Goal: Information Seeking & Learning: Compare options

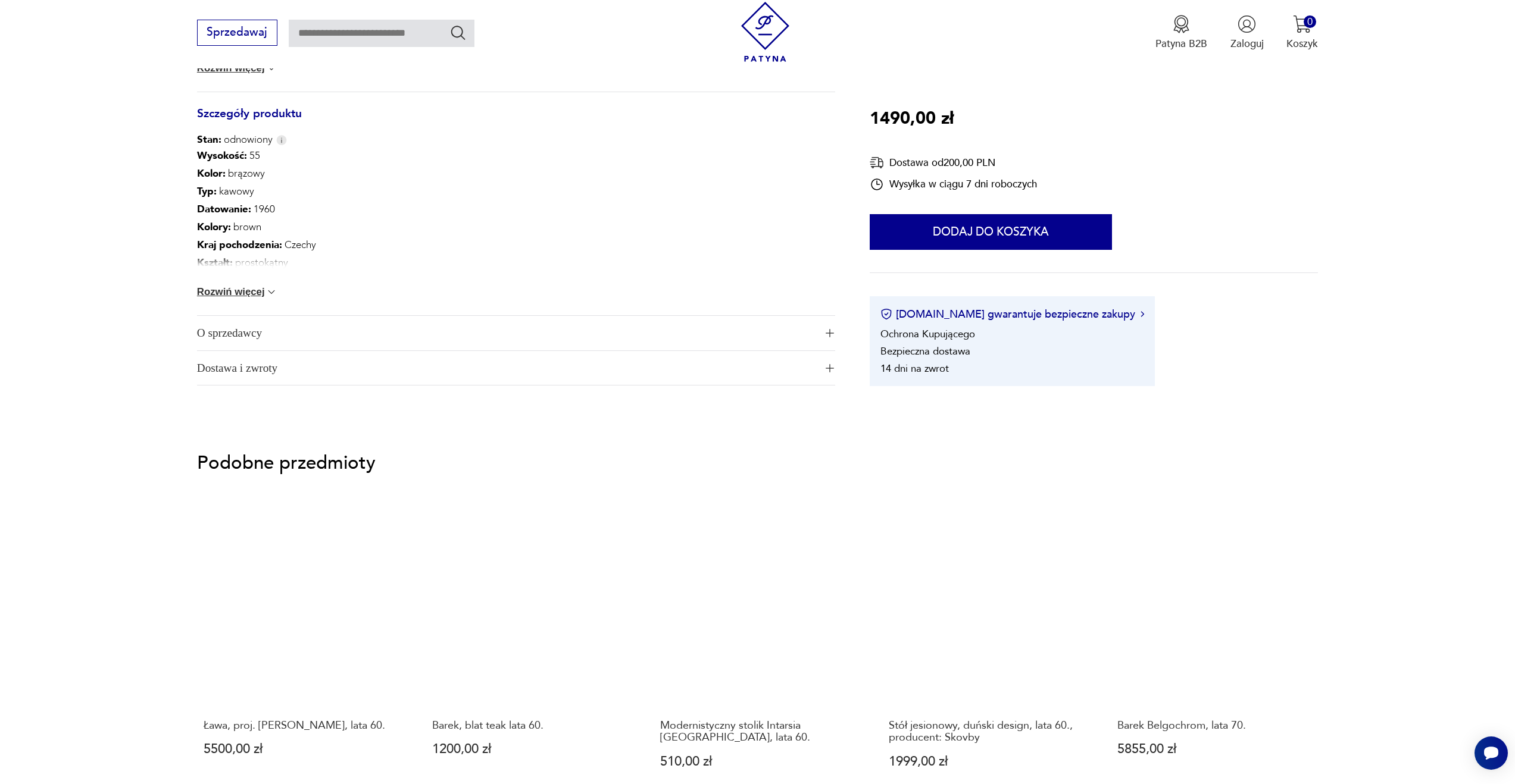
scroll to position [707, 0]
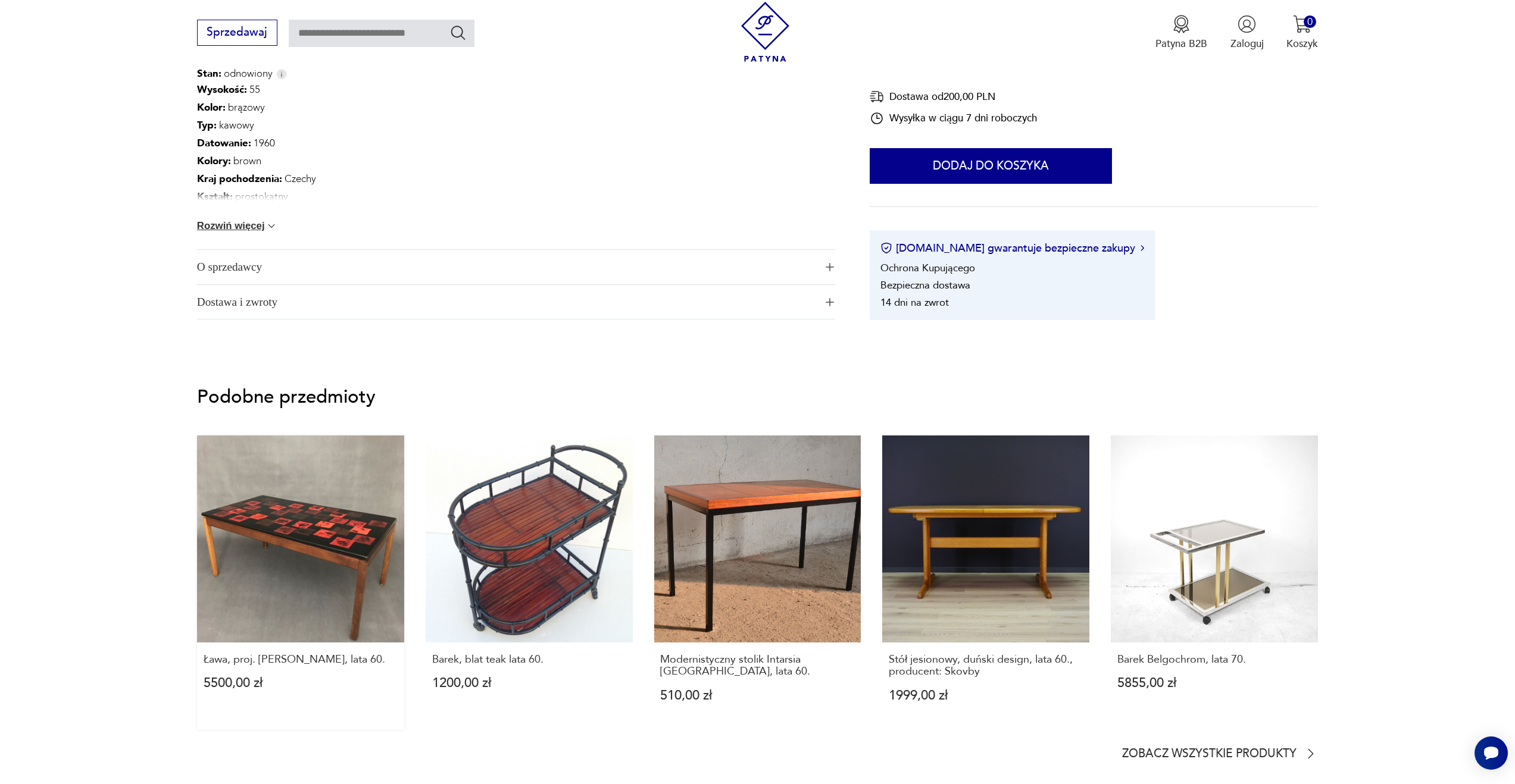
click at [327, 563] on link "Ława, proj. Algot P. Törneman, lata 60. 5500,00 zł" at bounding box center [300, 582] width 207 height 295
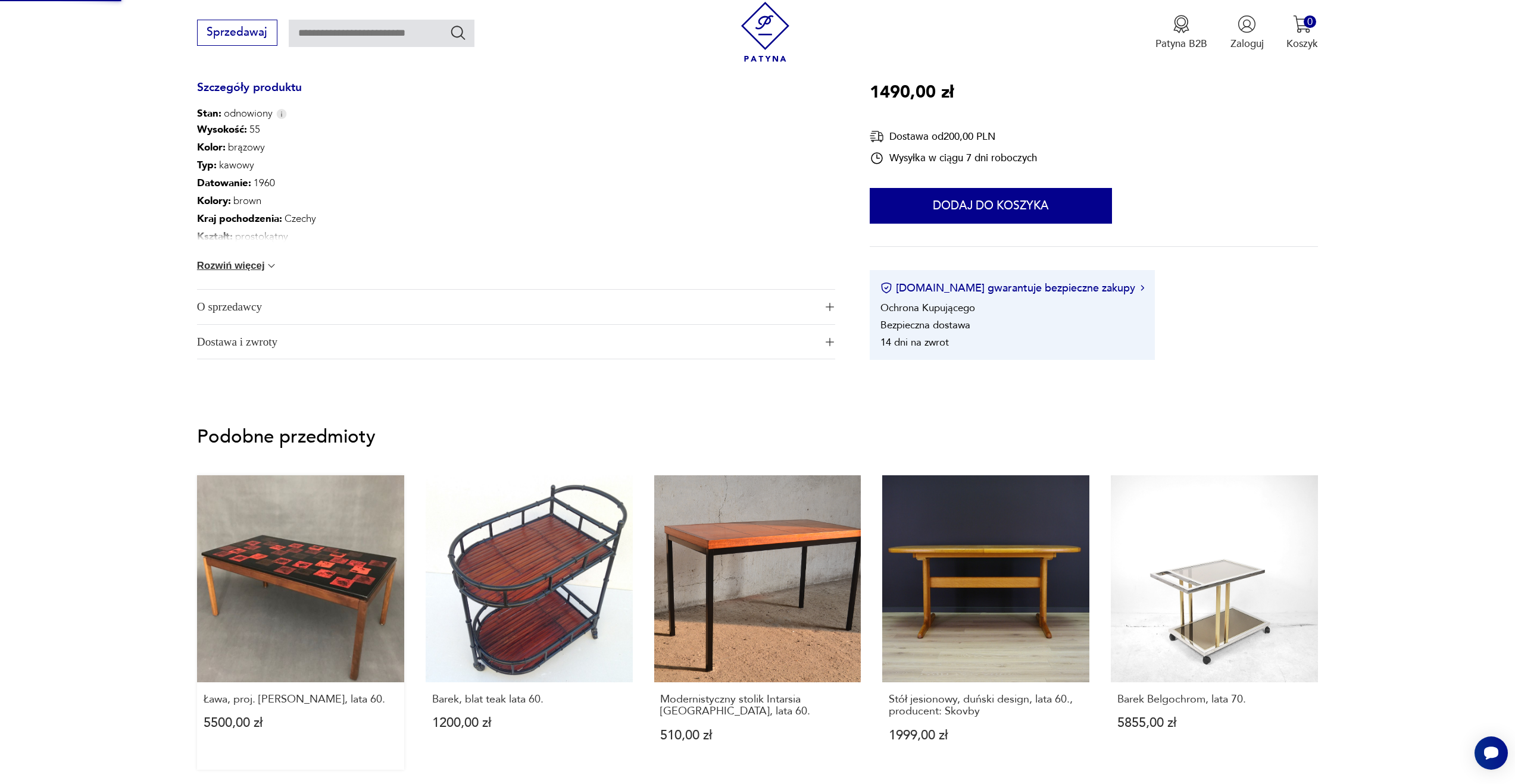
scroll to position [566, 0]
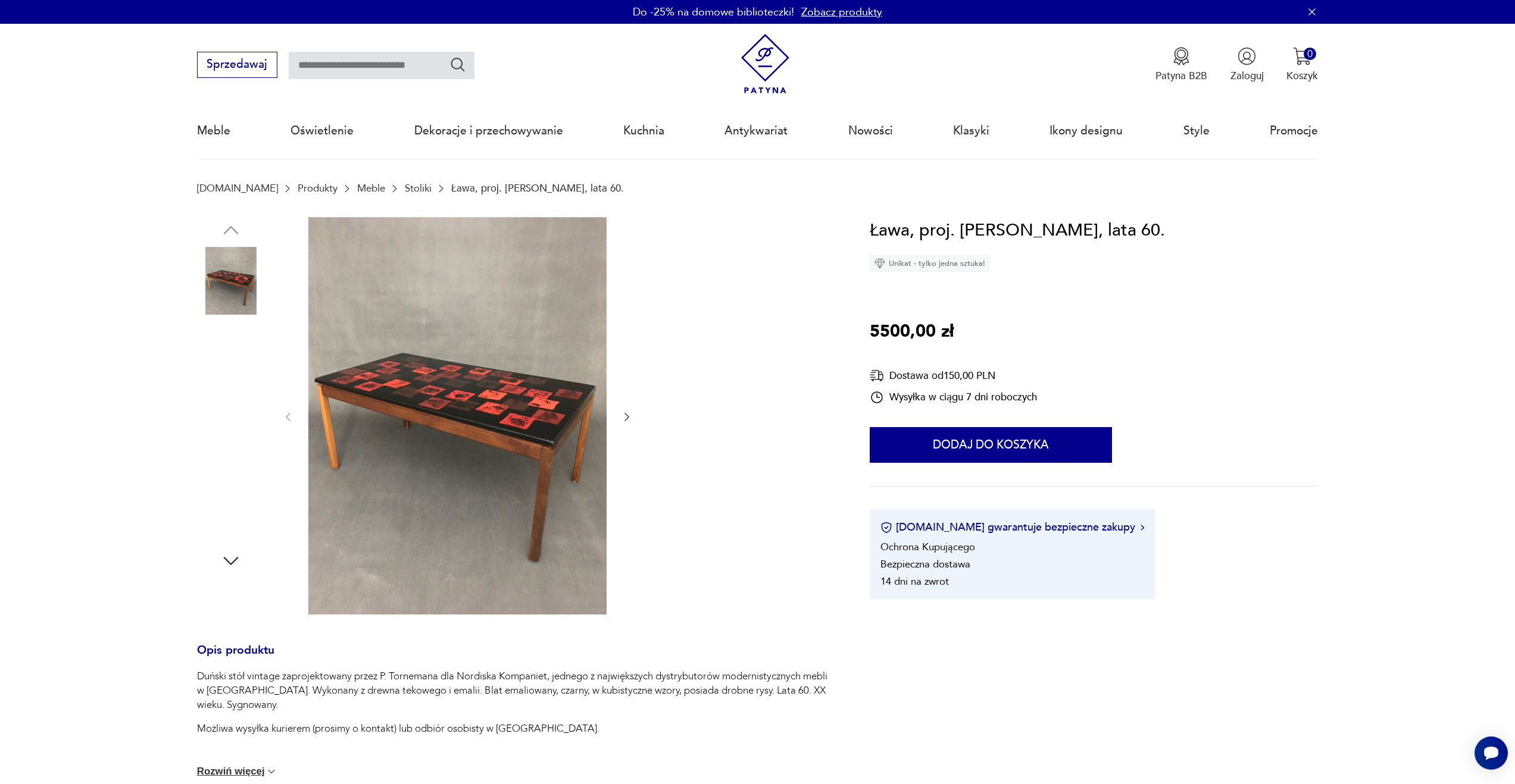
click at [250, 363] on img at bounding box center [231, 356] width 68 height 68
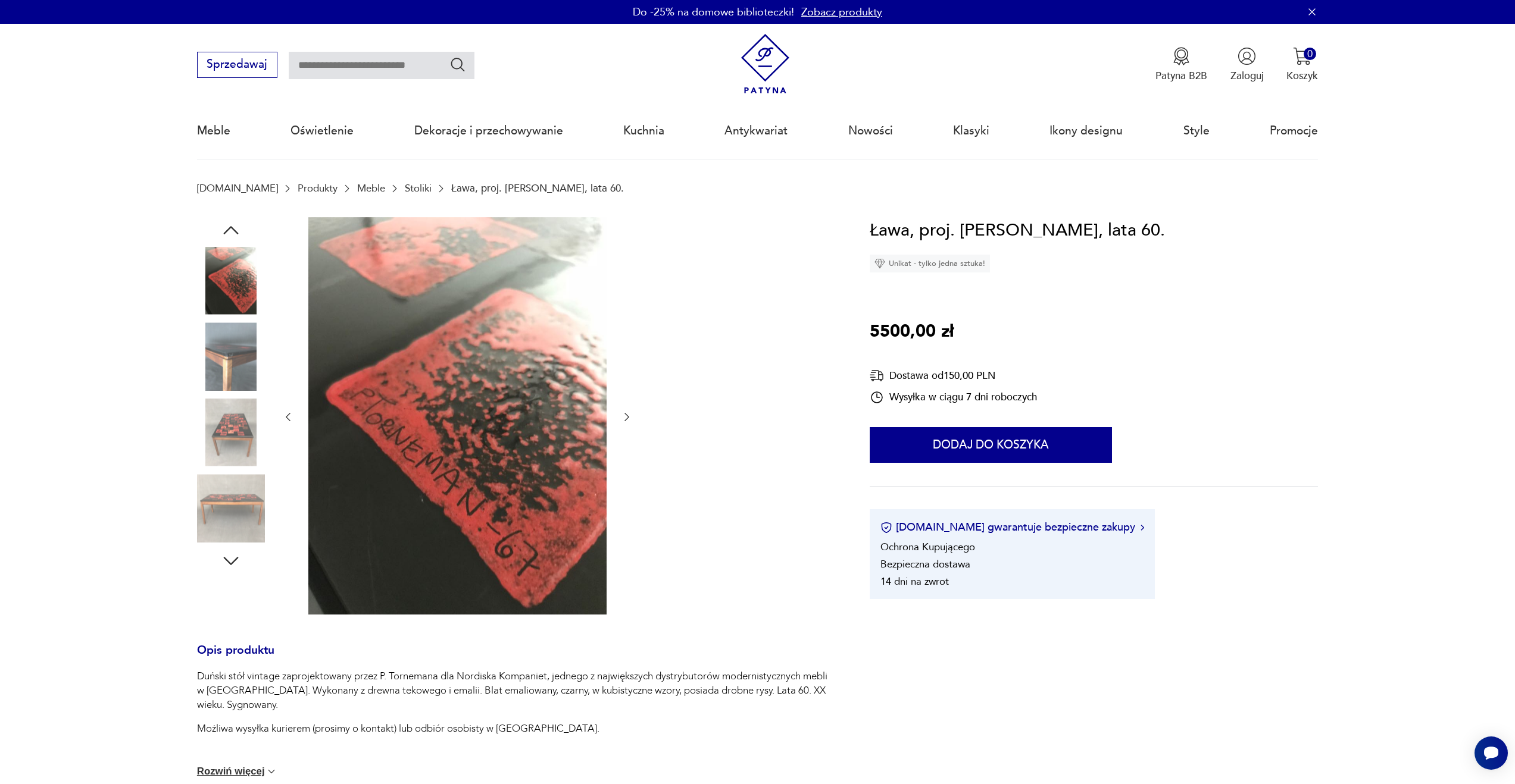
click at [231, 427] on img at bounding box center [231, 432] width 68 height 68
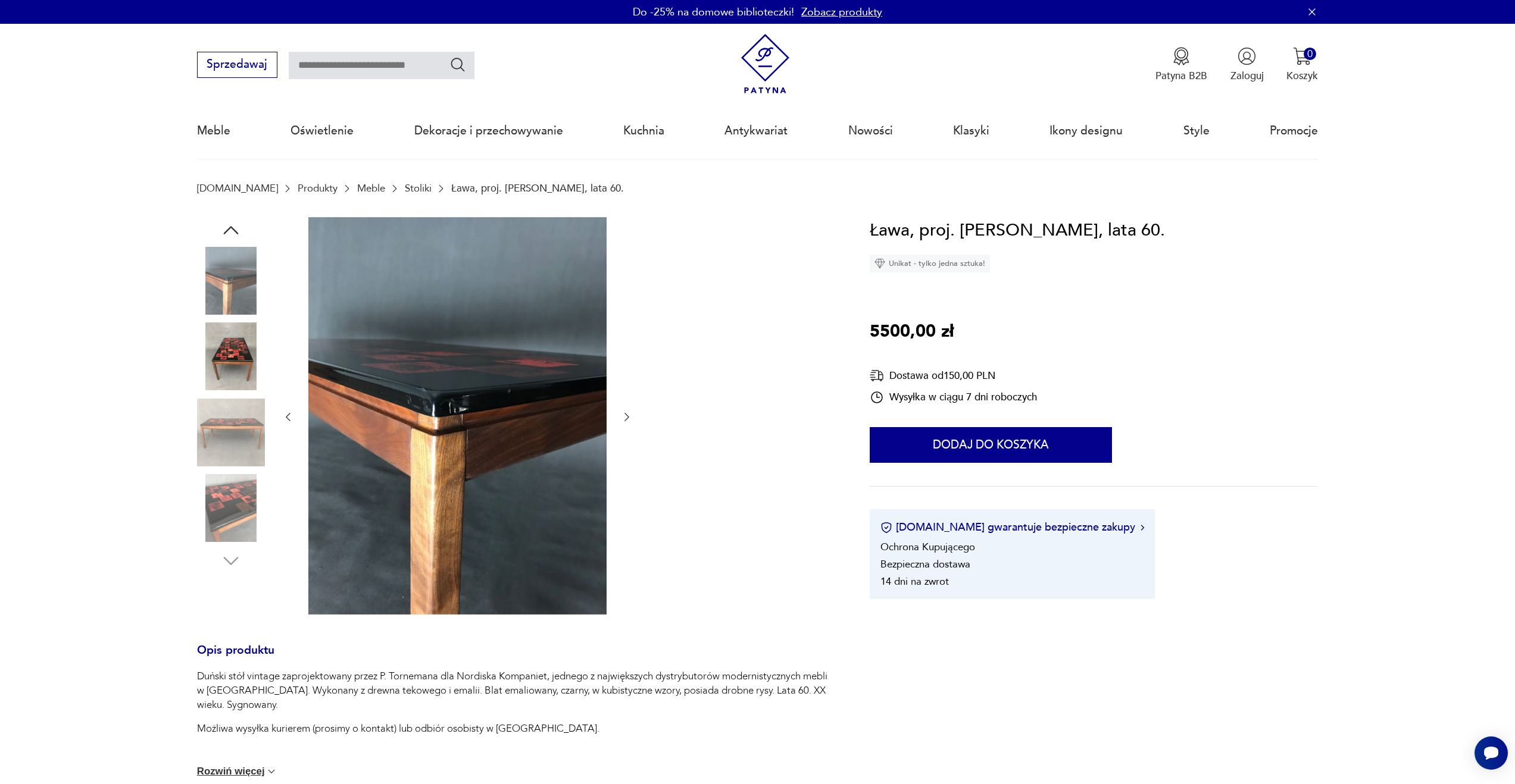
click at [223, 484] on img at bounding box center [231, 508] width 68 height 68
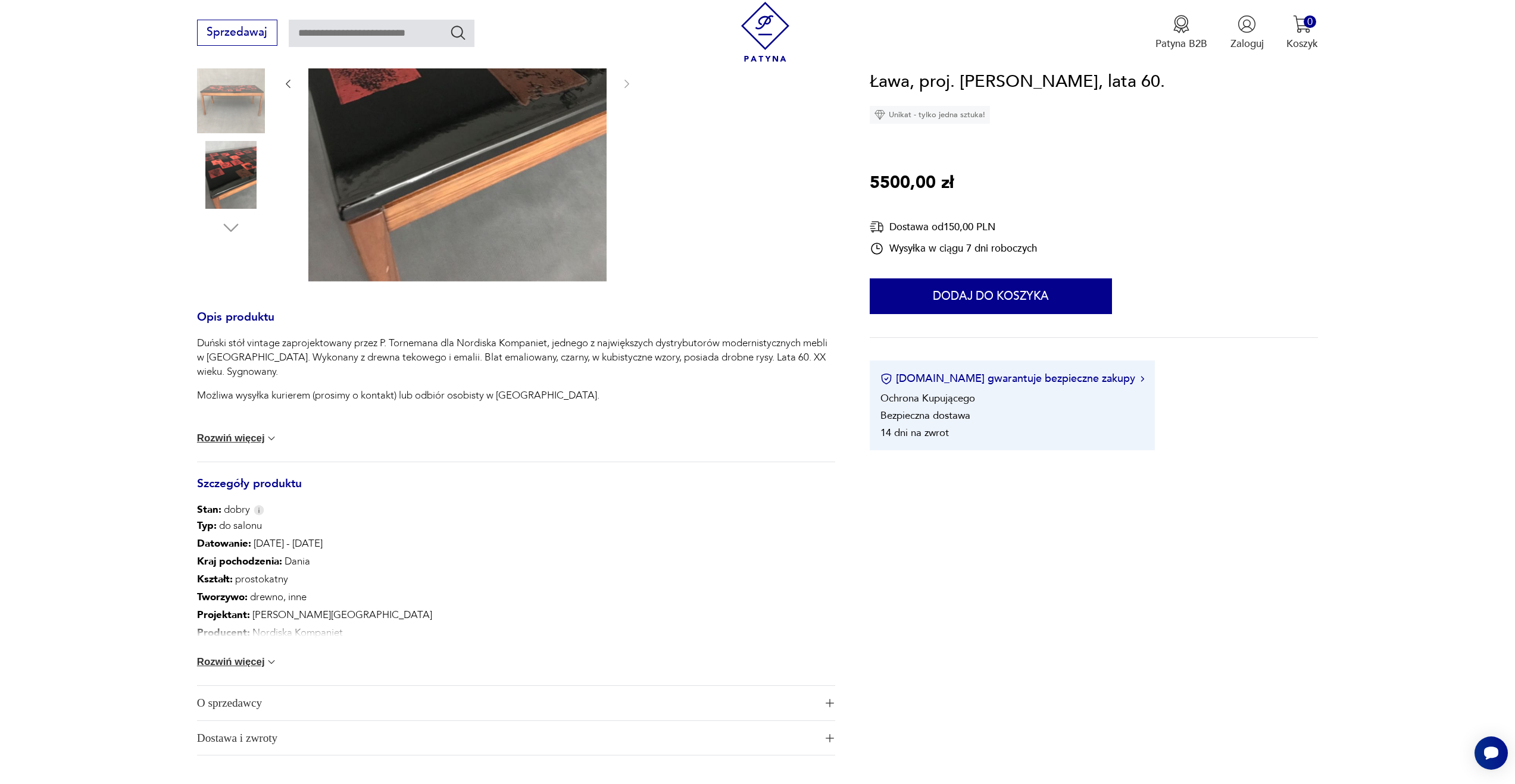
scroll to position [409, 0]
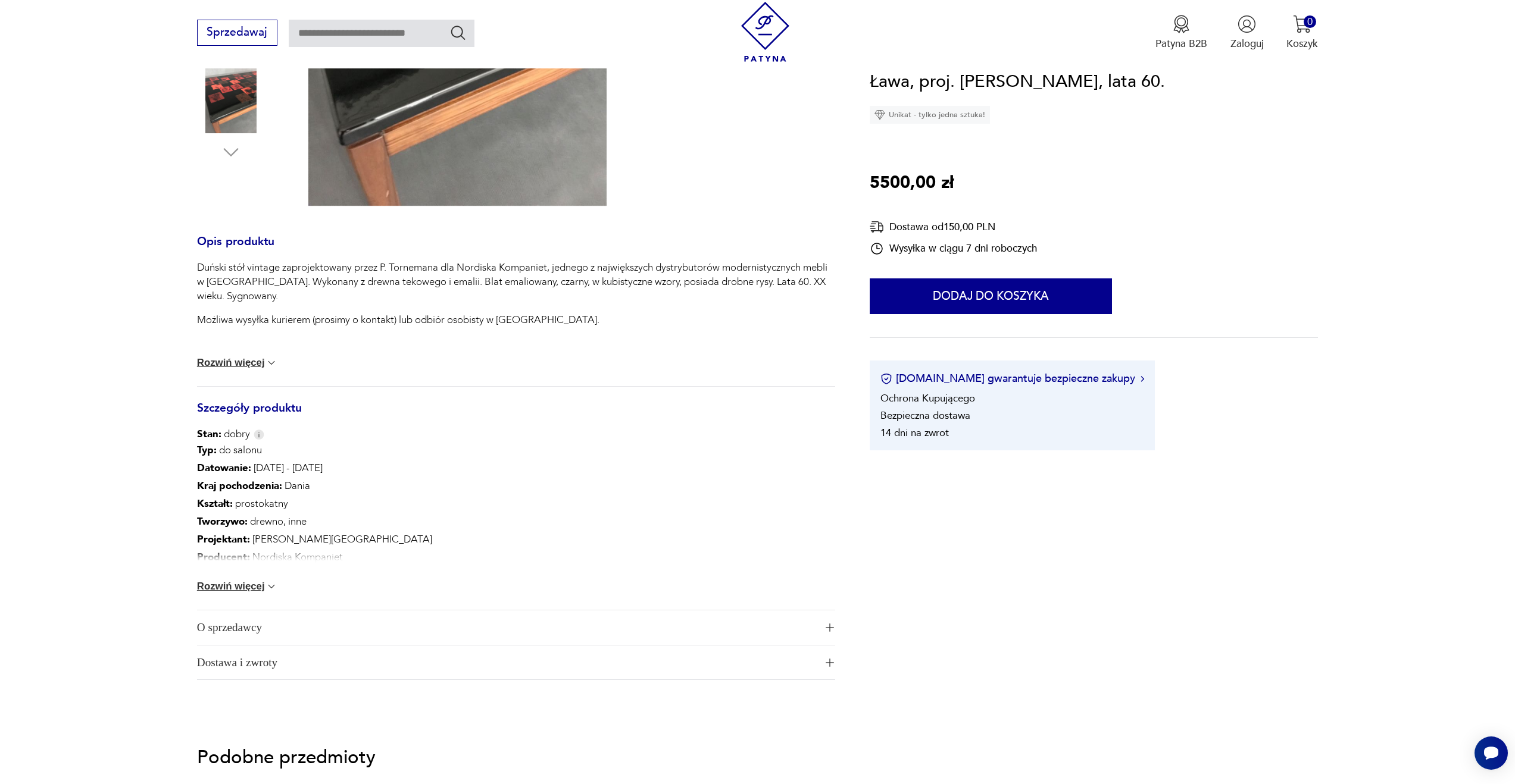
click at [215, 587] on button "Rozwiń więcej" at bounding box center [237, 586] width 81 height 12
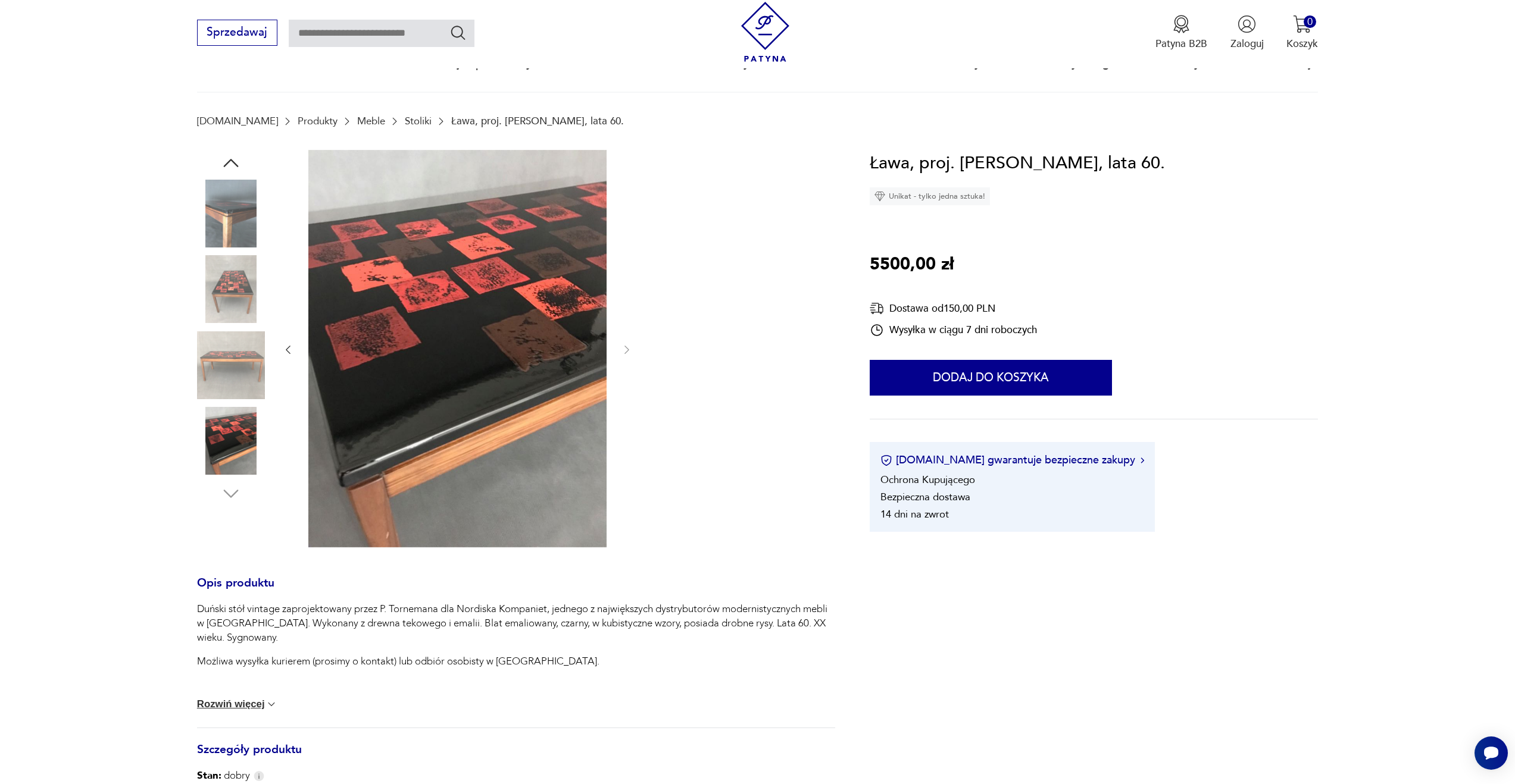
scroll to position [0, 0]
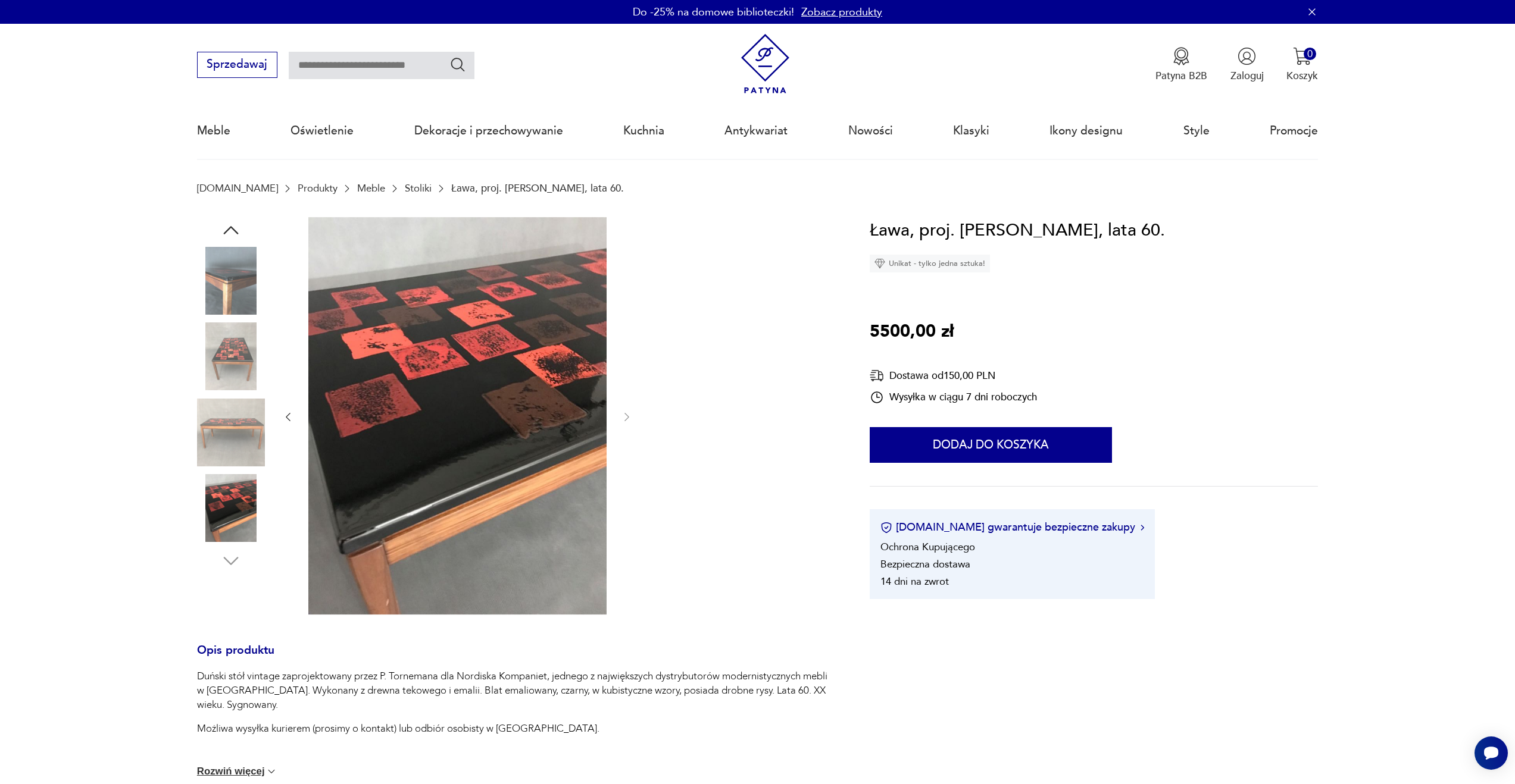
click at [477, 325] on img at bounding box center [457, 416] width 298 height 398
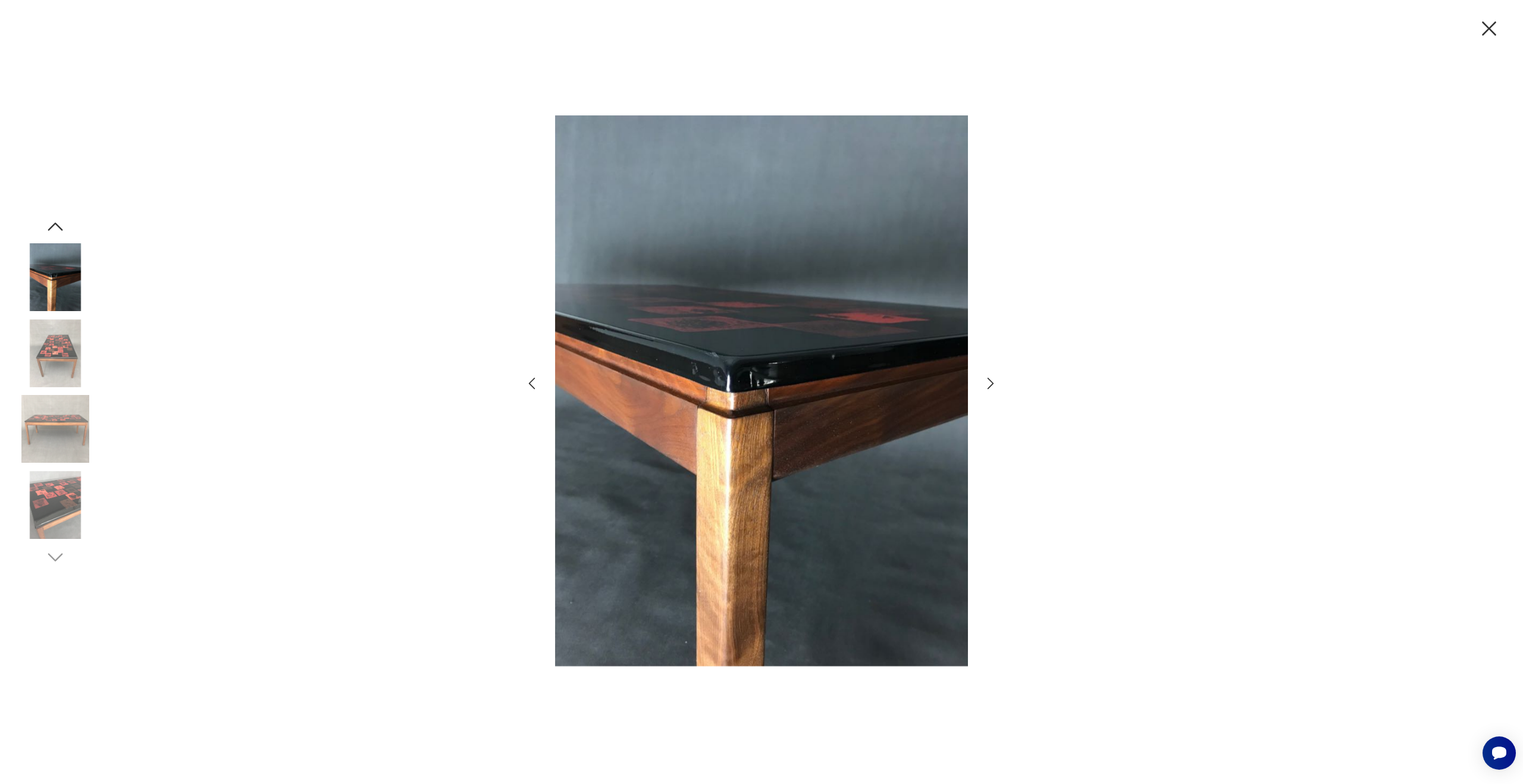
click at [988, 382] on icon "button" at bounding box center [991, 384] width 18 height 18
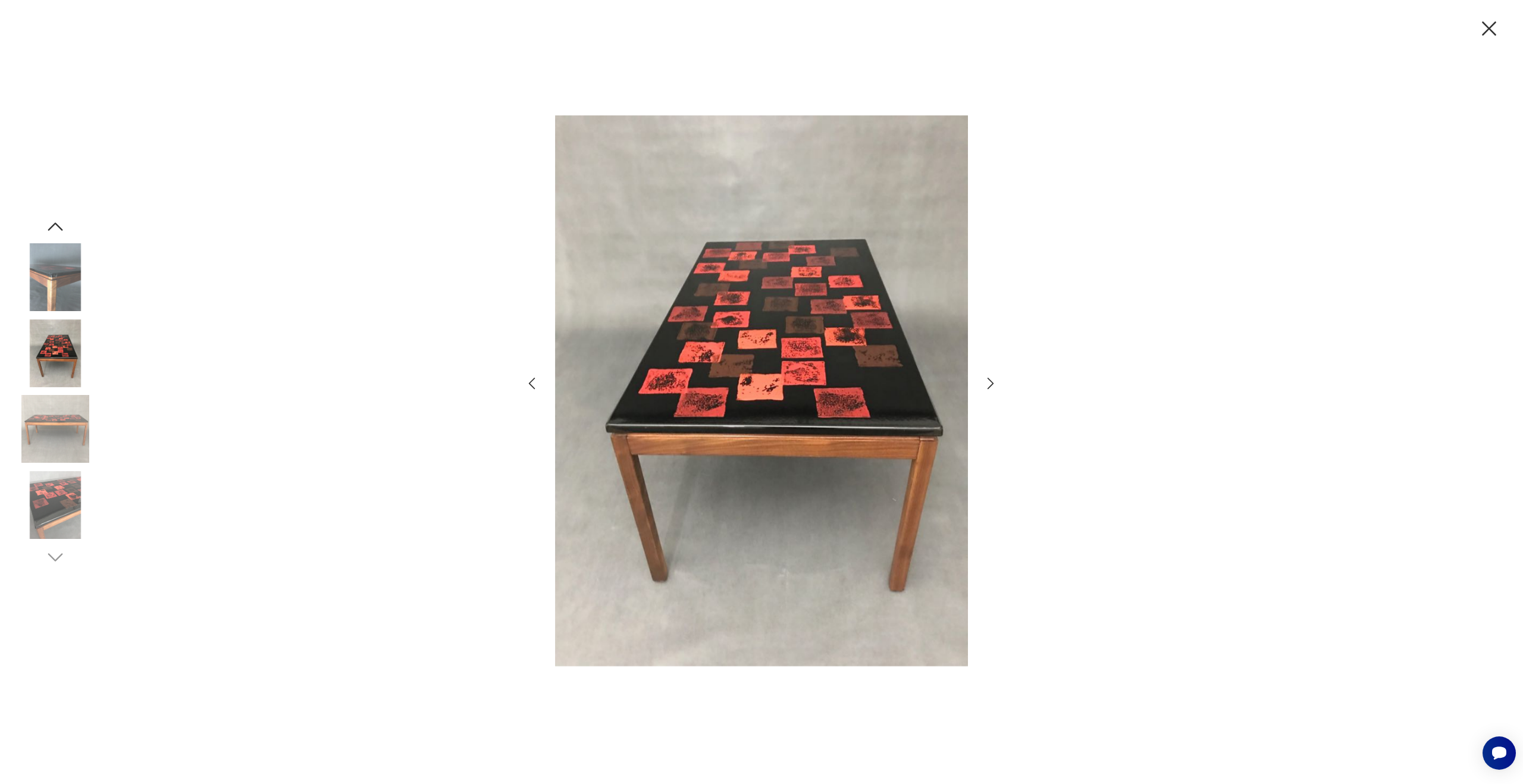
click at [988, 382] on icon "button" at bounding box center [991, 384] width 18 height 18
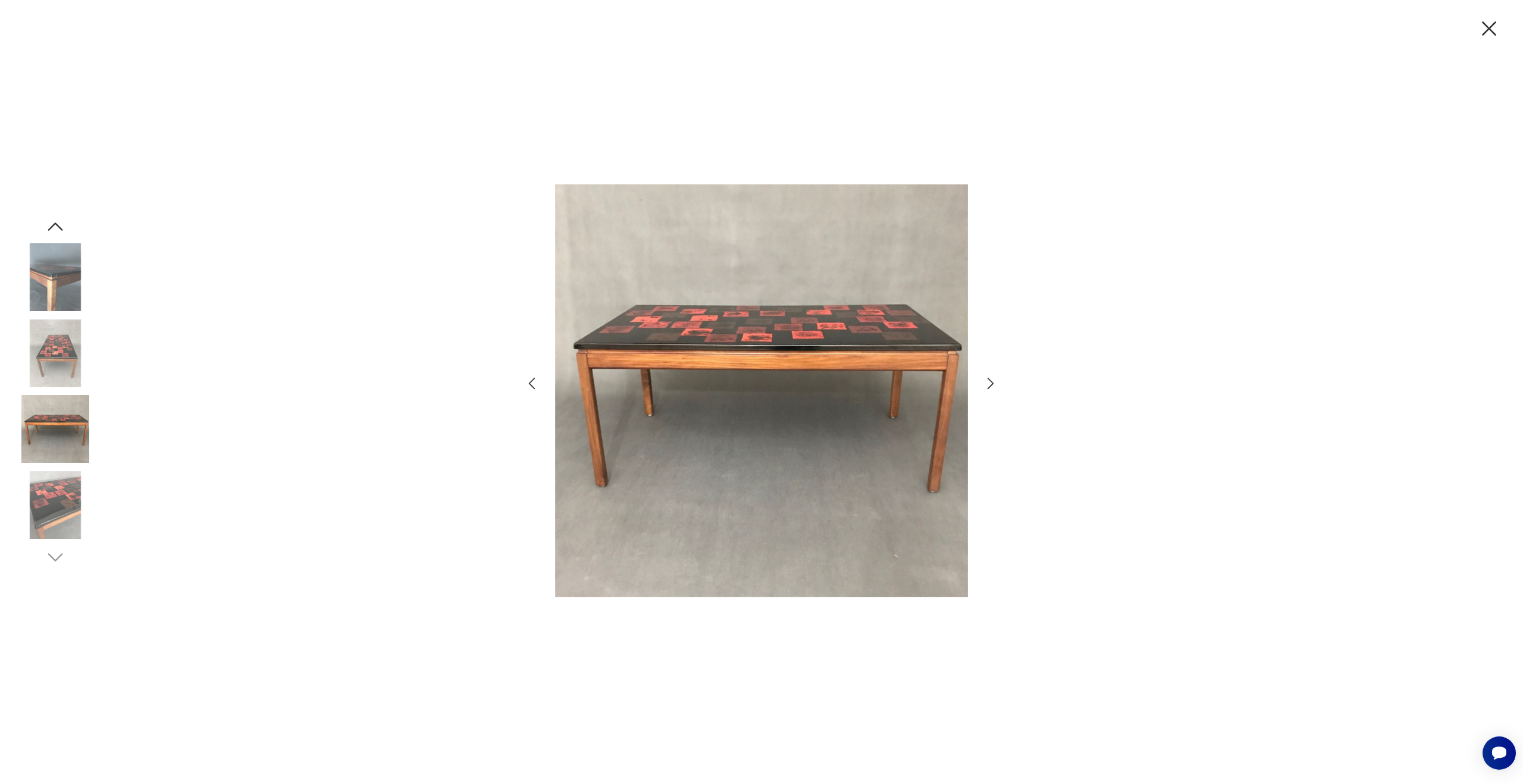
click at [988, 382] on icon "button" at bounding box center [991, 384] width 18 height 18
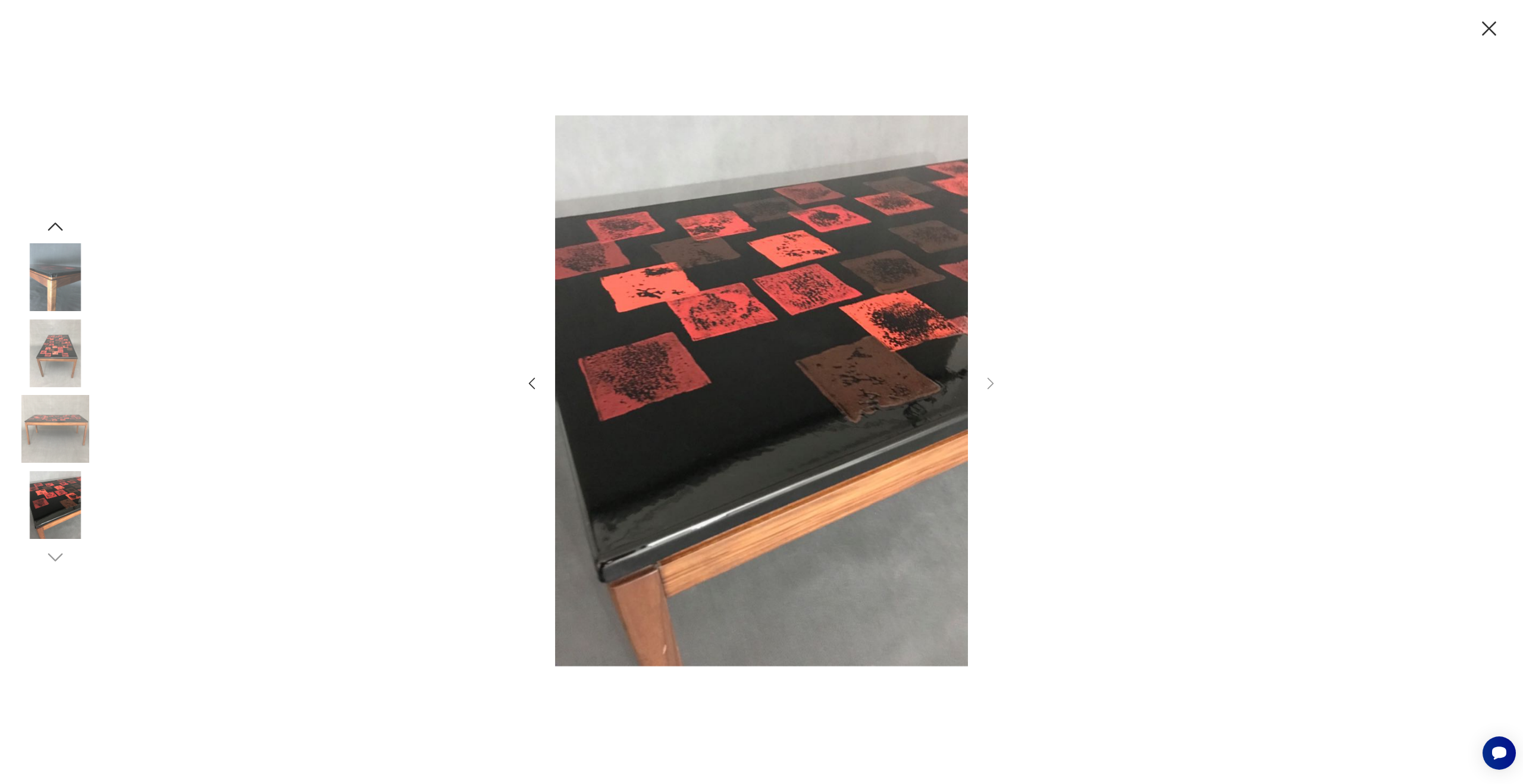
click at [31, 403] on img at bounding box center [55, 429] width 68 height 68
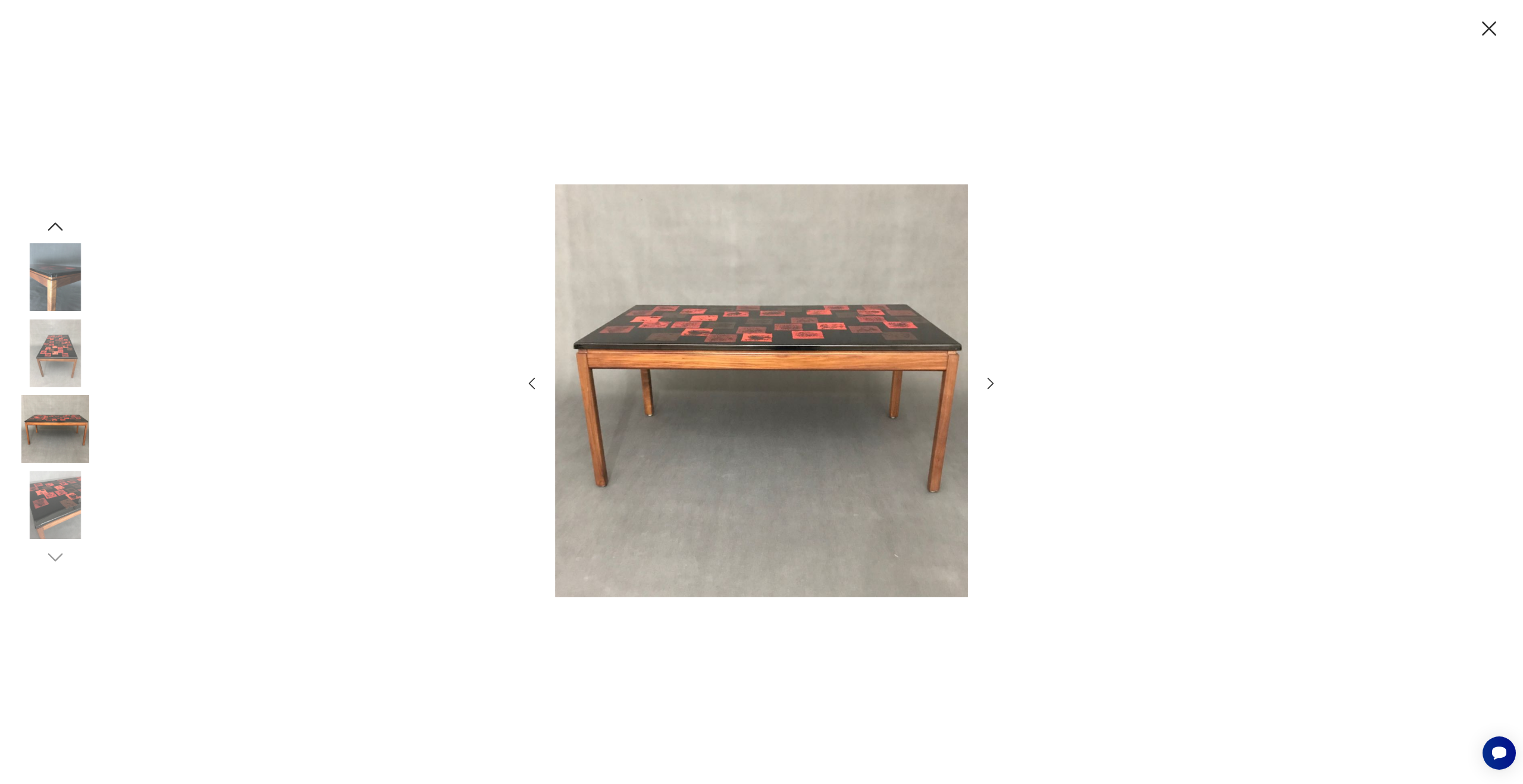
click at [44, 355] on img at bounding box center [55, 353] width 68 height 68
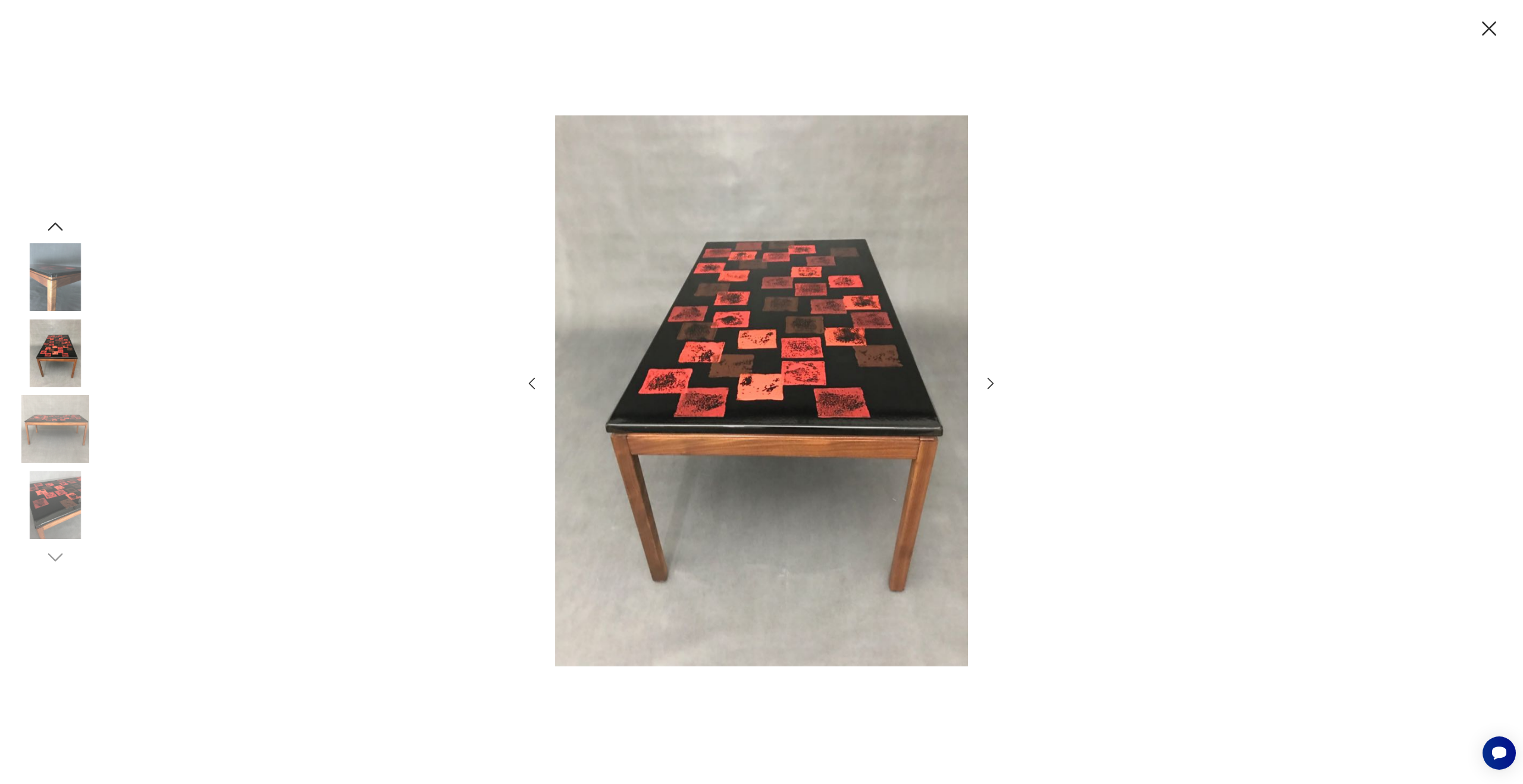
click at [59, 305] on img at bounding box center [55, 277] width 68 height 68
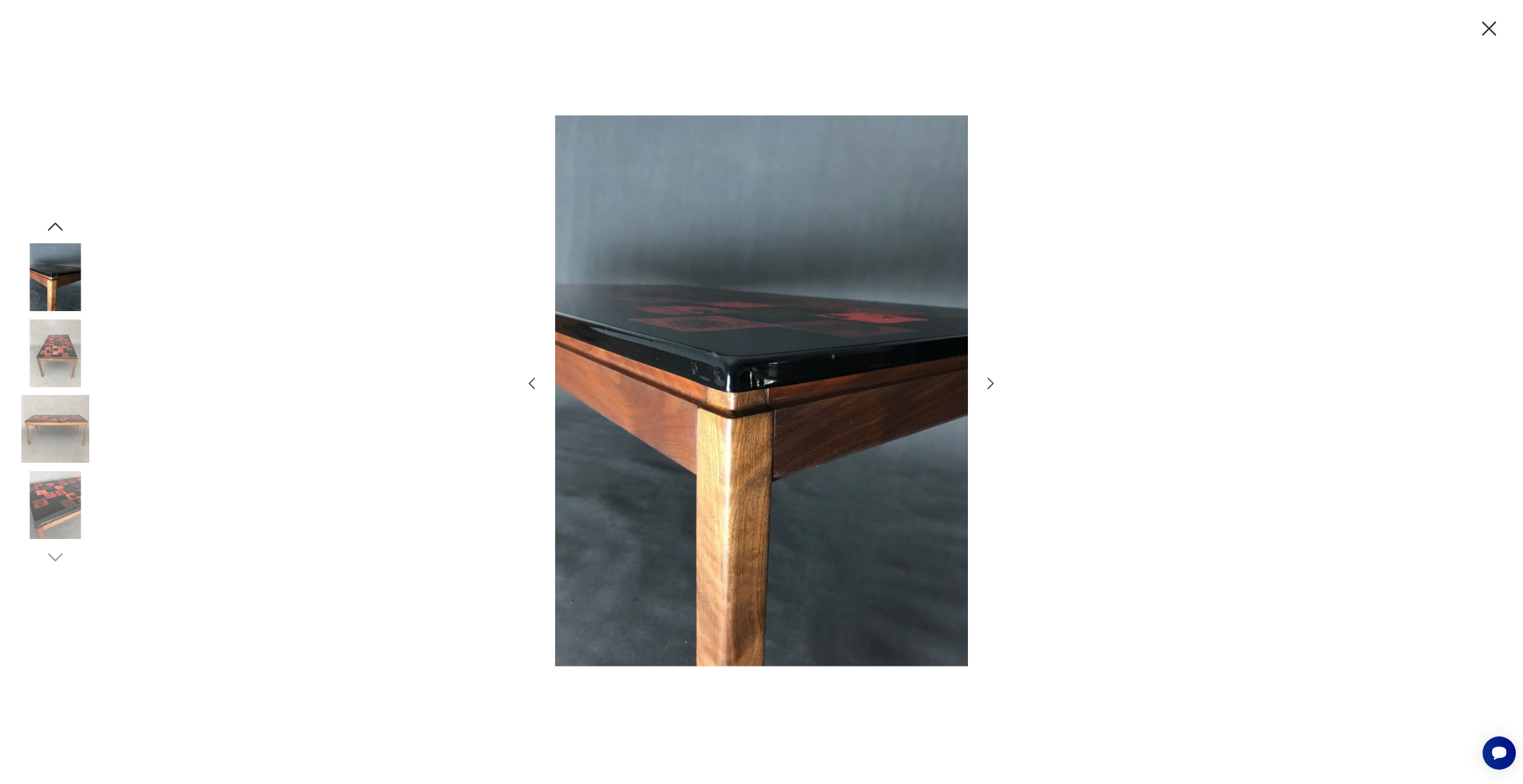
click at [1489, 29] on icon "button" at bounding box center [1489, 28] width 14 height 14
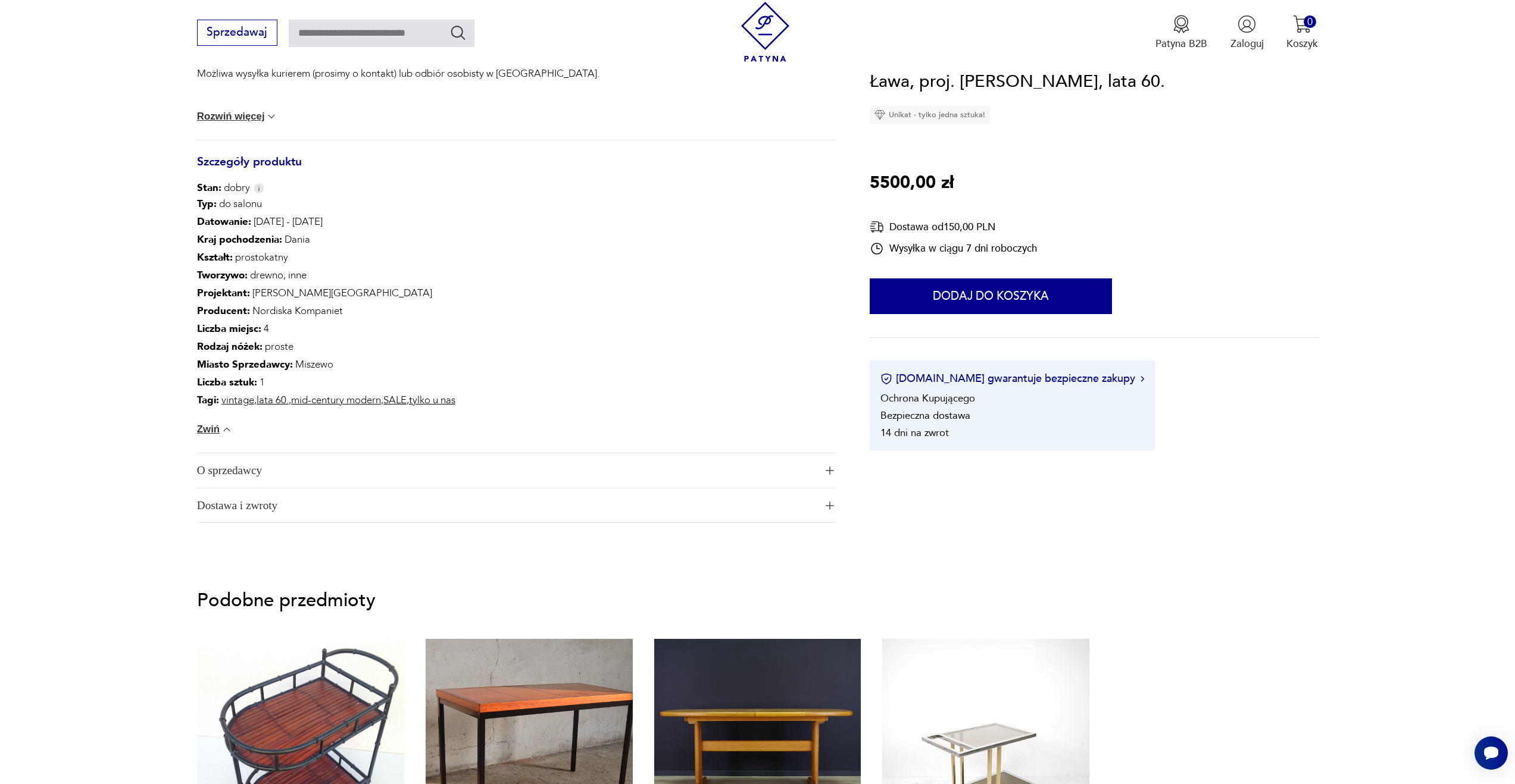
scroll to position [281, 0]
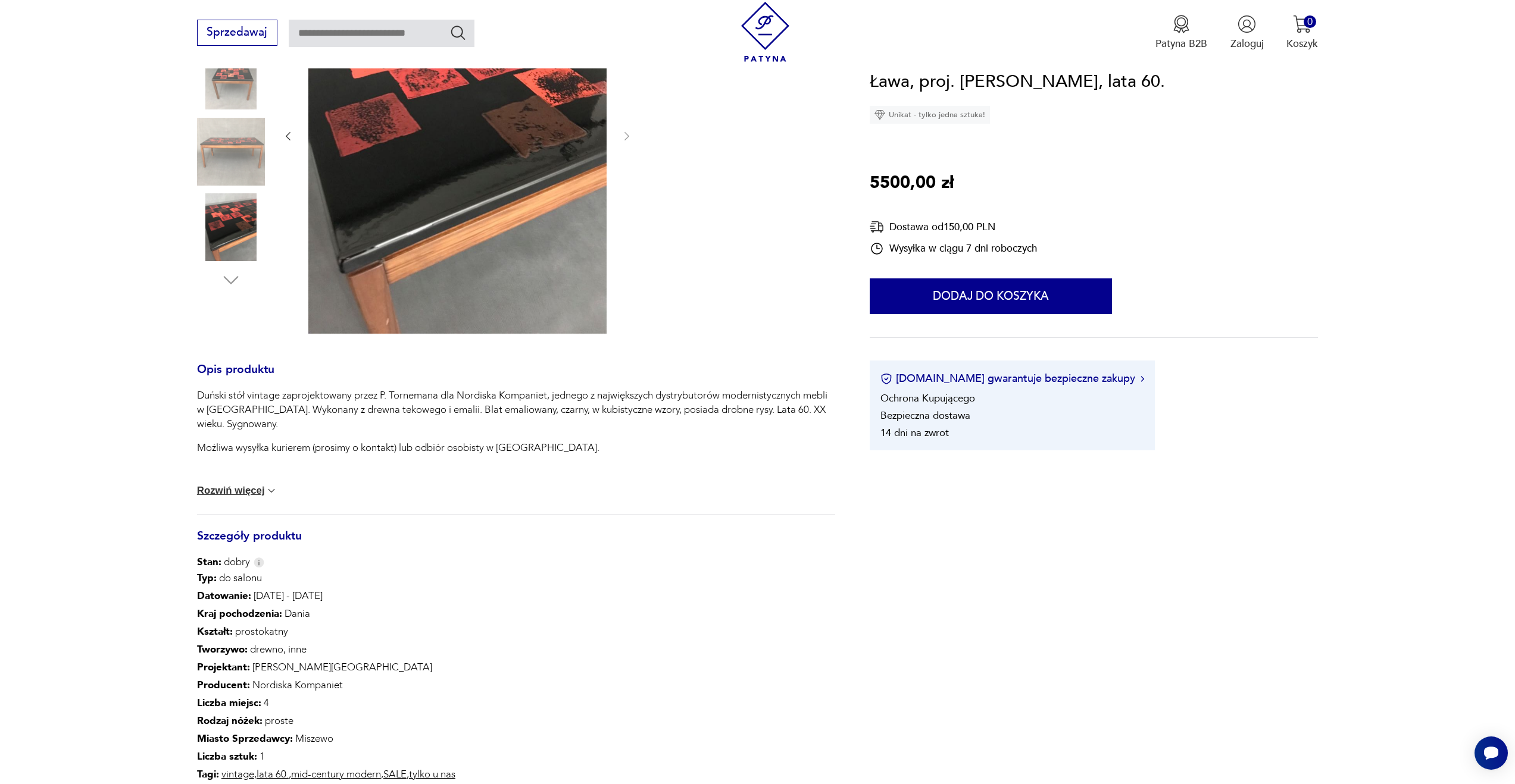
click at [231, 487] on button "Rozwiń więcej" at bounding box center [237, 491] width 81 height 12
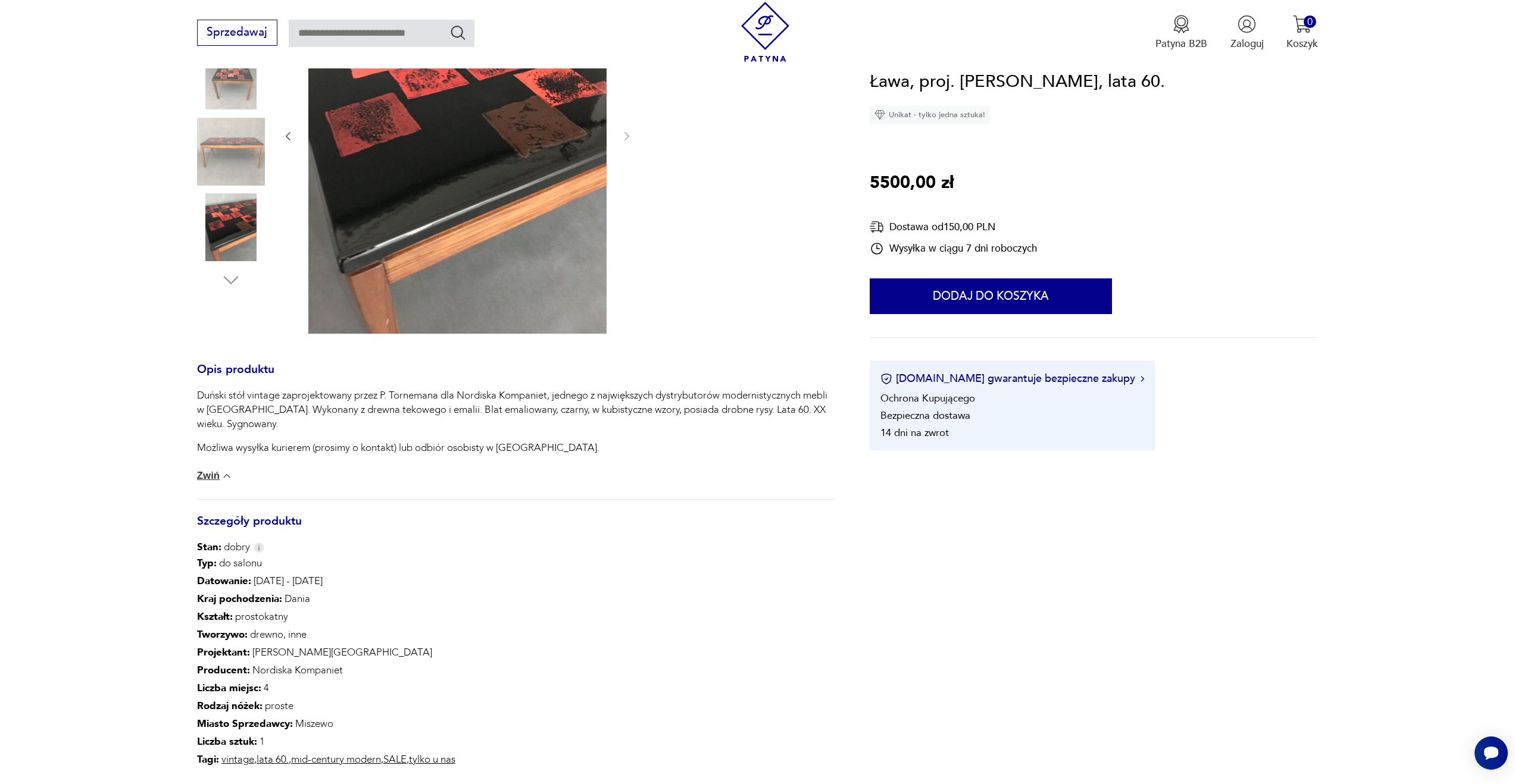
click at [203, 475] on button "Zwiń" at bounding box center [215, 476] width 36 height 12
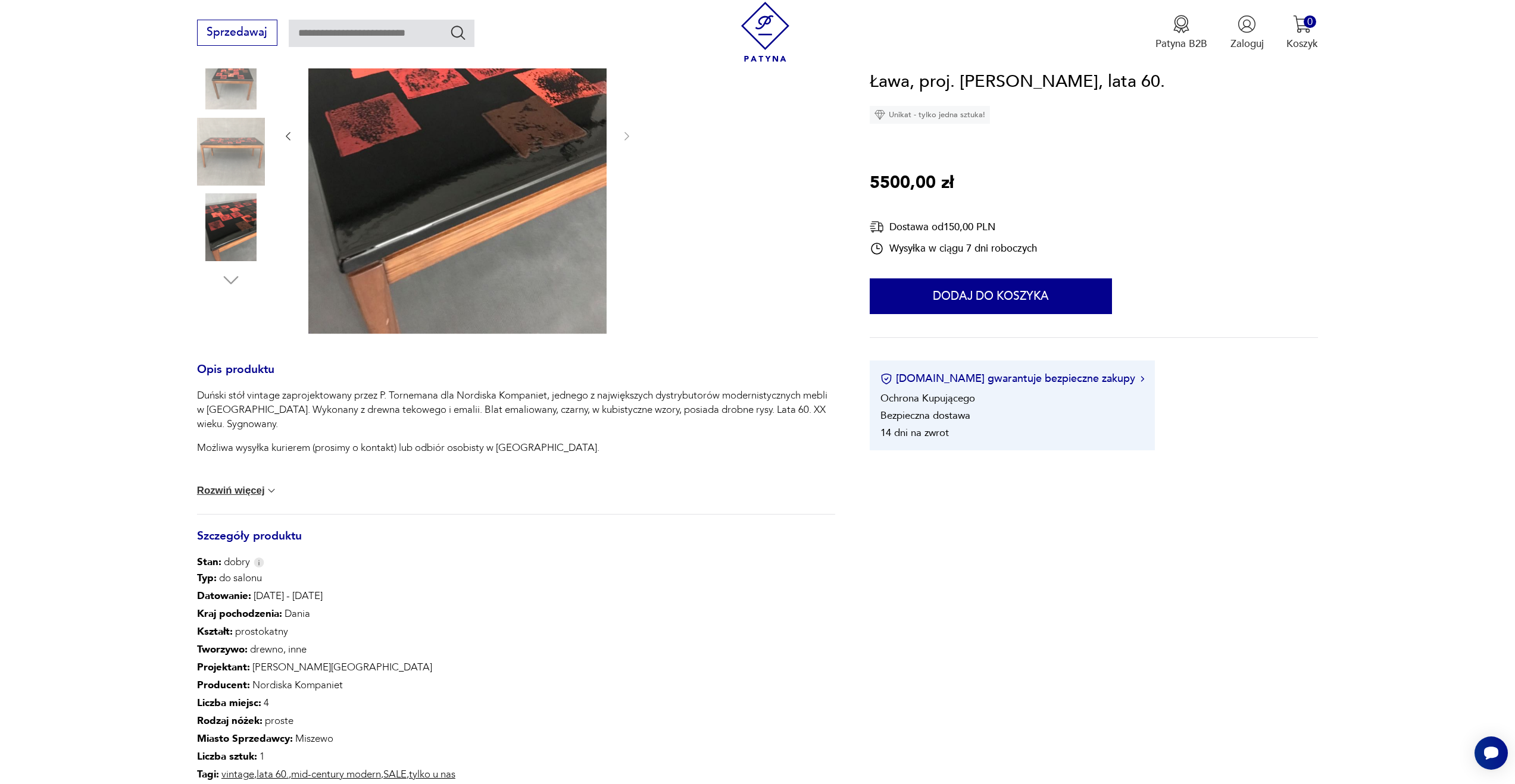
click at [200, 497] on button "Rozwiń więcej" at bounding box center [237, 491] width 81 height 12
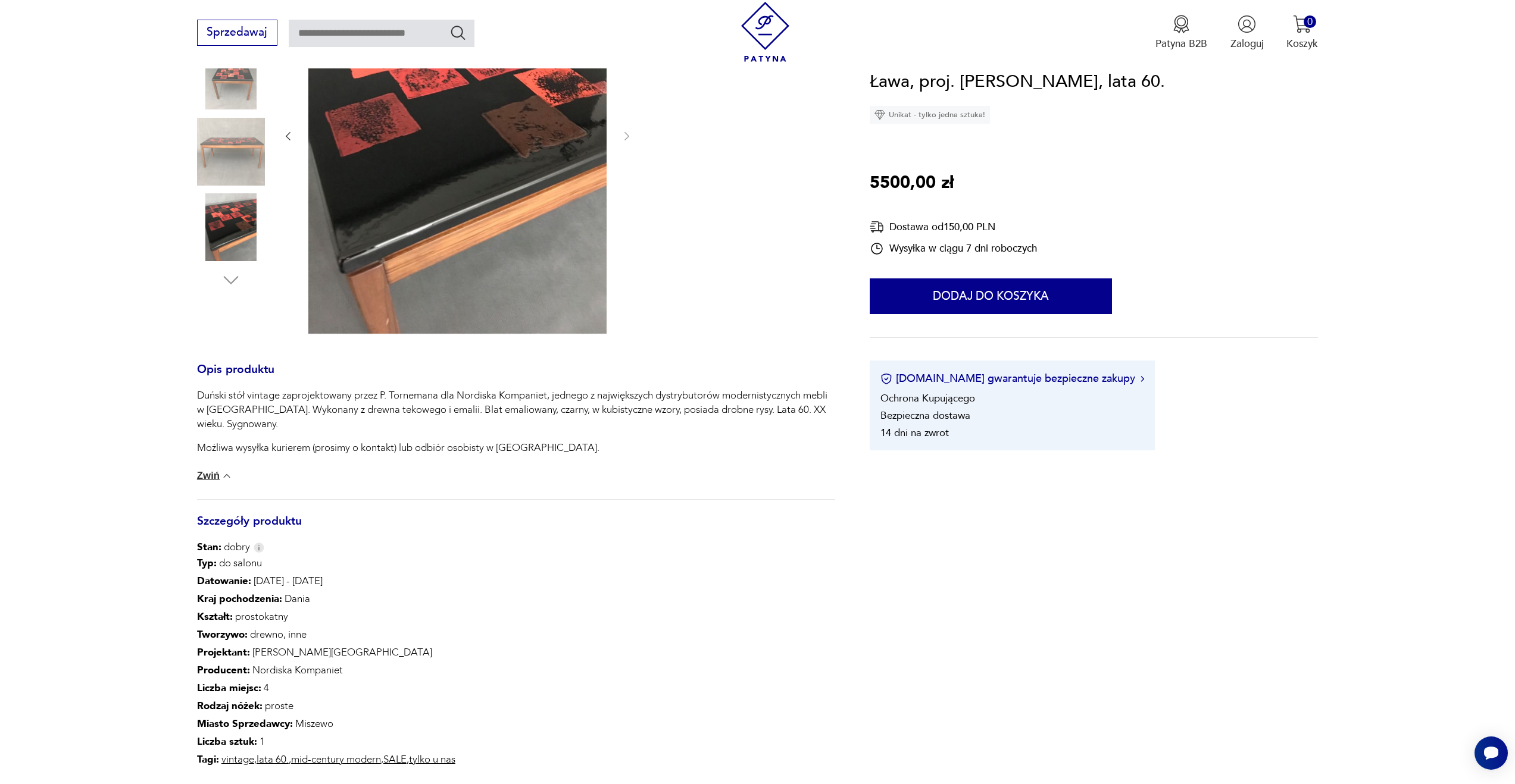
click at [209, 480] on button "Zwiń" at bounding box center [215, 476] width 36 height 12
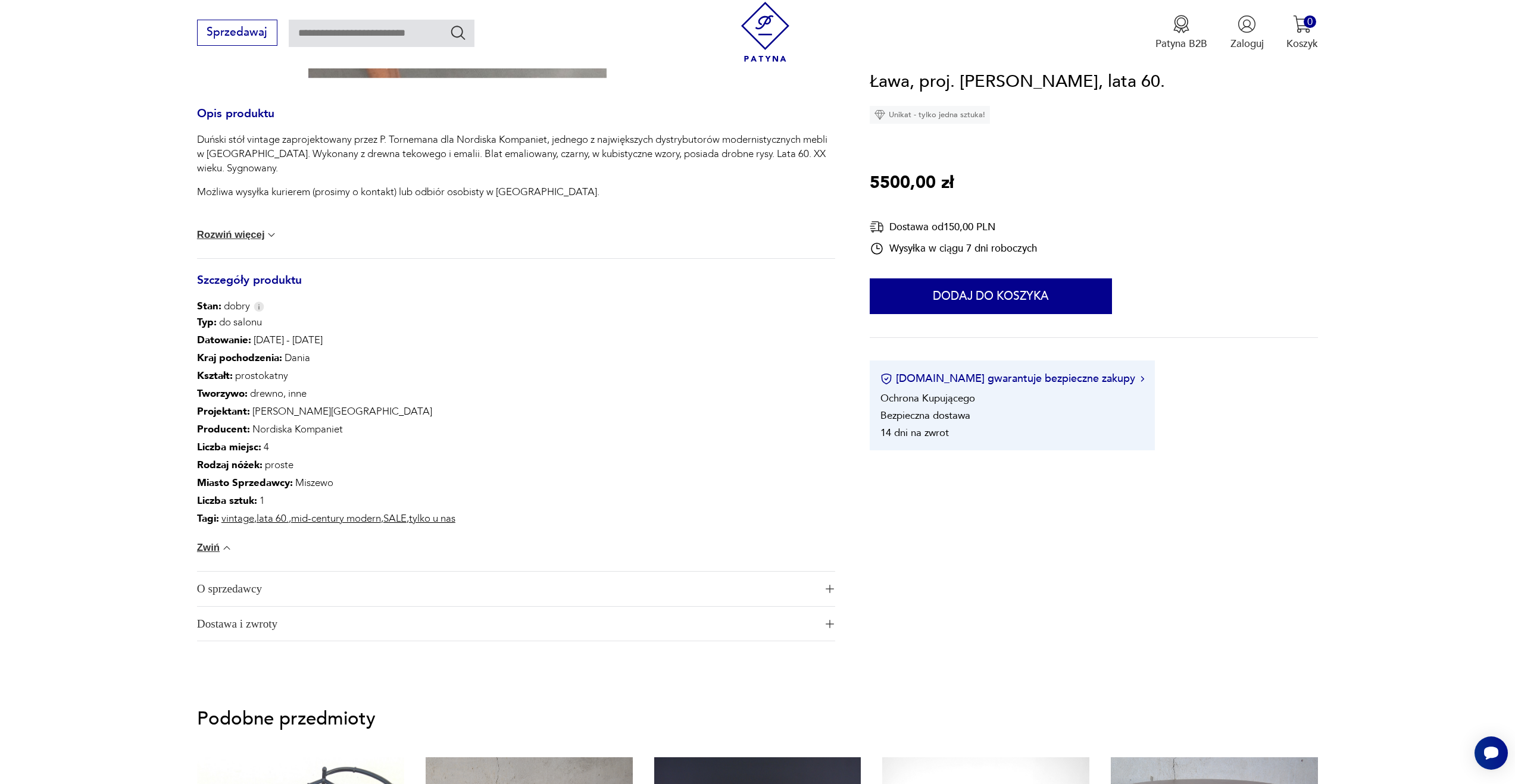
scroll to position [660, 0]
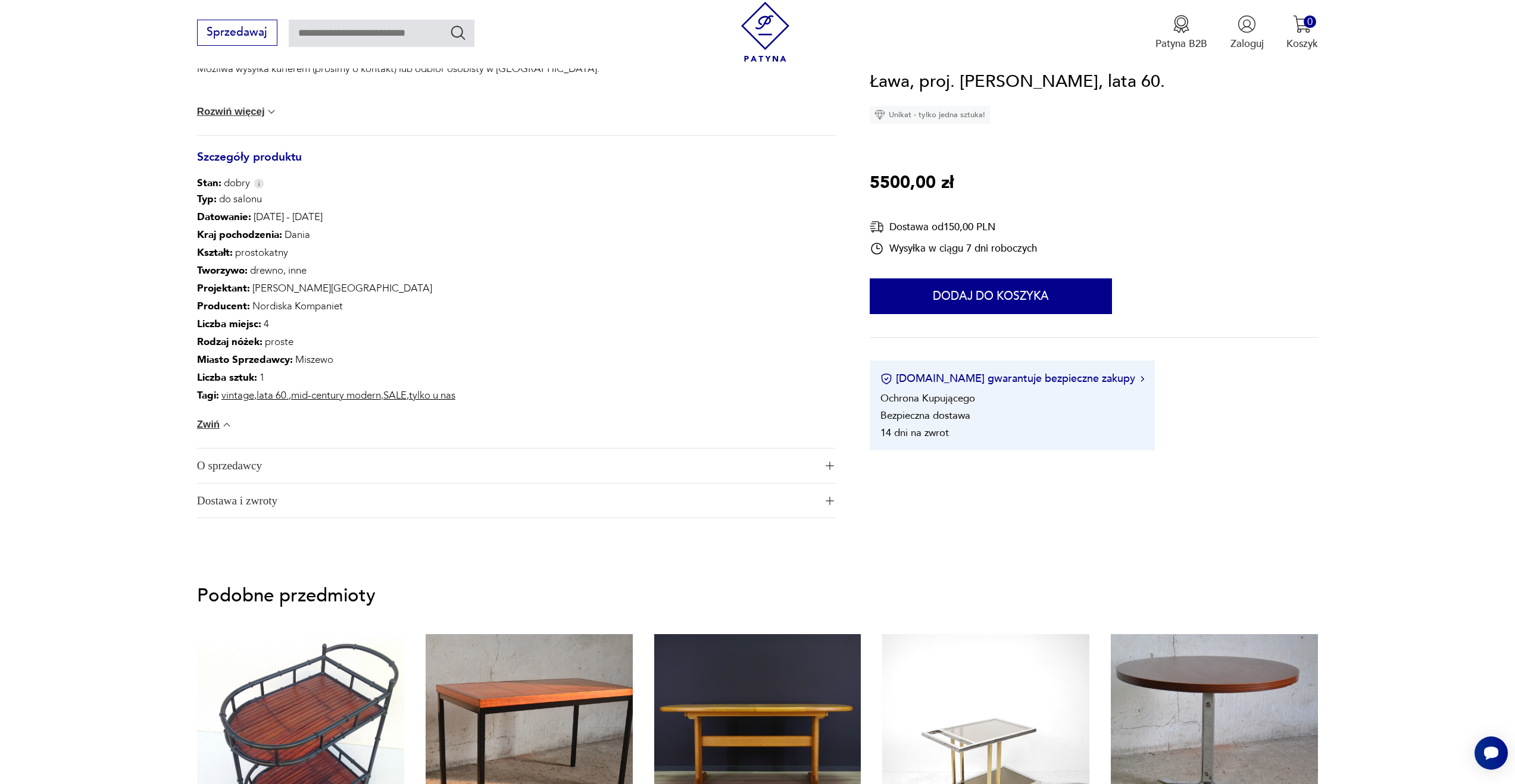
click at [254, 469] on span "O sprzedawcy" at bounding box center [506, 465] width 619 height 34
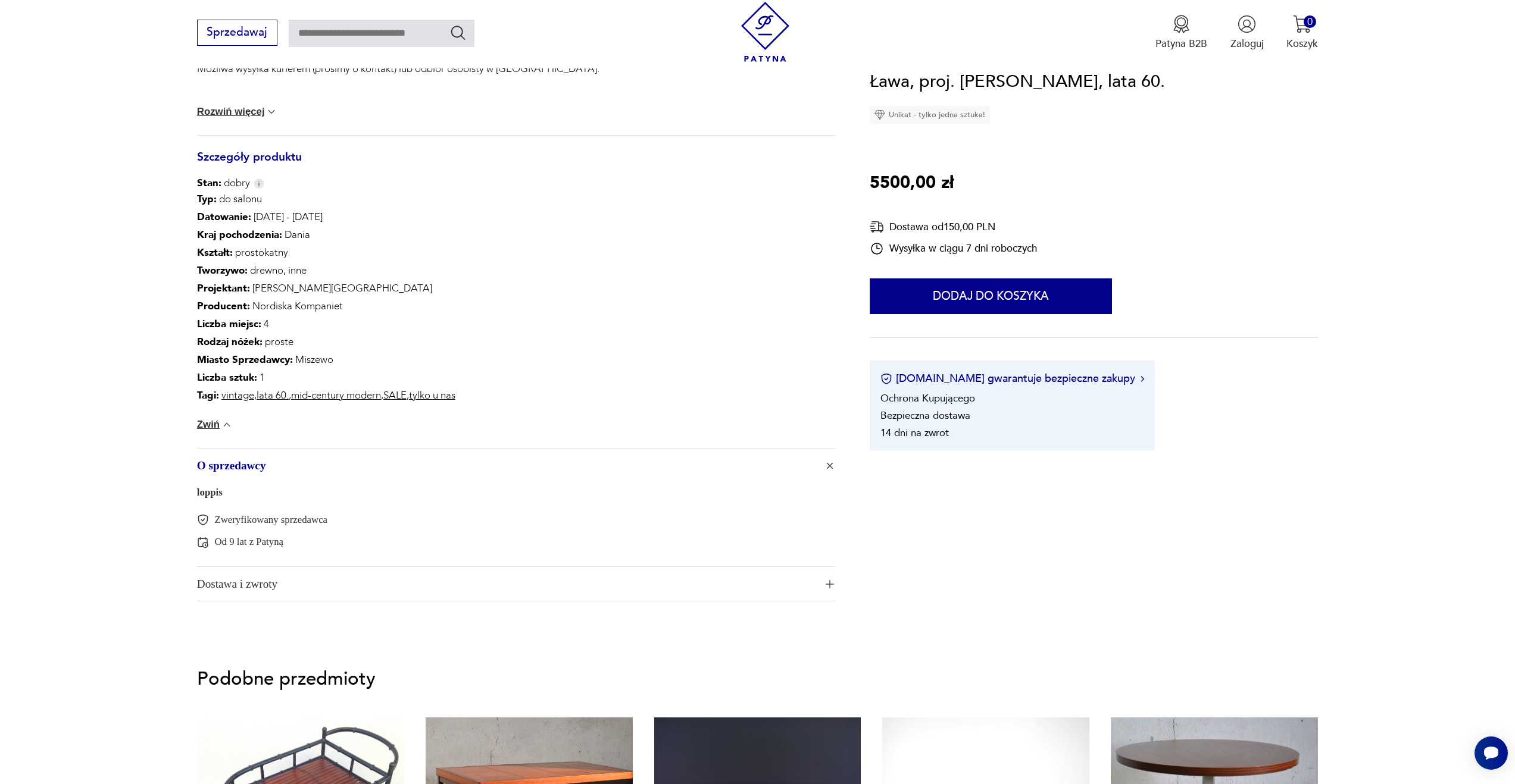
click at [269, 586] on span "Dostawa i zwroty" at bounding box center [506, 584] width 619 height 34
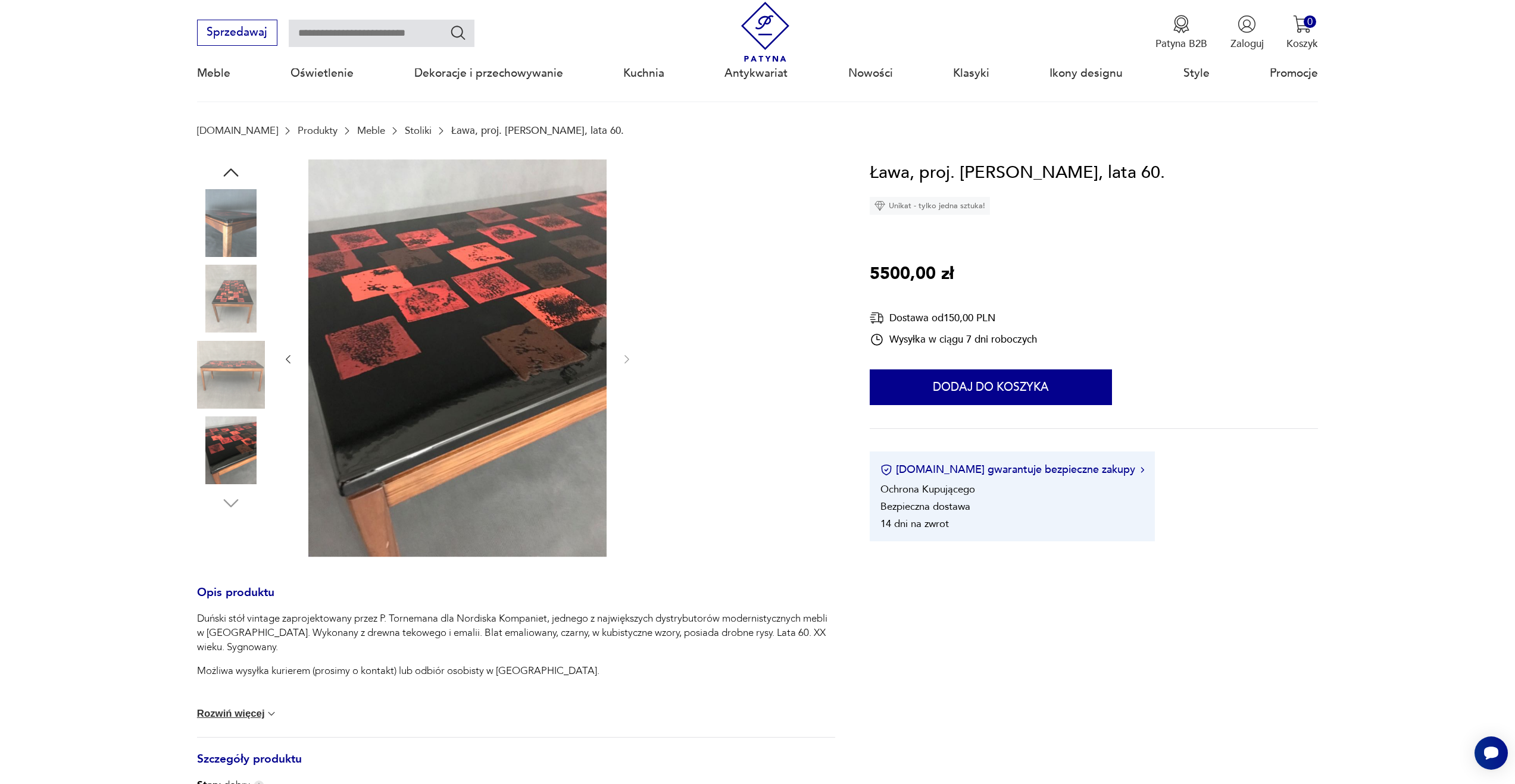
scroll to position [0, 0]
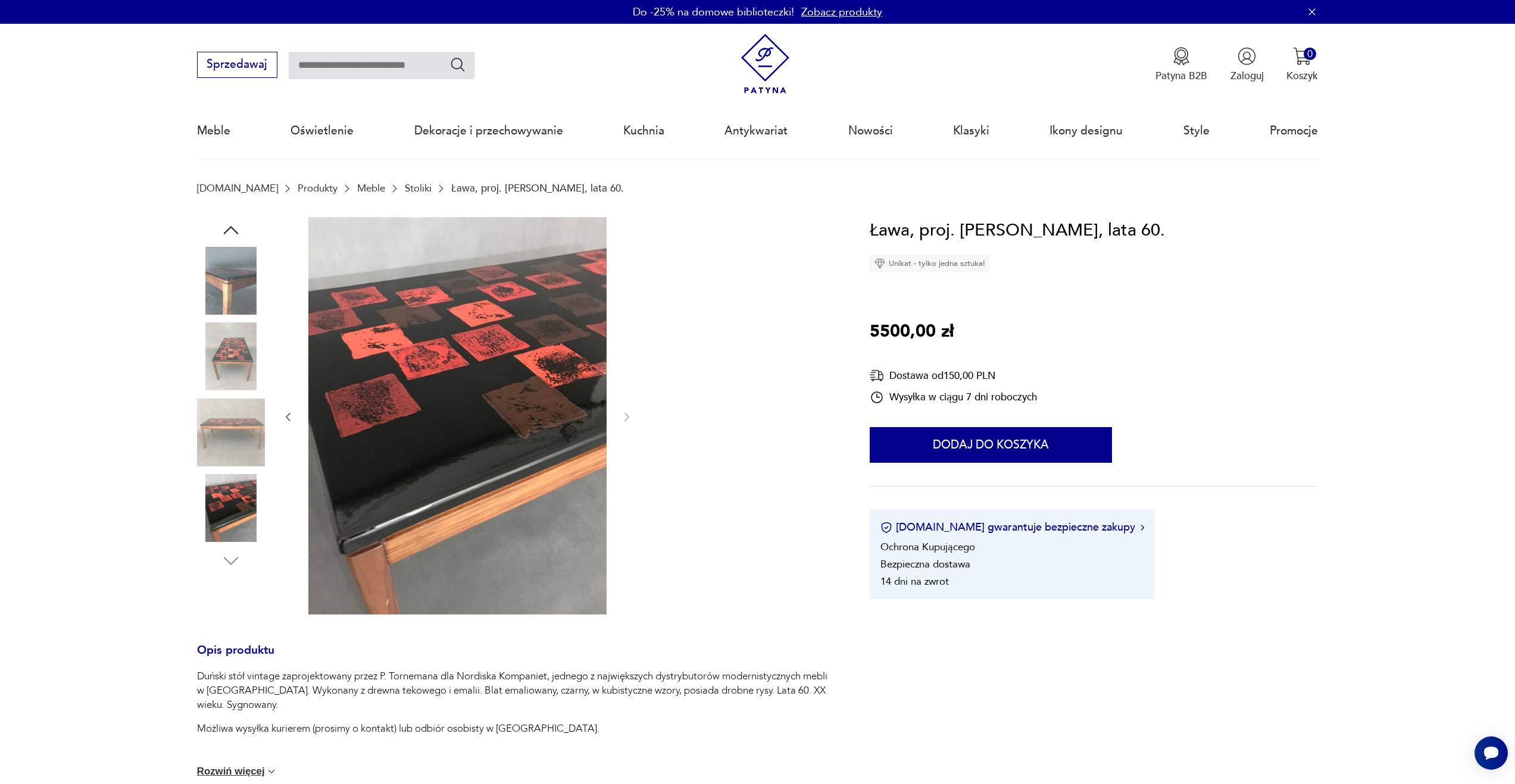
click at [224, 295] on img at bounding box center [231, 280] width 68 height 68
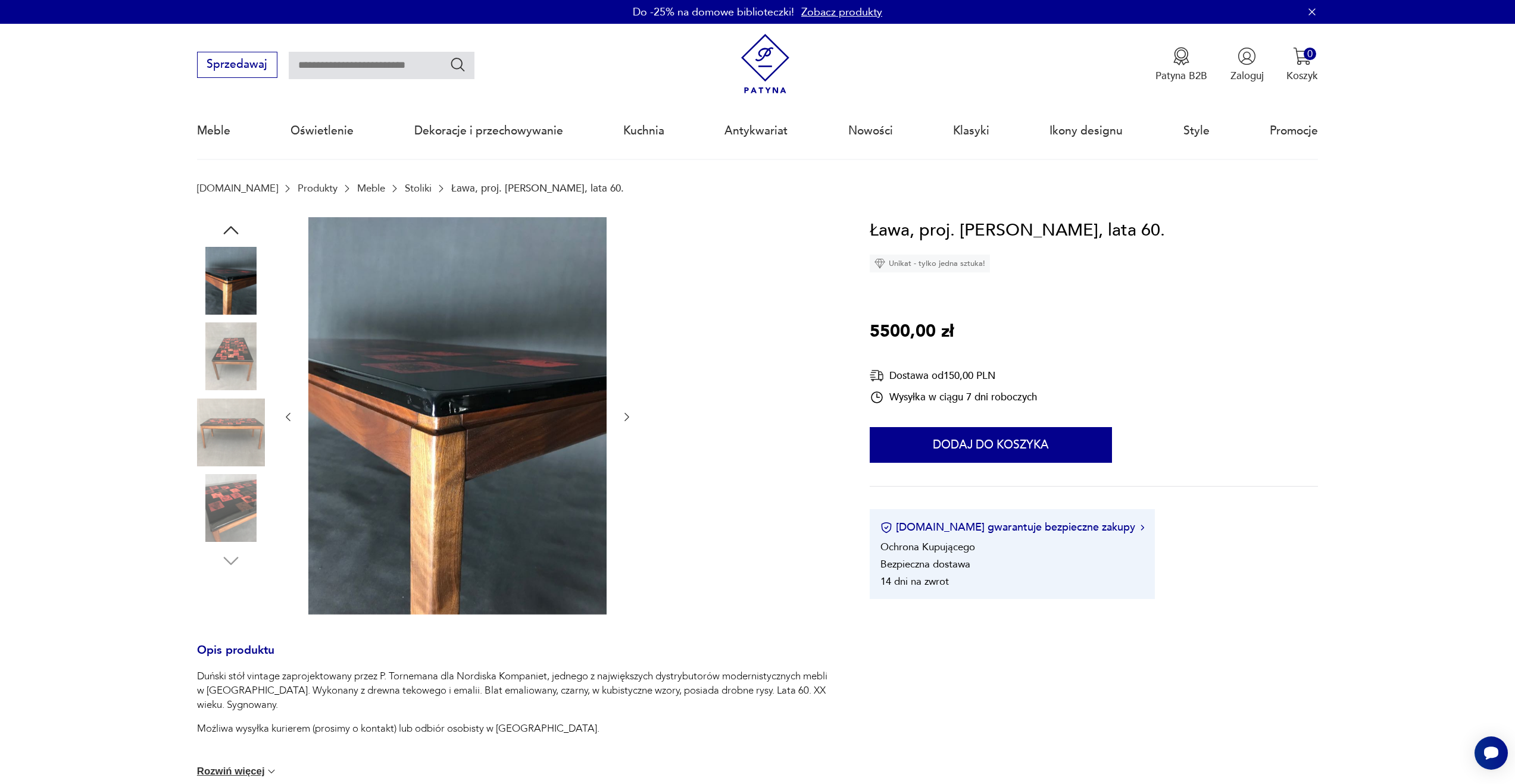
click at [231, 372] on img at bounding box center [231, 356] width 68 height 68
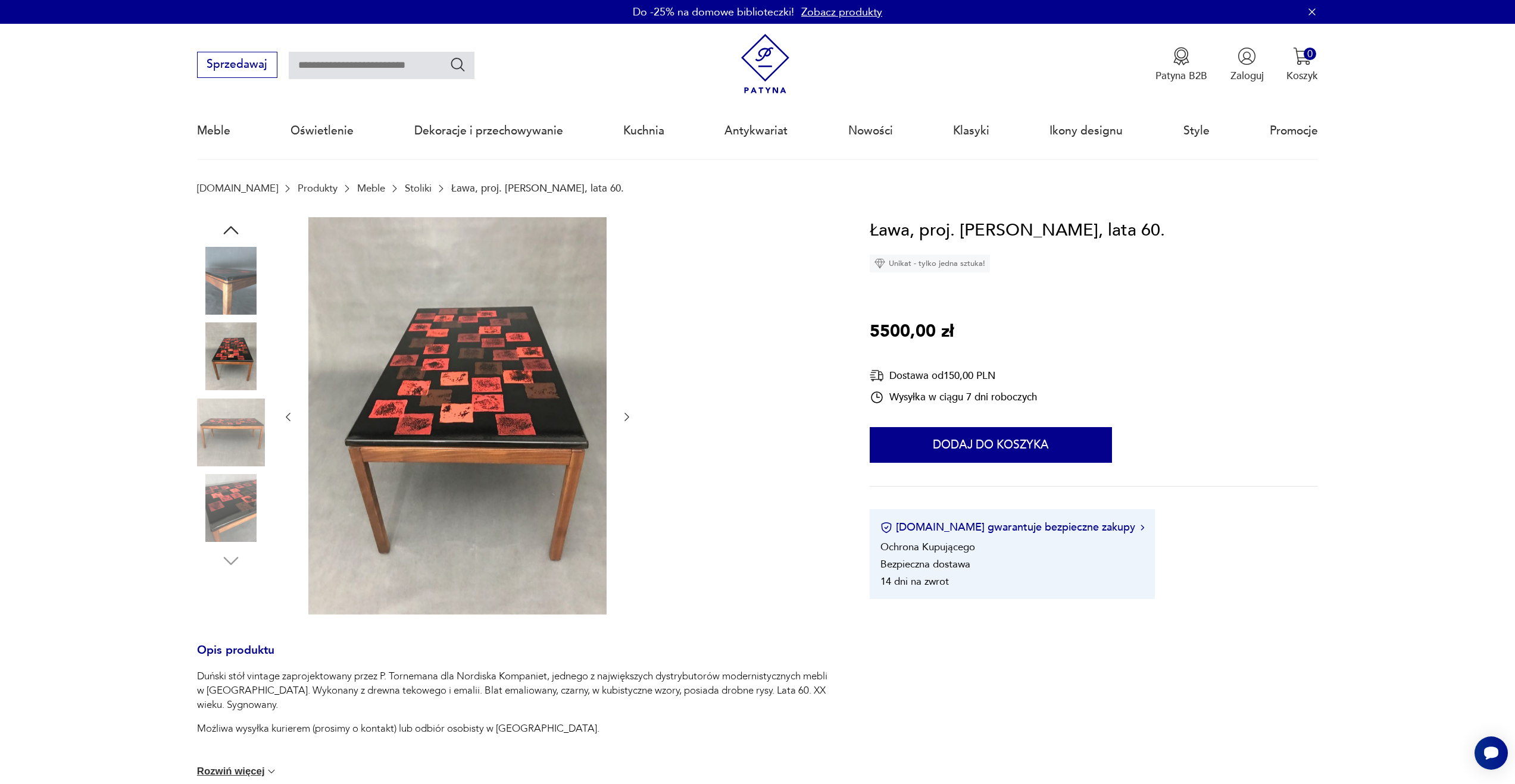
click at [217, 446] on img at bounding box center [231, 432] width 68 height 68
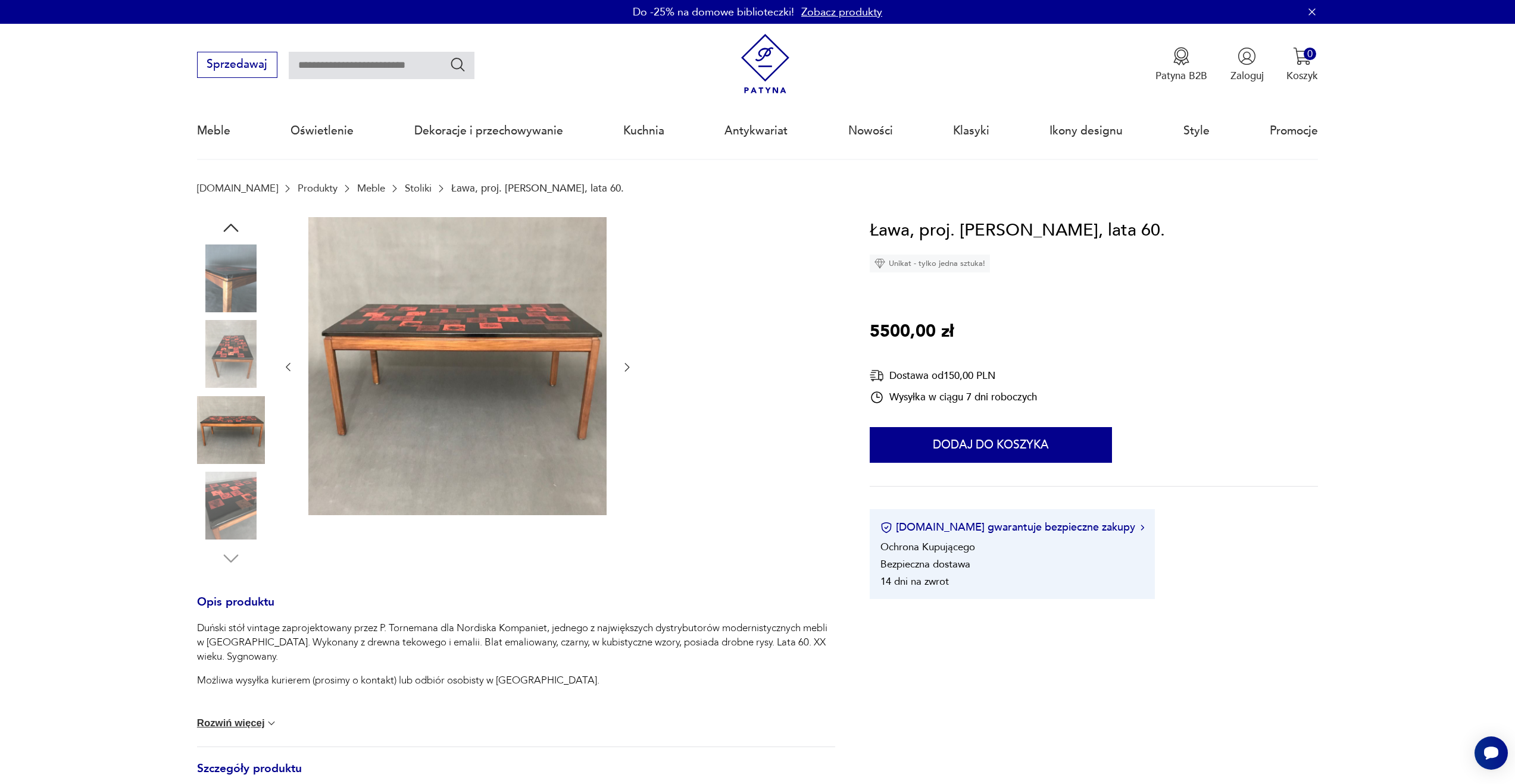
click at [358, 191] on link "Meble" at bounding box center [371, 188] width 28 height 11
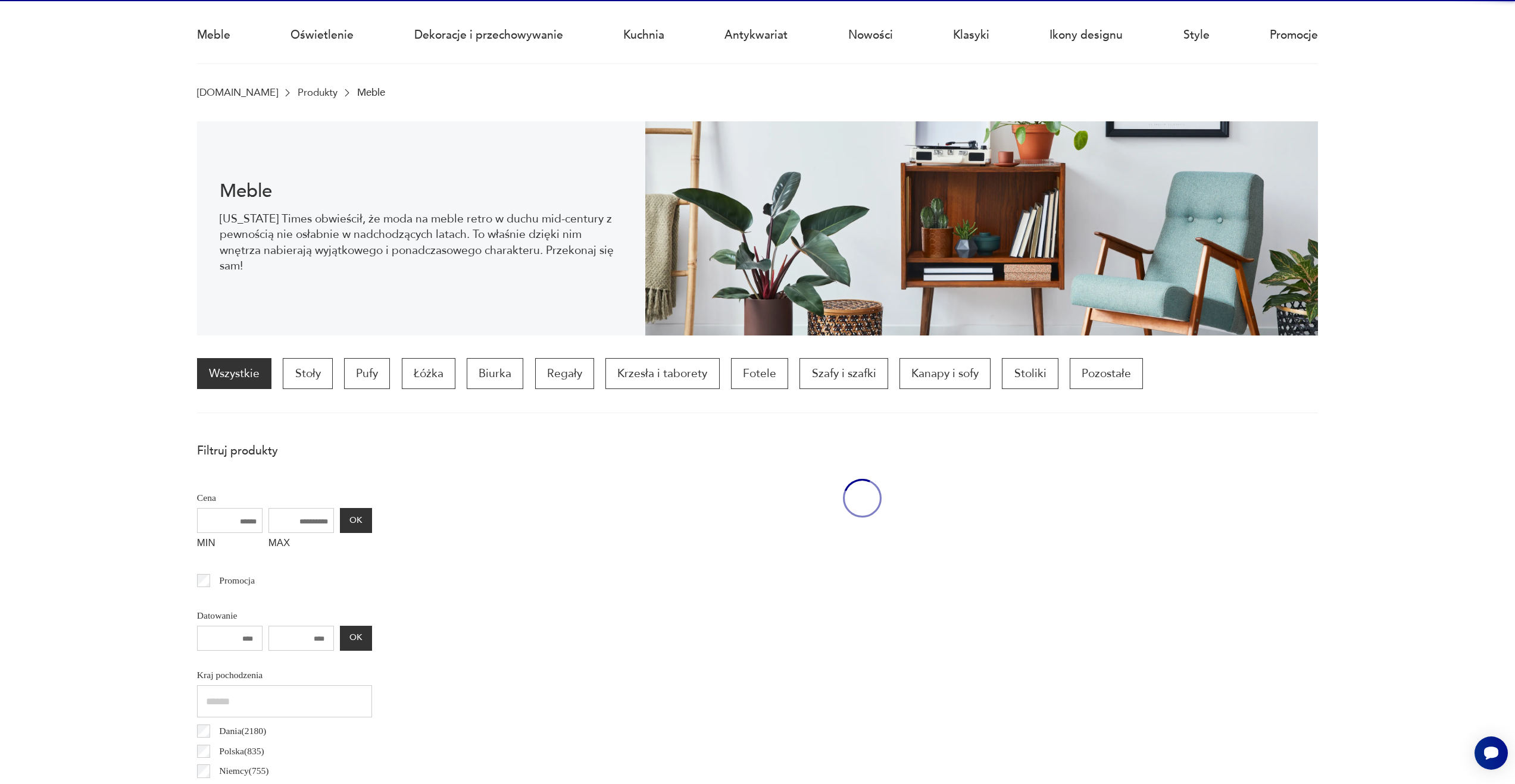
scroll to position [117, 0]
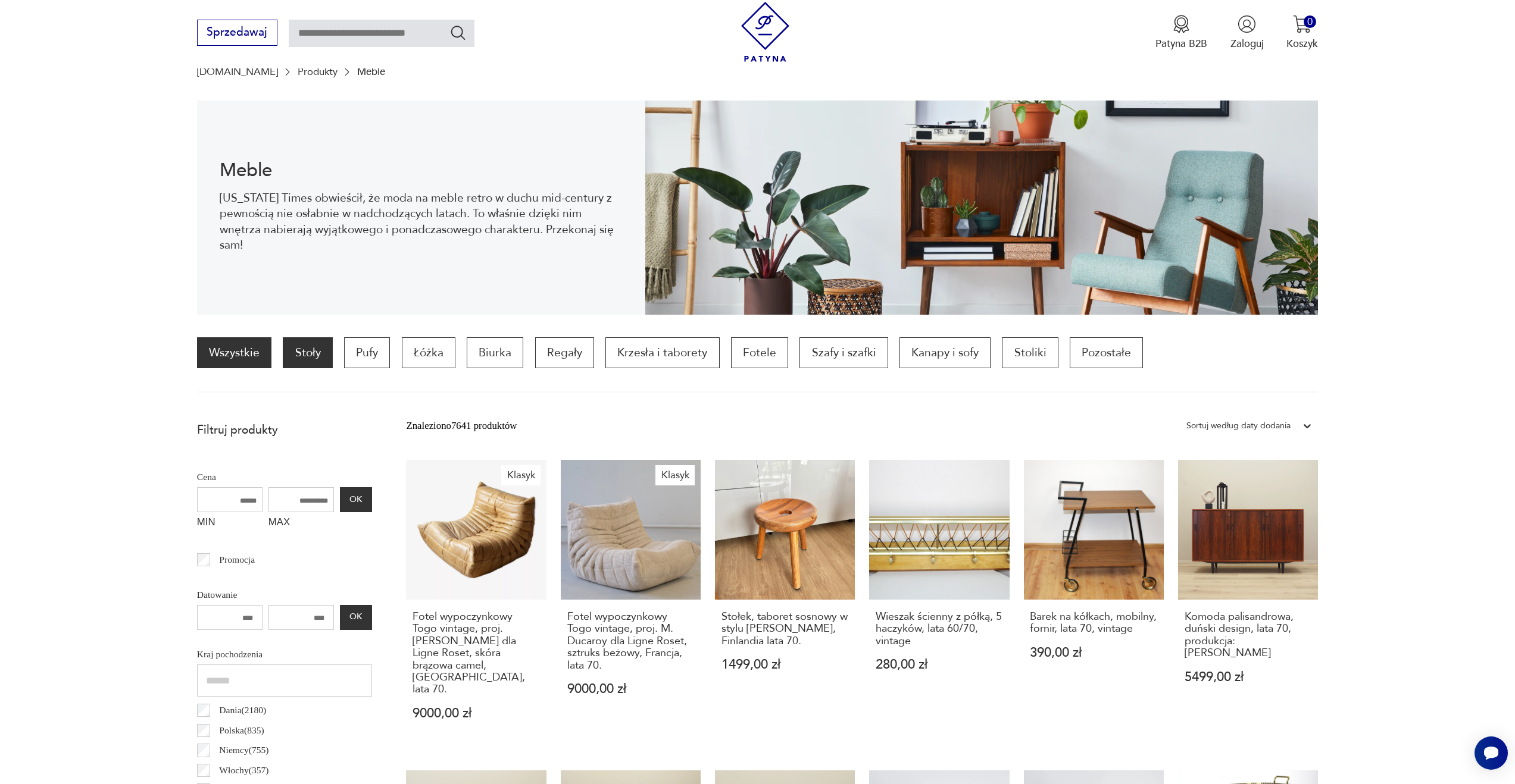
click at [304, 352] on p "Stoły" at bounding box center [307, 353] width 49 height 31
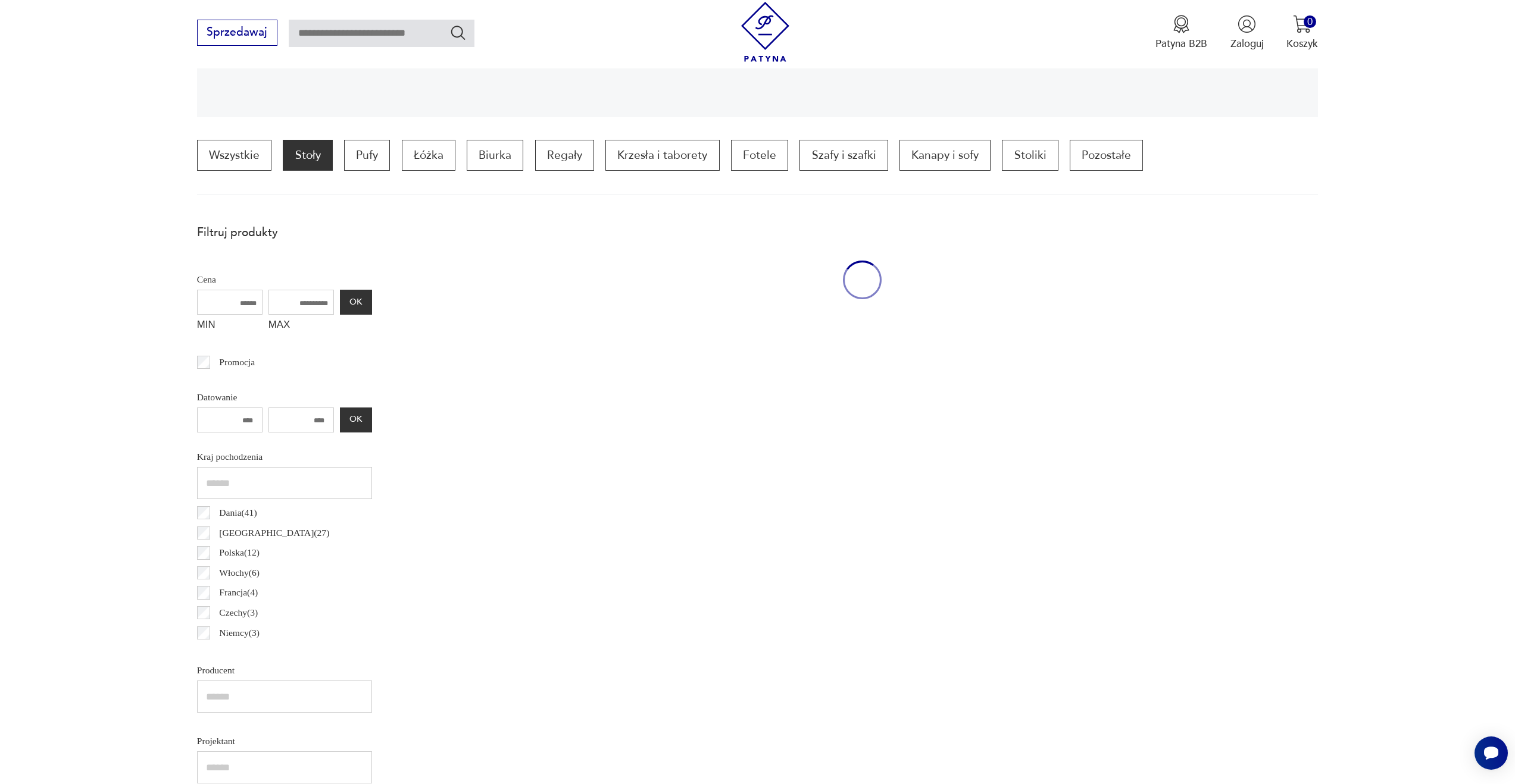
scroll to position [353, 0]
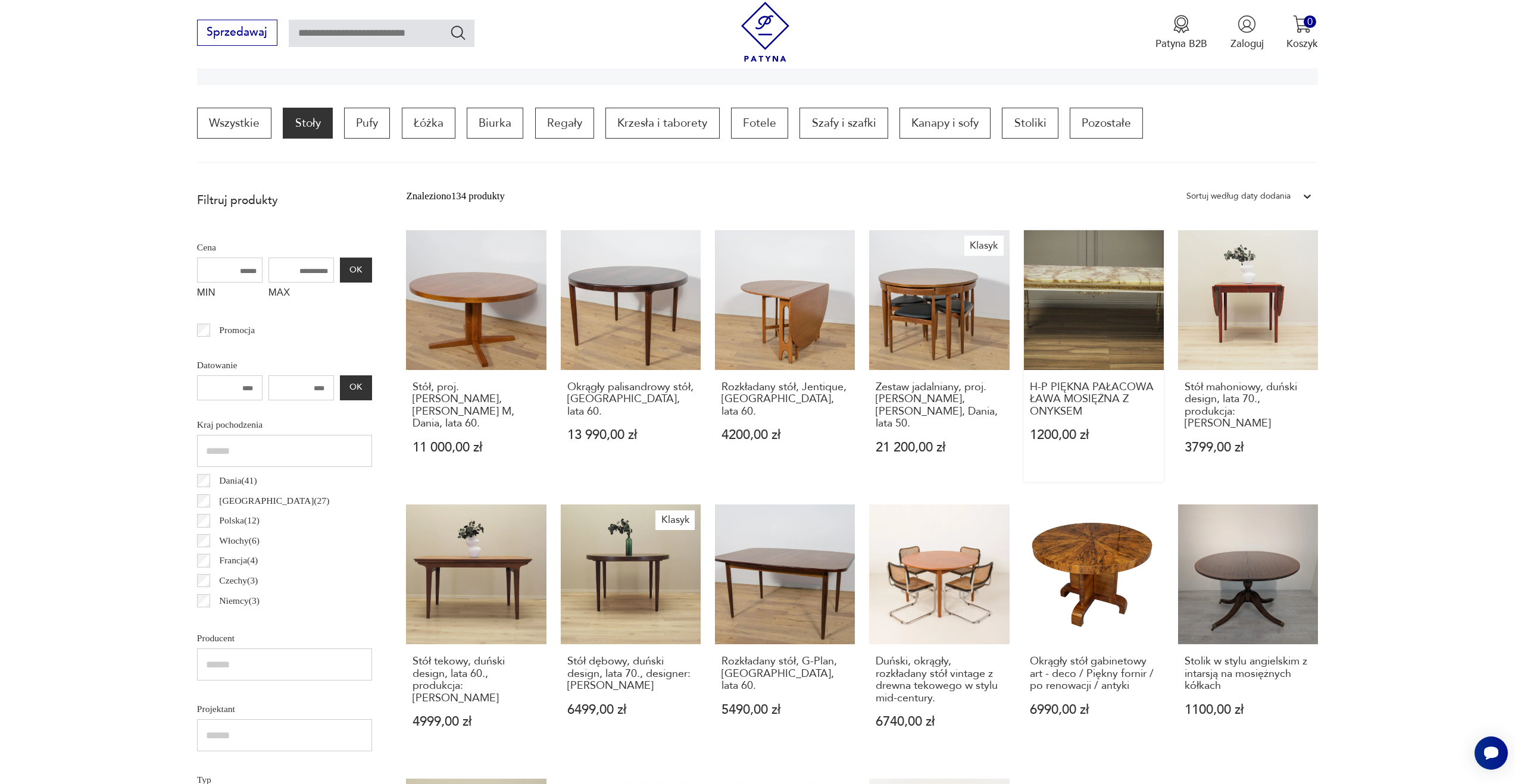
click at [1110, 321] on link "H-P PIĘKNA PAŁACOWA ŁAWA MOSIĘŻNA Z ONYKSEM 1200,00 zł" at bounding box center [1093, 356] width 140 height 251
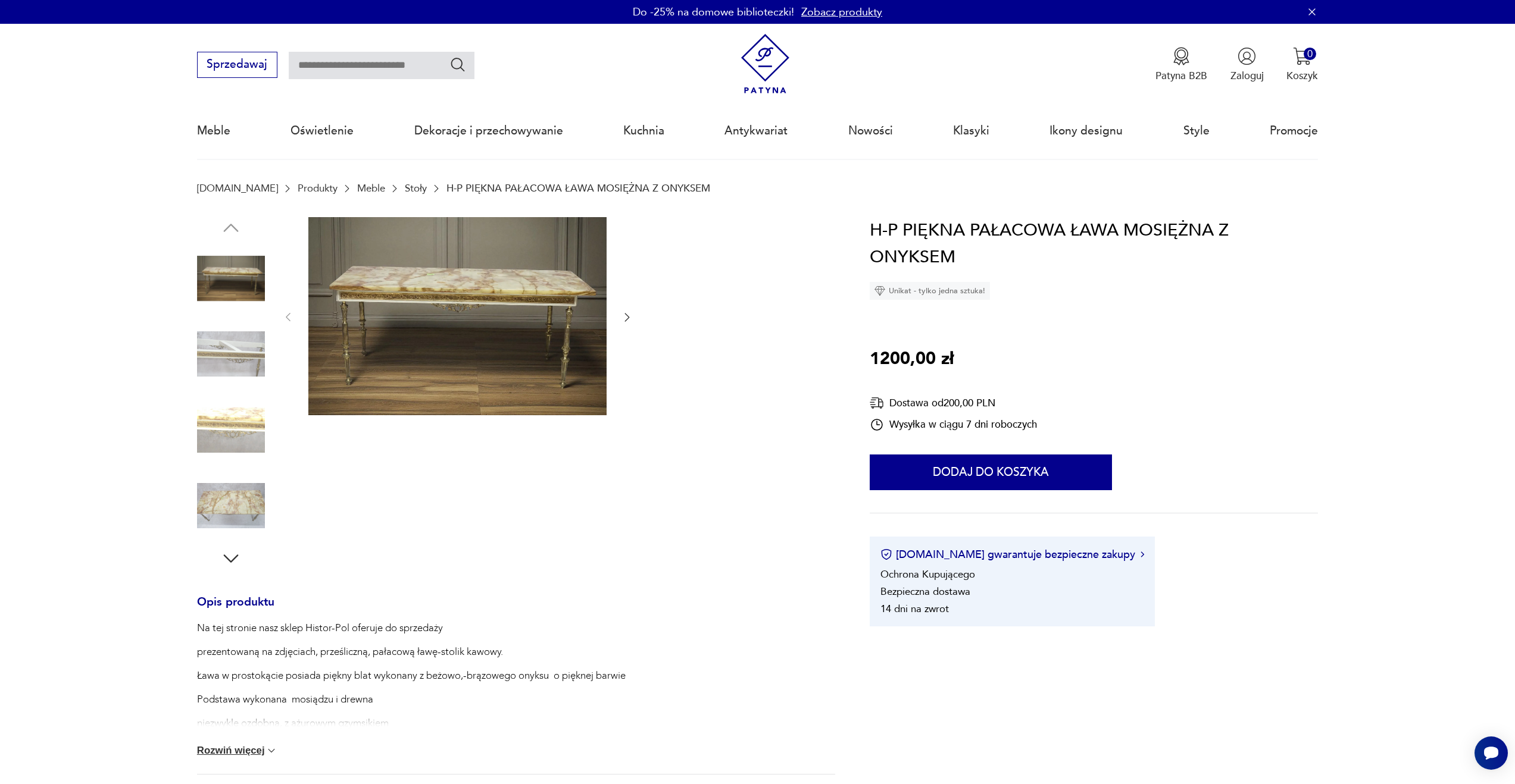
click at [482, 357] on img at bounding box center [457, 316] width 298 height 199
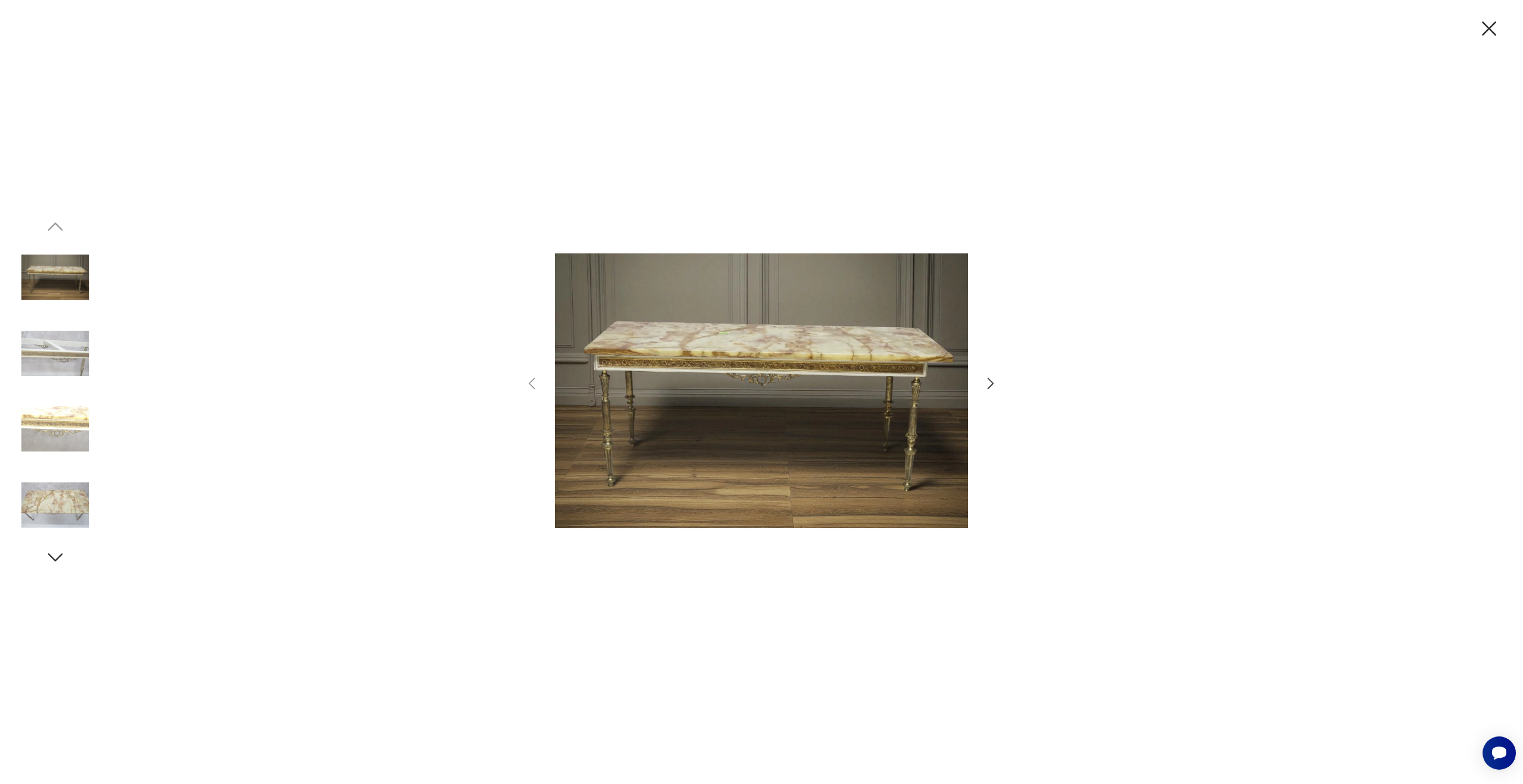
click at [993, 382] on icon "button" at bounding box center [991, 384] width 7 height 12
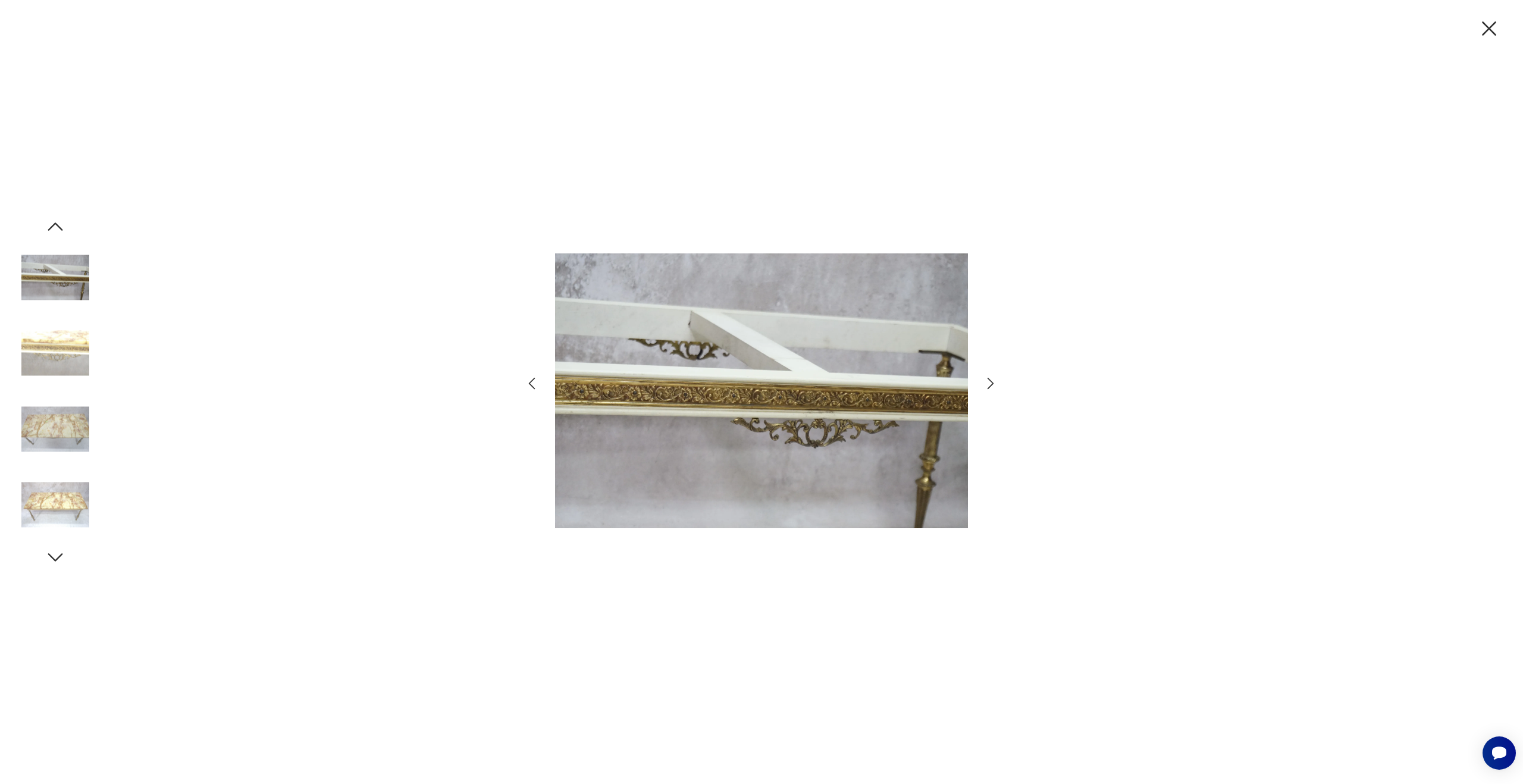
click at [993, 382] on icon "button" at bounding box center [991, 384] width 7 height 12
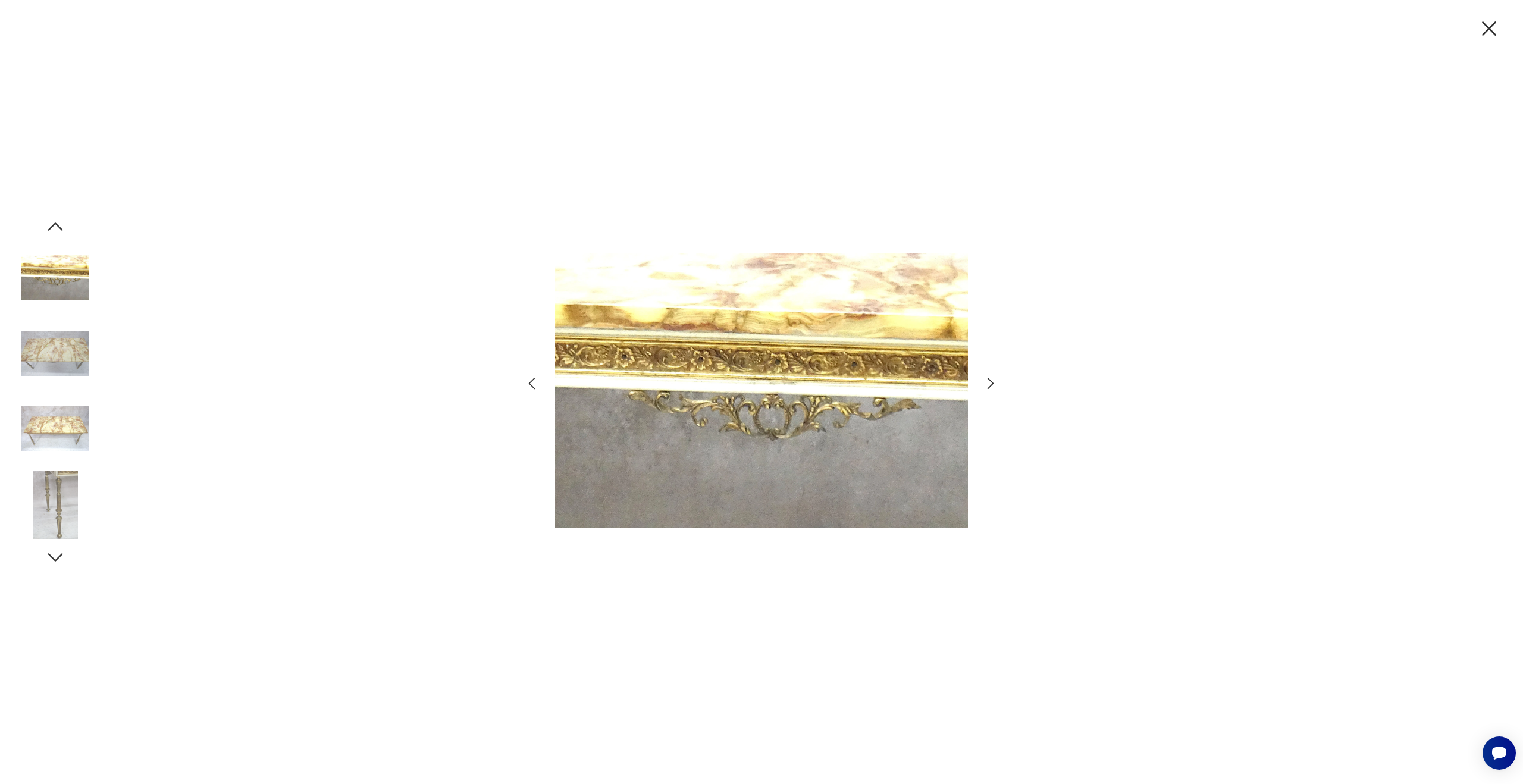
click at [993, 382] on icon "button" at bounding box center [991, 384] width 7 height 12
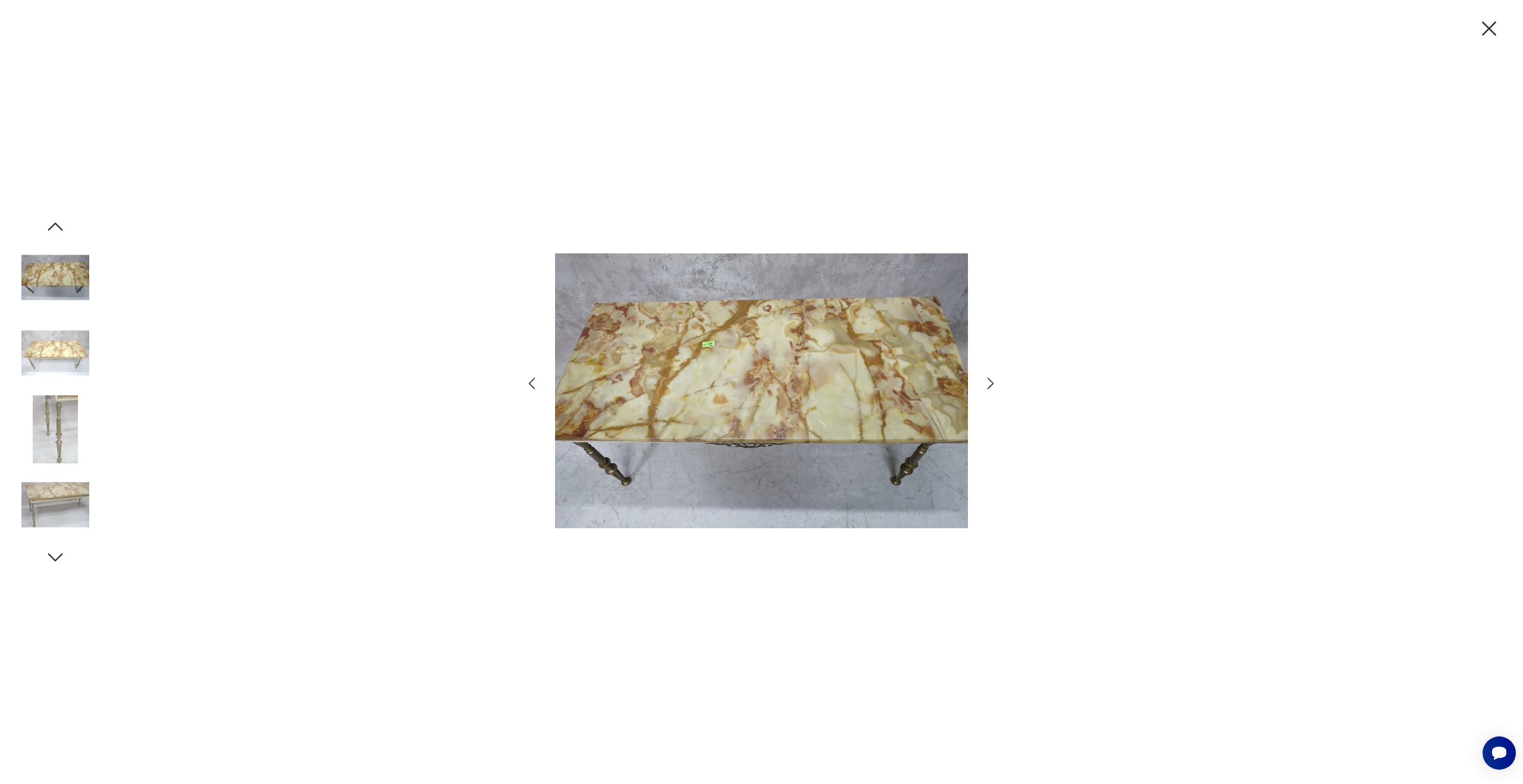
click at [993, 382] on icon "button" at bounding box center [991, 384] width 7 height 12
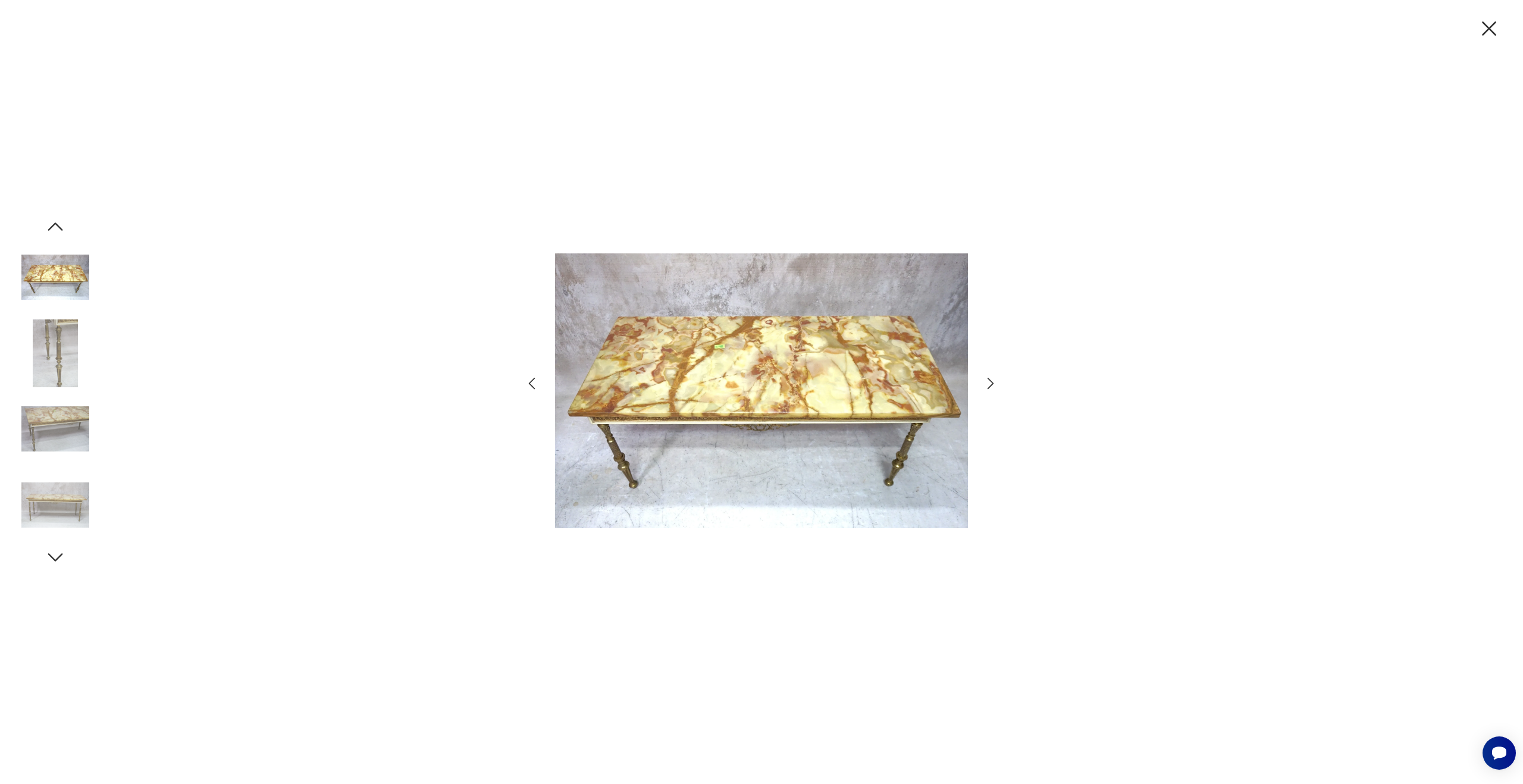
click at [993, 382] on icon "button" at bounding box center [991, 384] width 7 height 12
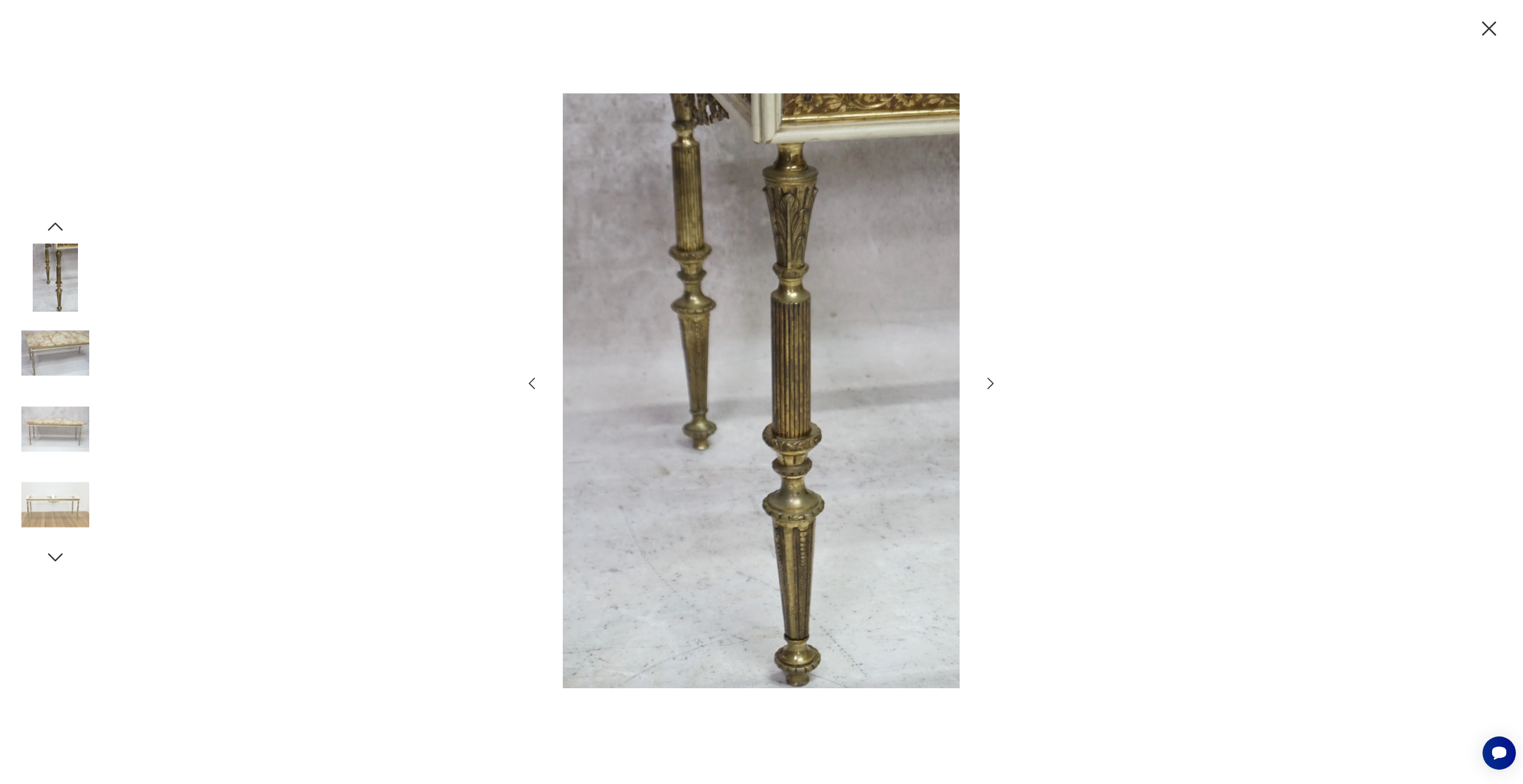
click at [993, 382] on icon "button" at bounding box center [991, 384] width 7 height 12
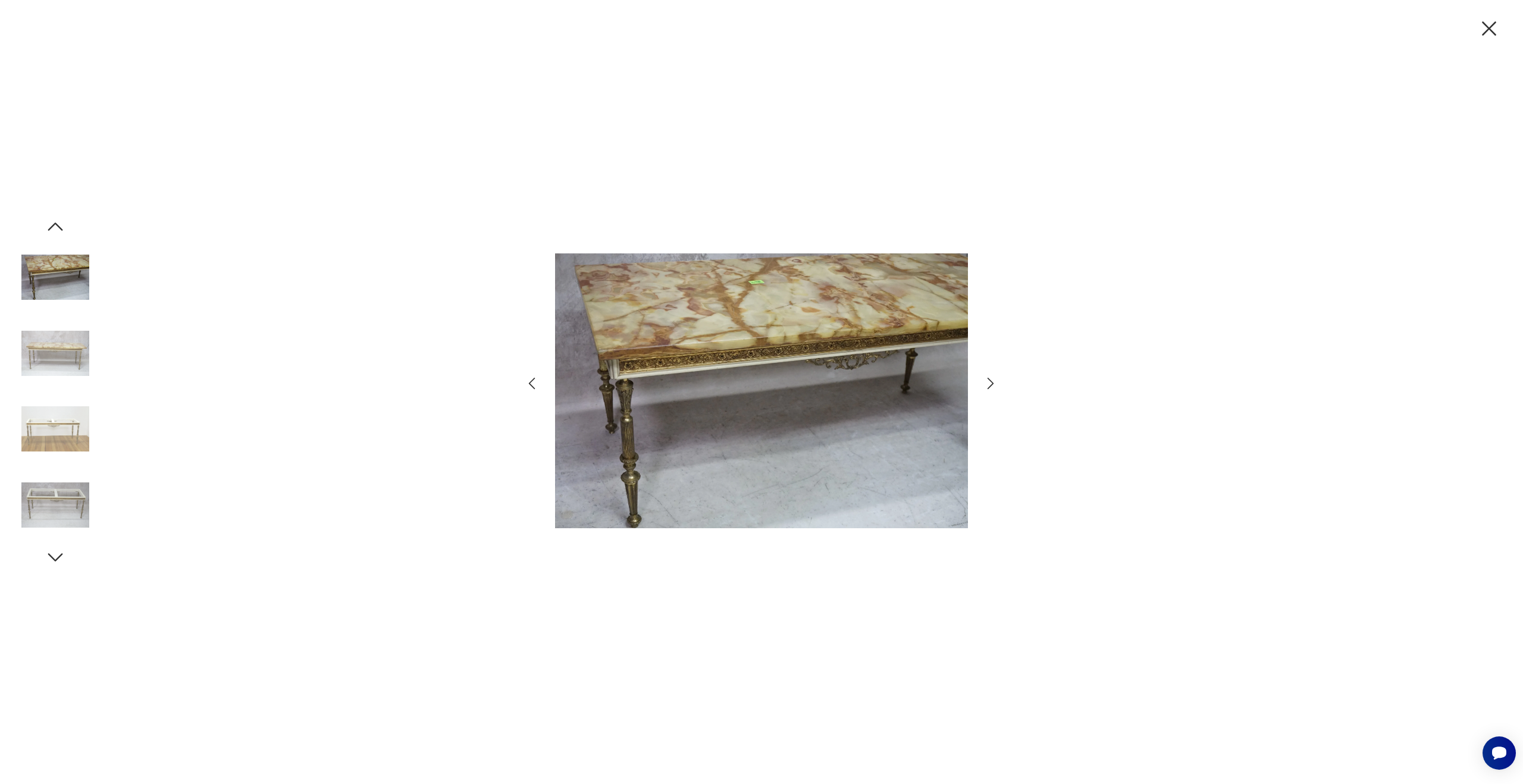
click at [993, 382] on icon "button" at bounding box center [991, 384] width 7 height 12
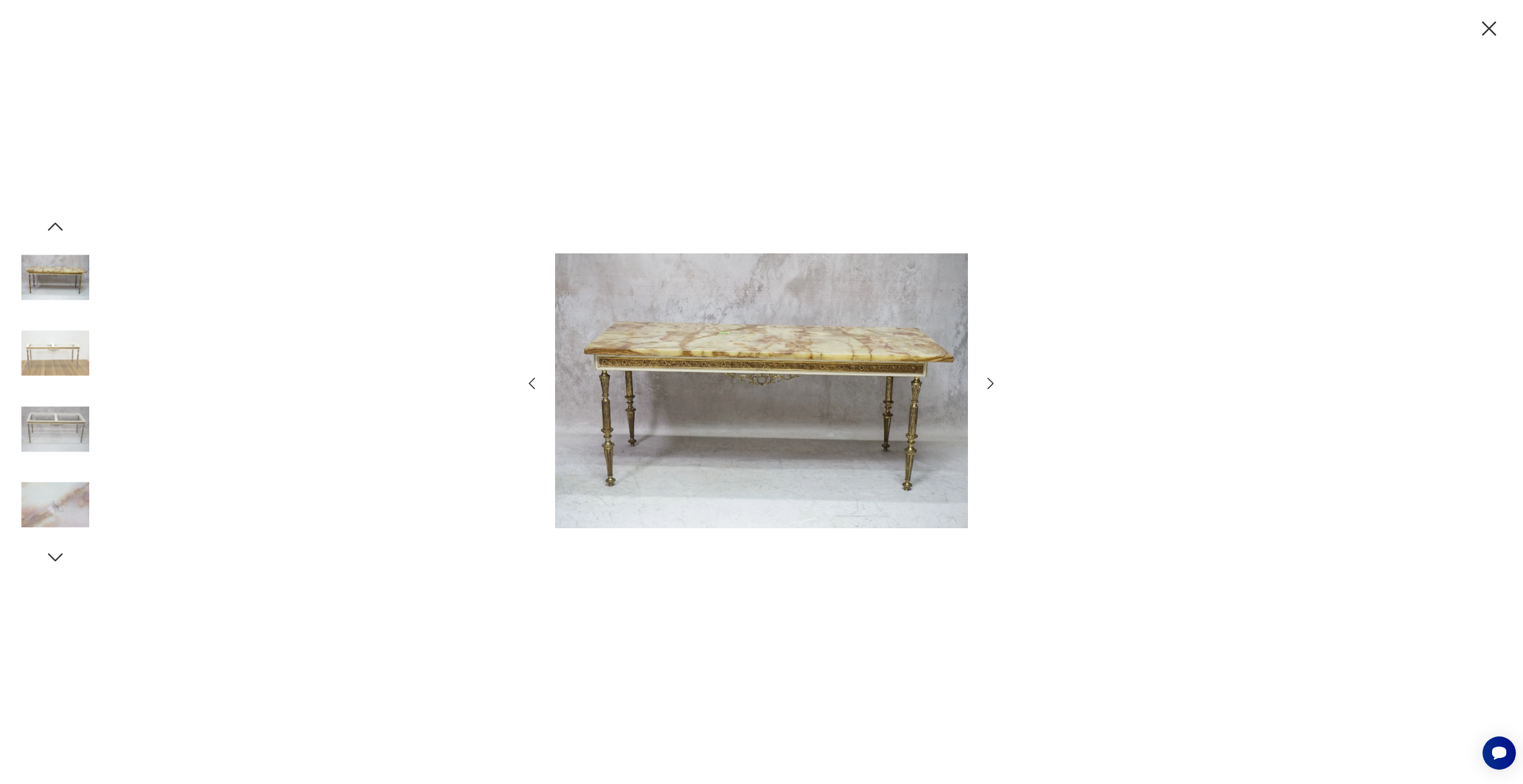
click at [993, 382] on icon "button" at bounding box center [991, 384] width 7 height 12
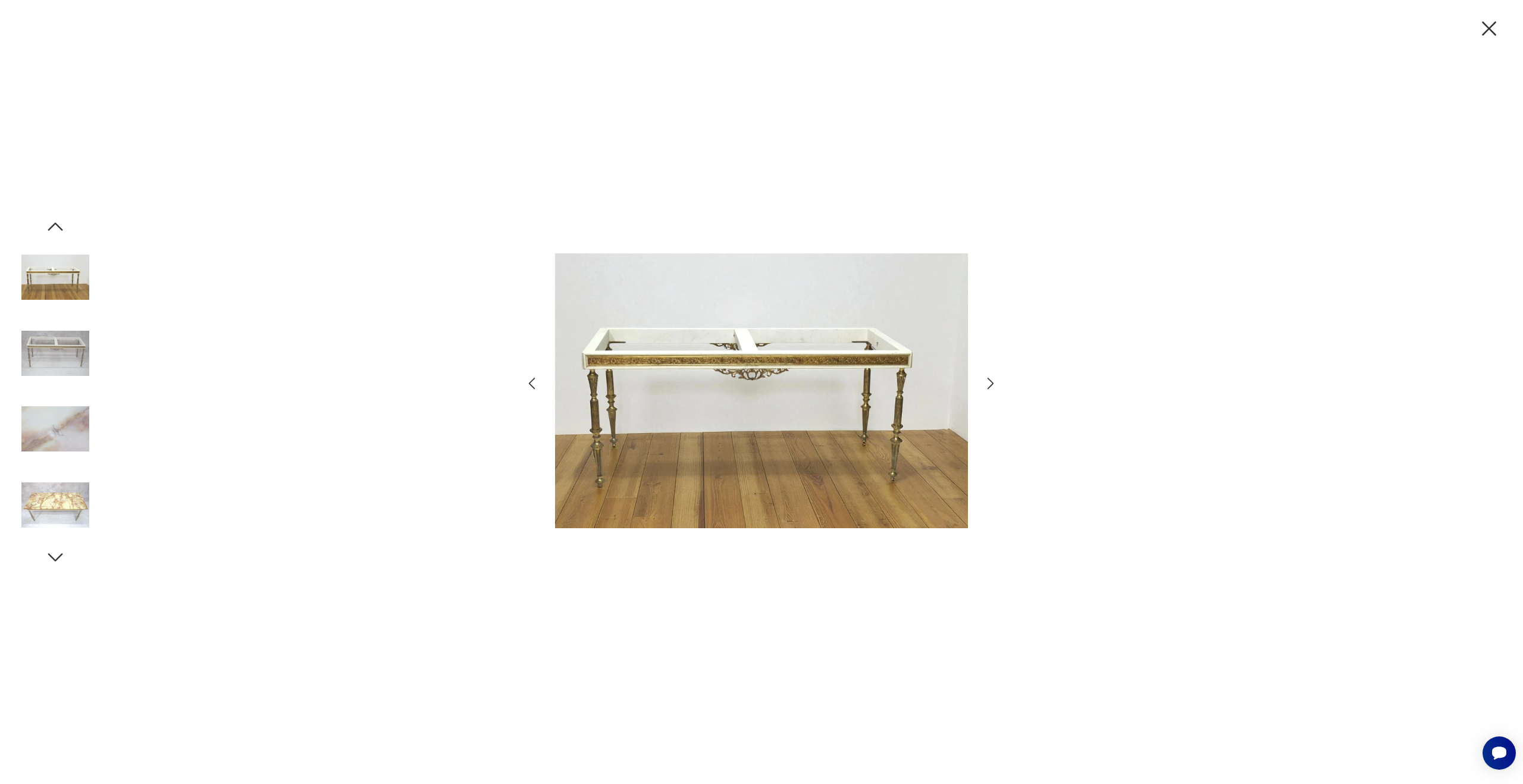
click at [993, 382] on icon "button" at bounding box center [991, 384] width 7 height 12
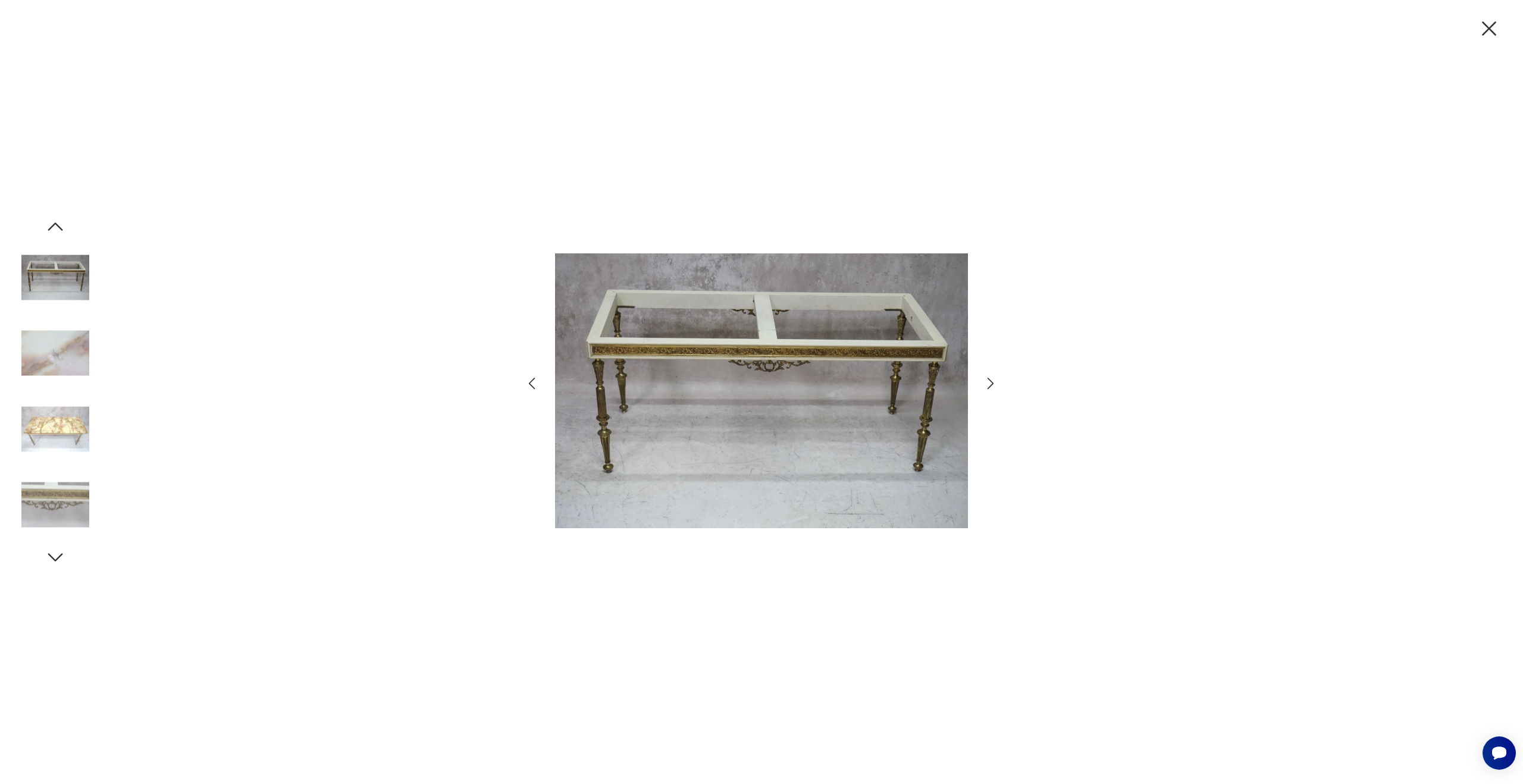
click at [1490, 27] on icon "button" at bounding box center [1489, 28] width 14 height 14
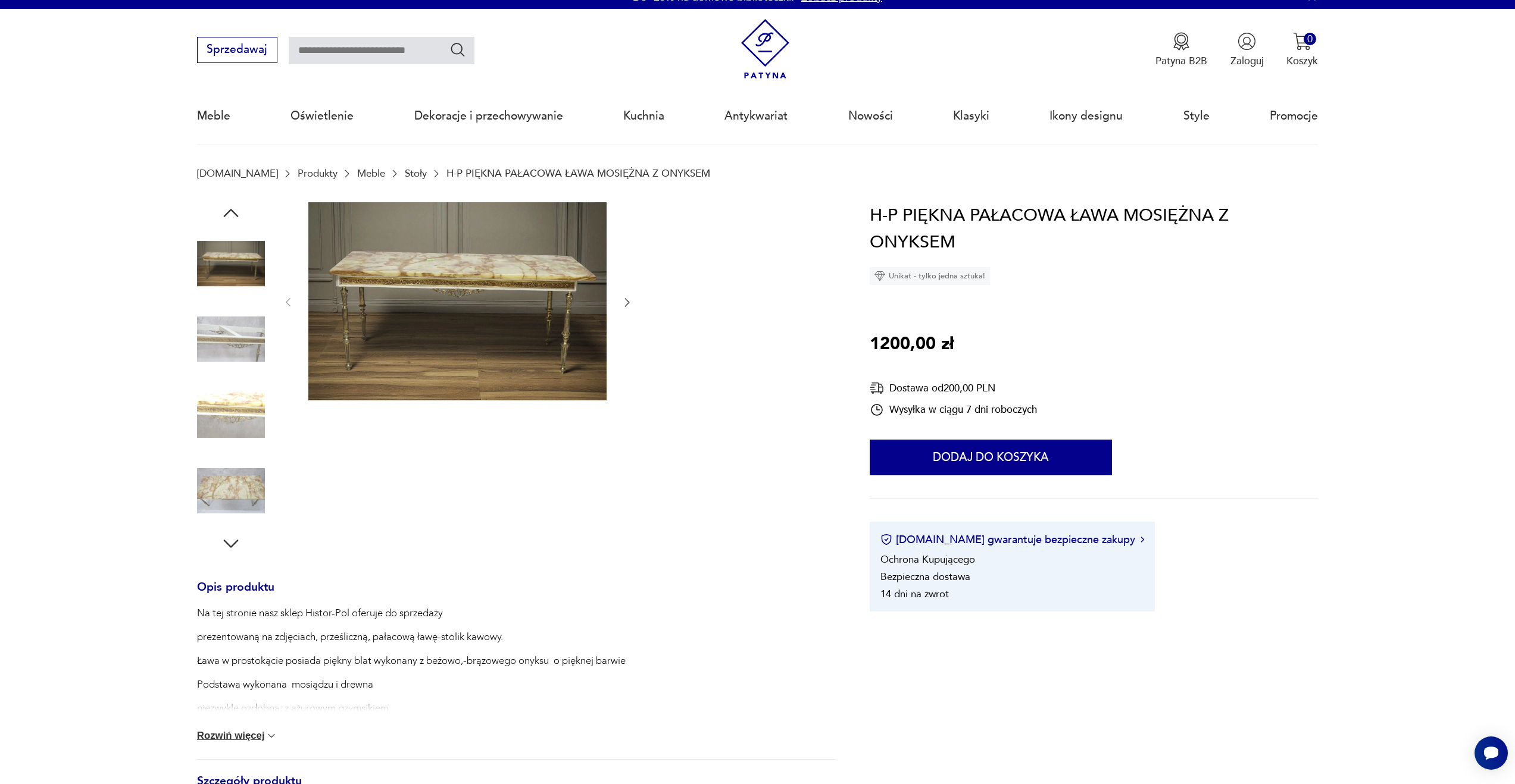
scroll to position [38, 0]
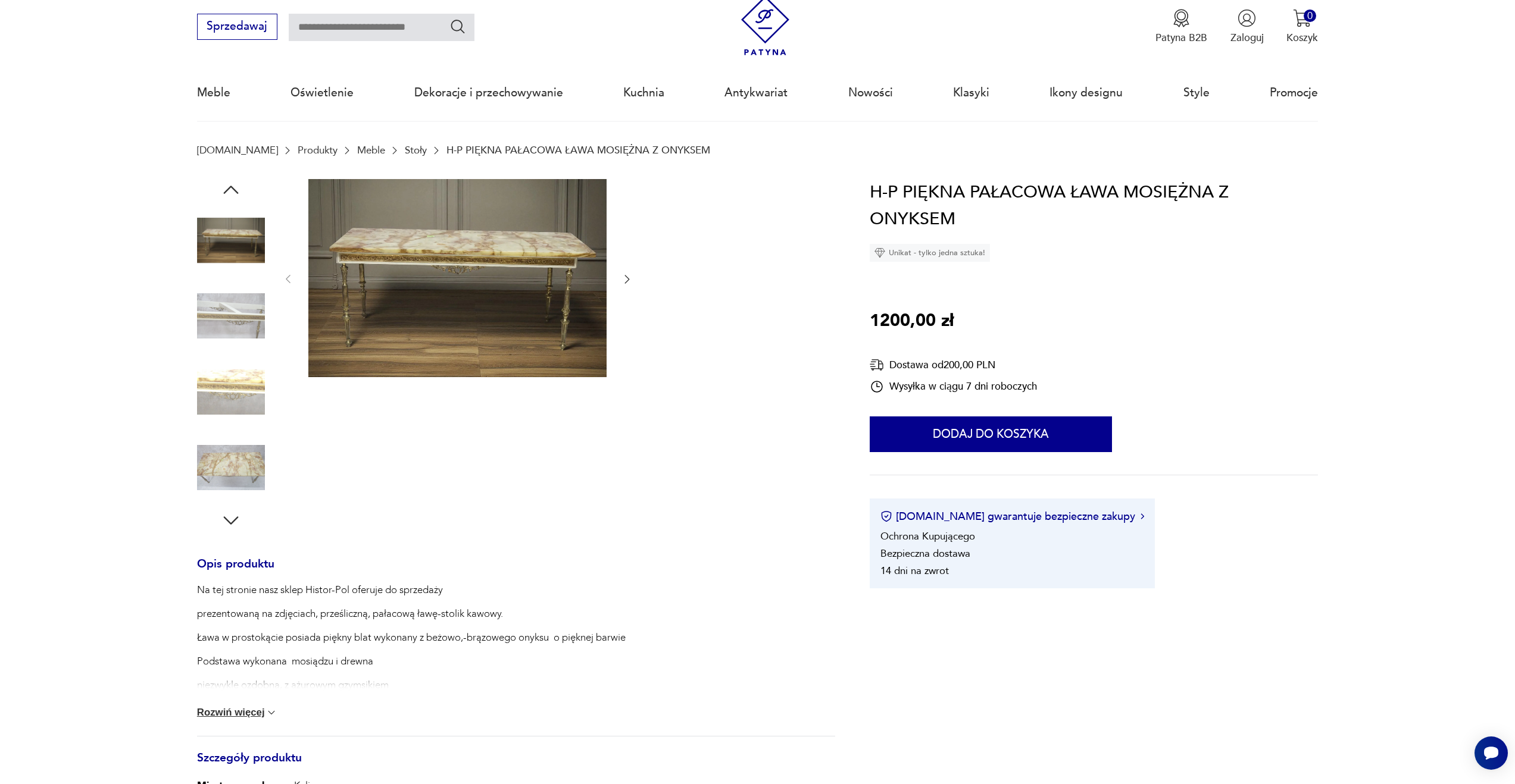
click at [237, 708] on button "Rozwiń więcej" at bounding box center [237, 713] width 81 height 12
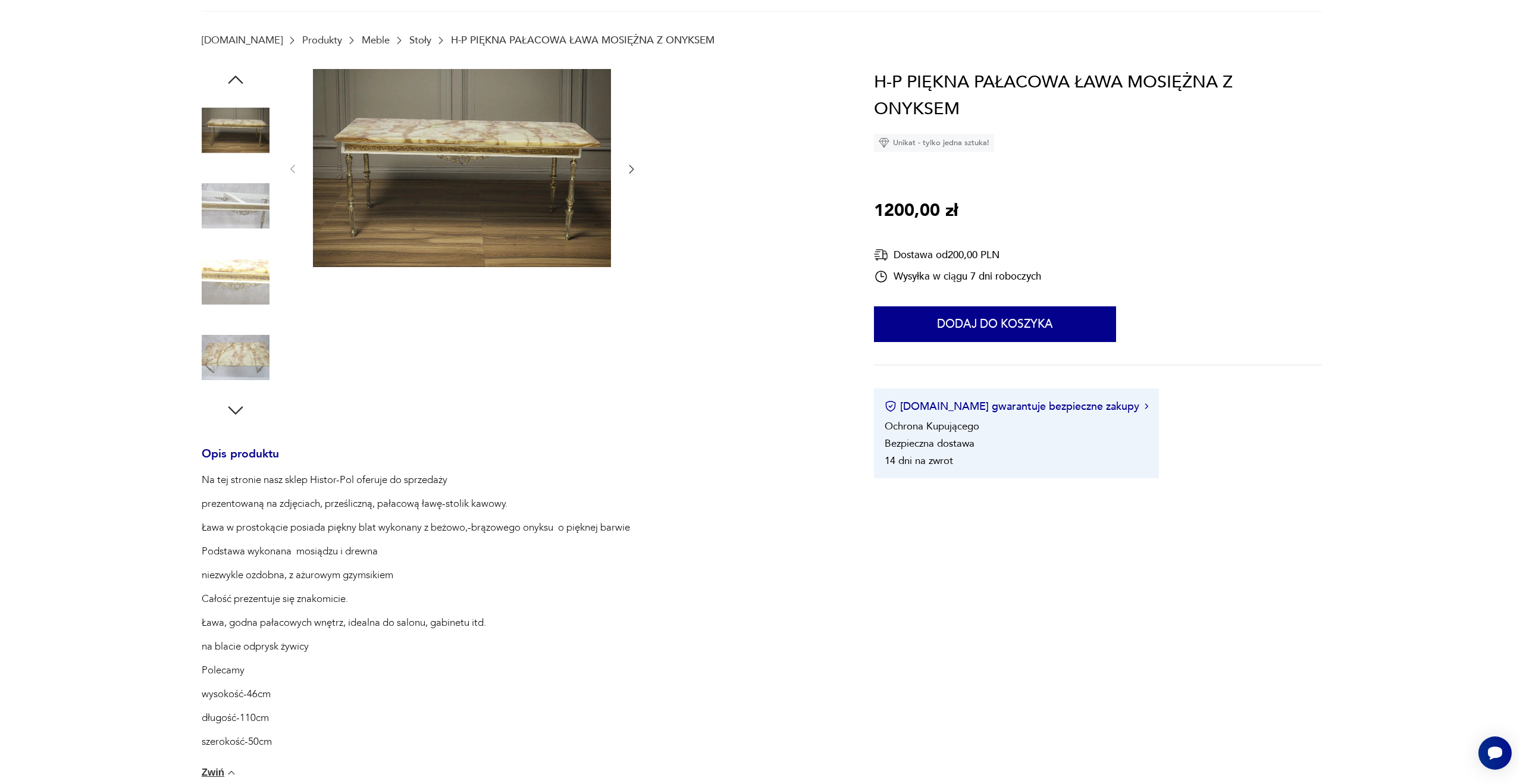
scroll to position [0, 0]
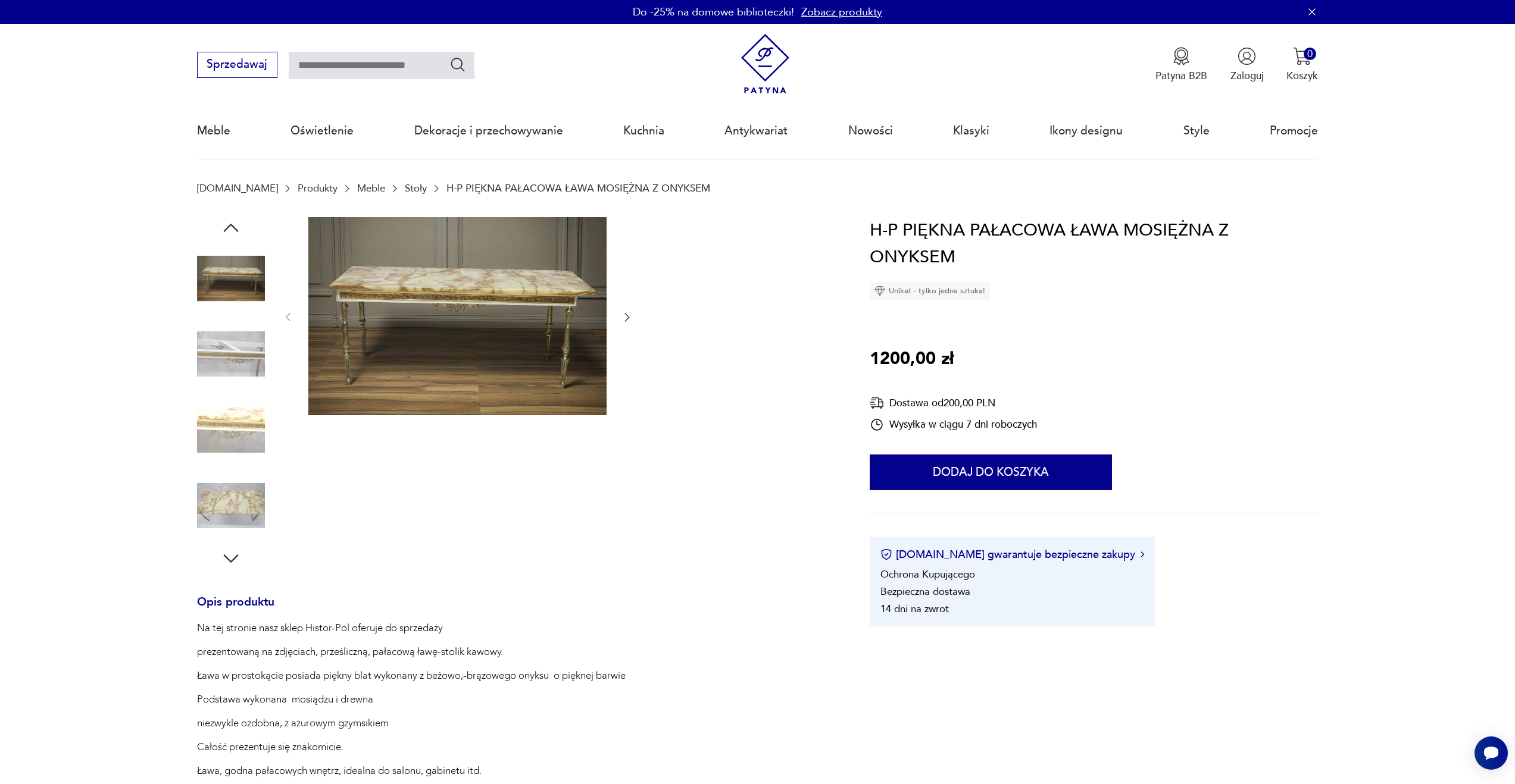
click at [405, 191] on link "Stoły" at bounding box center [416, 188] width 22 height 11
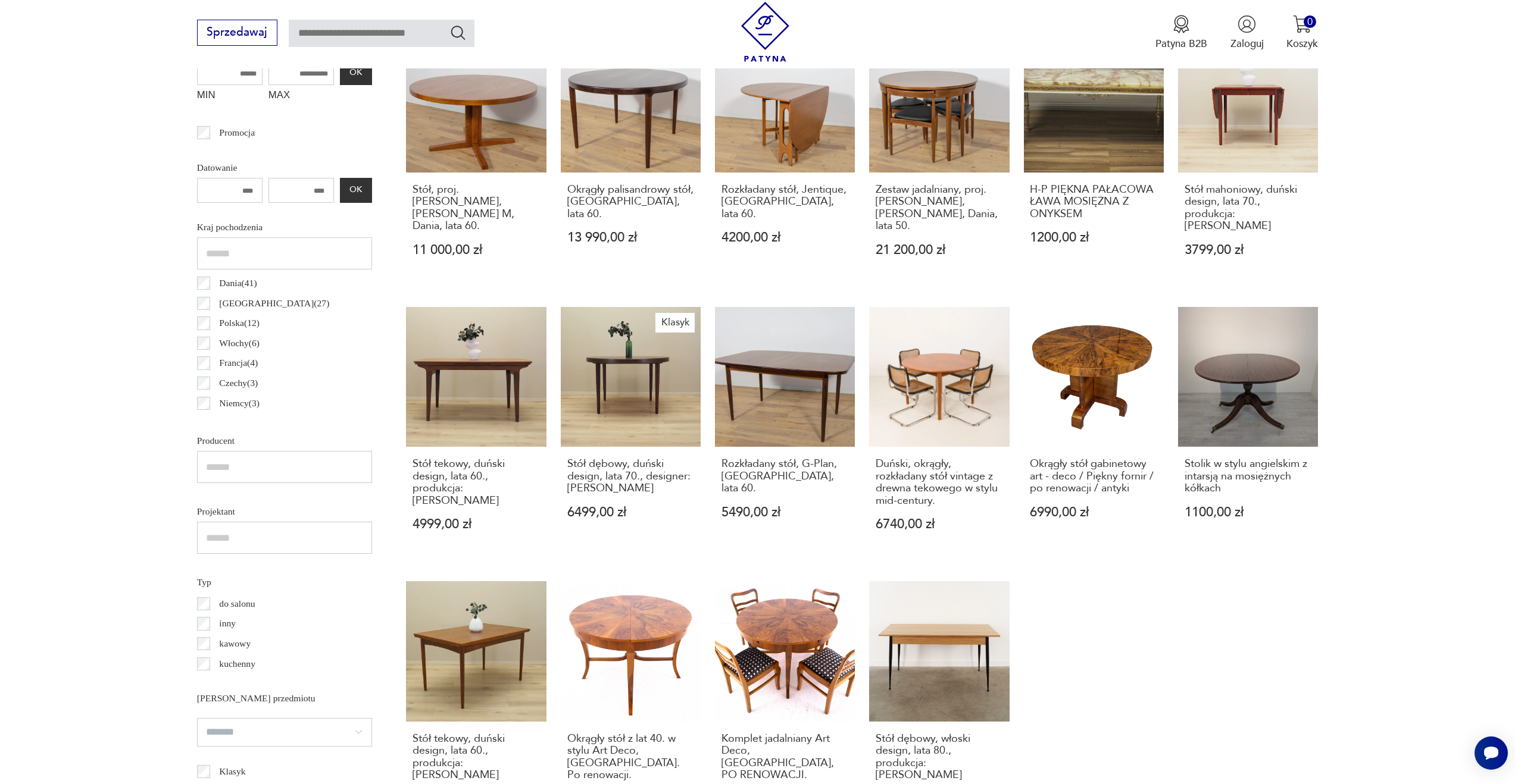
scroll to position [815, 0]
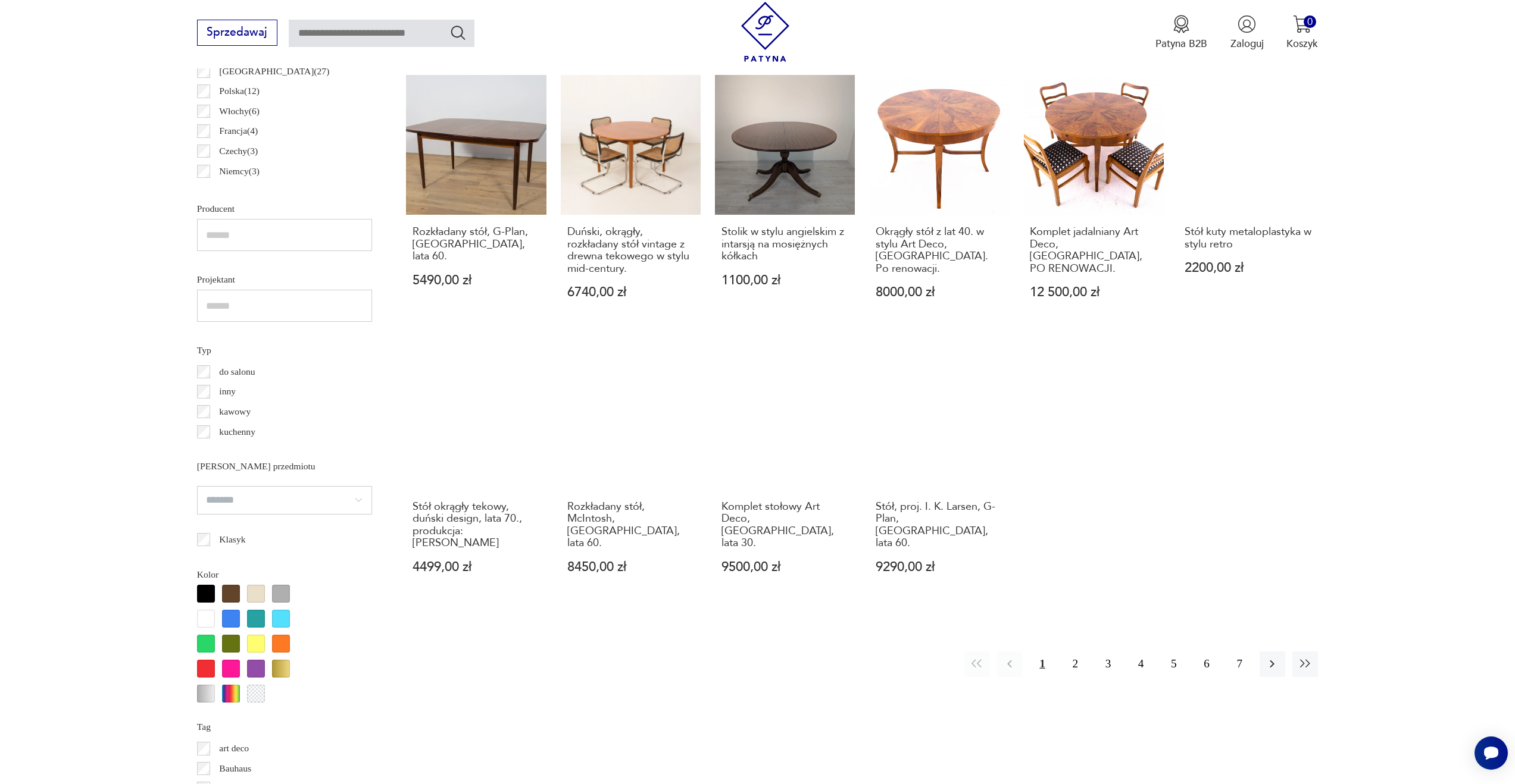
scroll to position [321, 0]
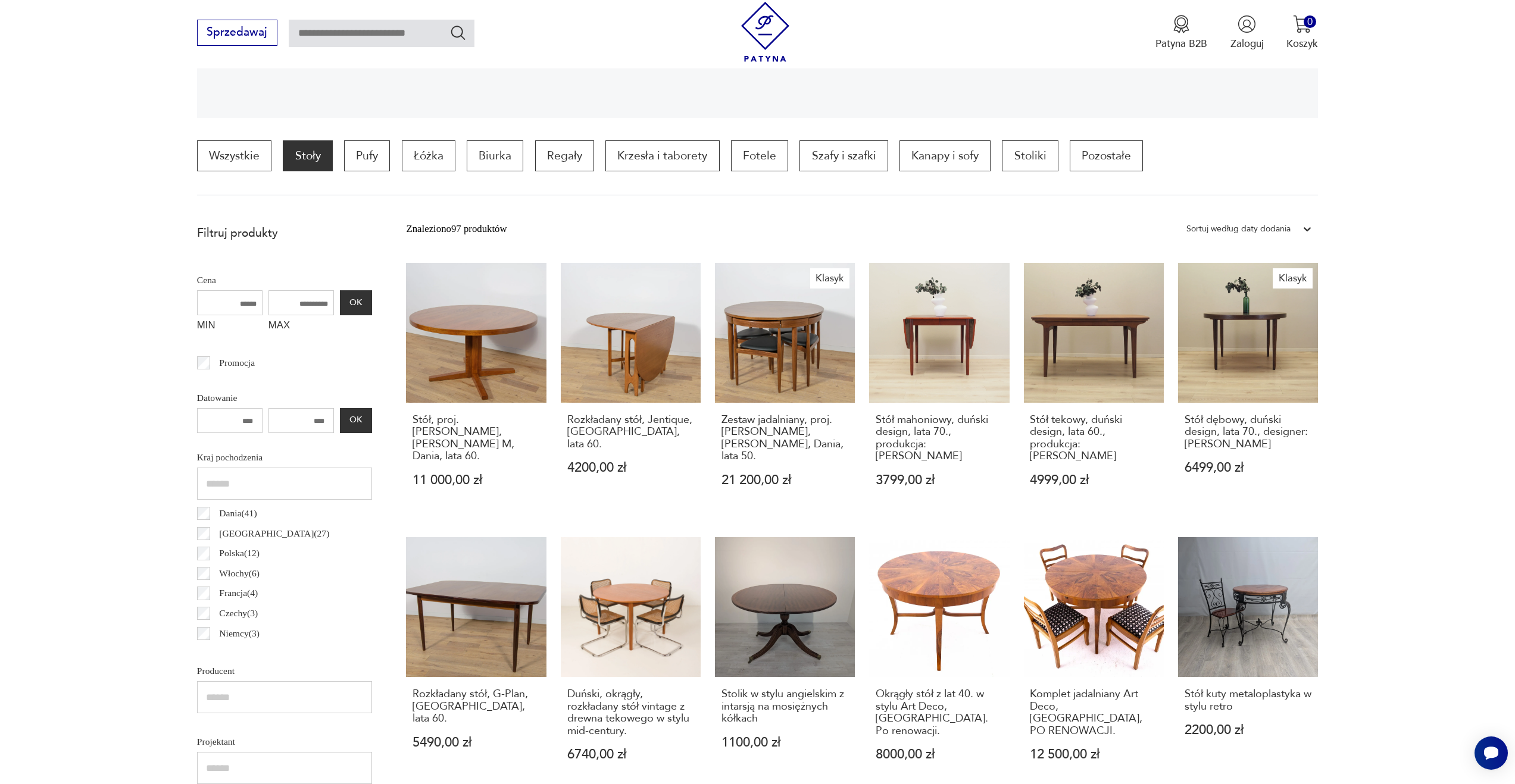
click at [1241, 229] on div "Sortuj według daty dodania" at bounding box center [1238, 229] width 104 height 16
click at [1244, 291] on div "Sortuj według ceny (od najmniejszej)" at bounding box center [1249, 289] width 138 height 30
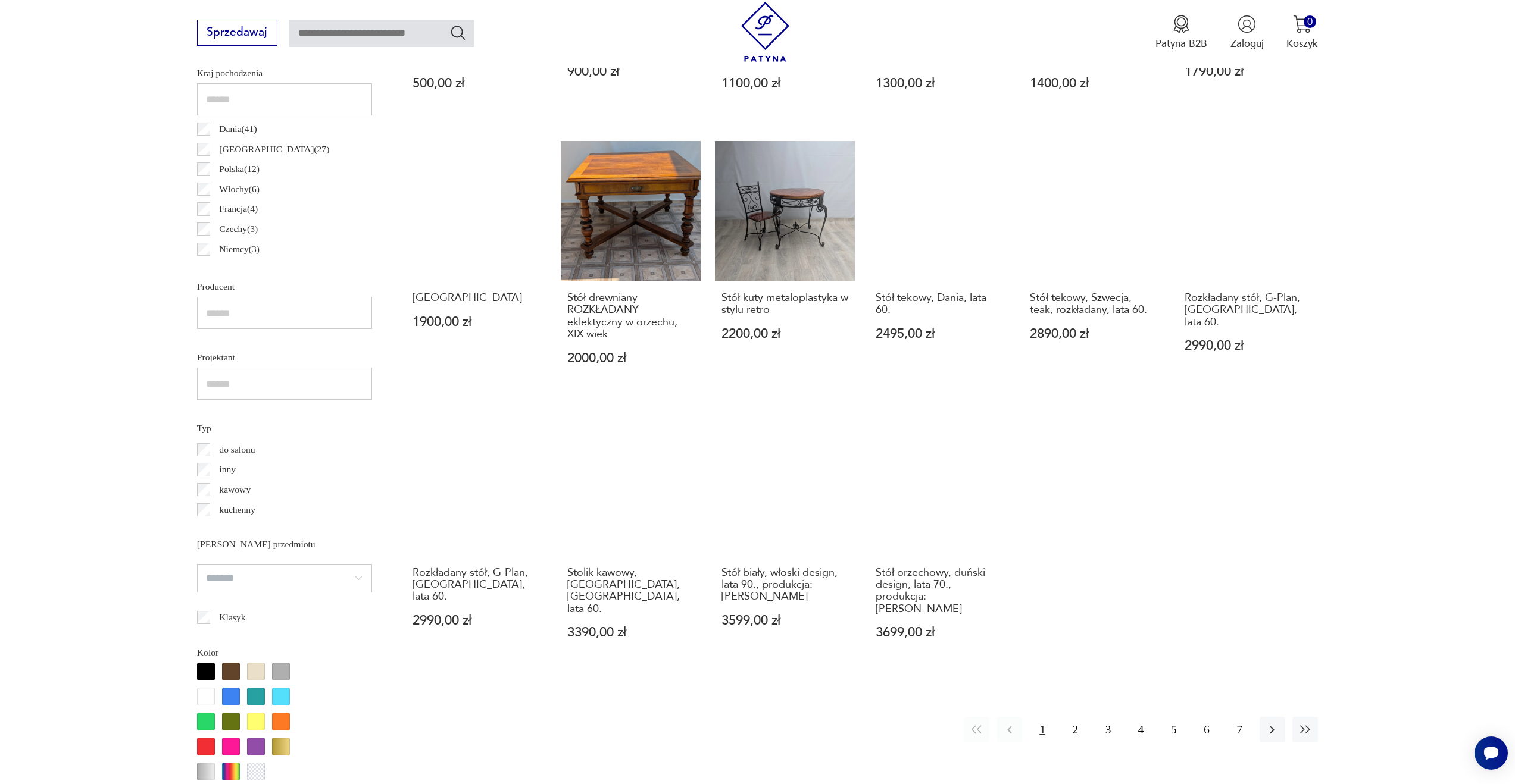
scroll to position [752, 0]
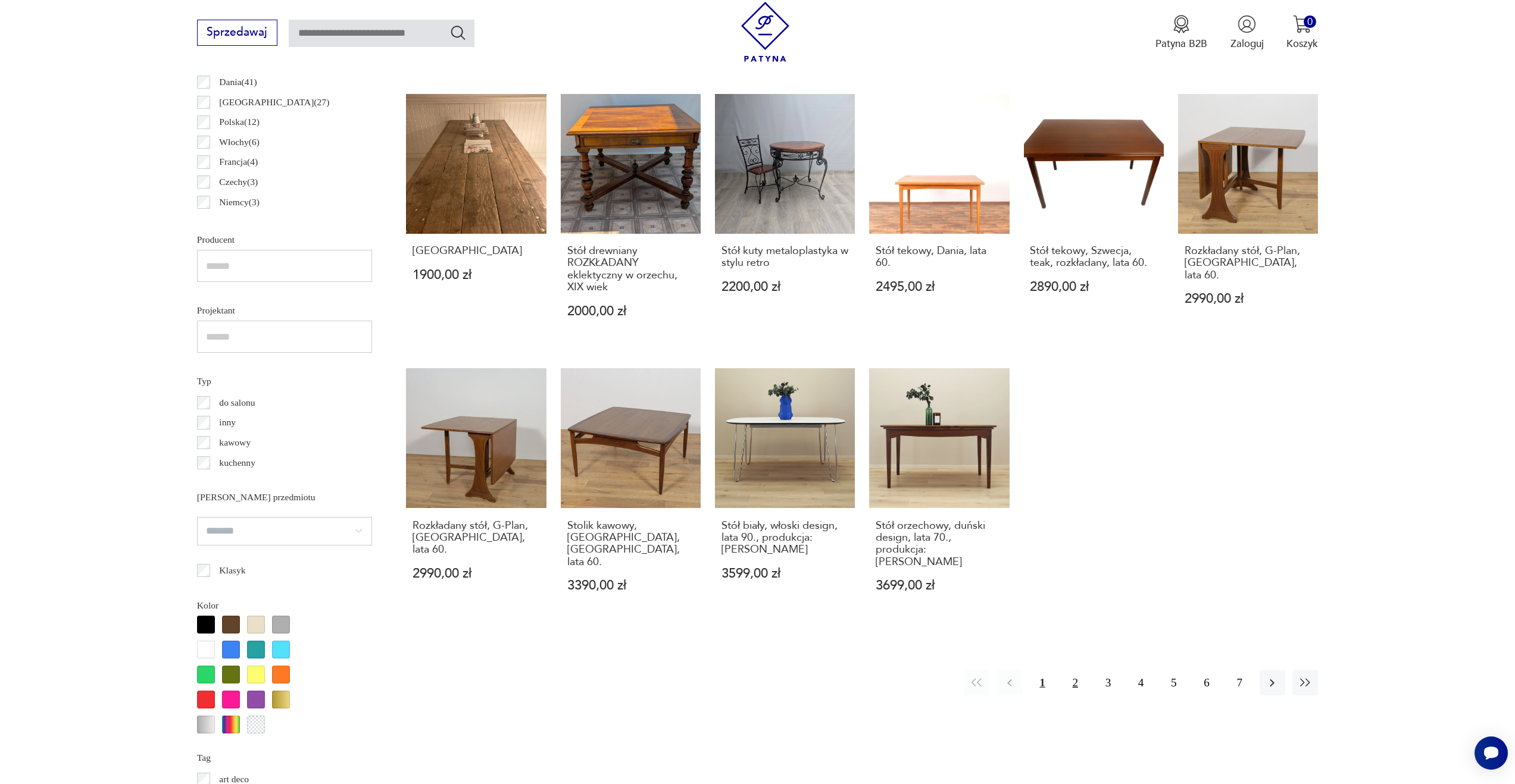
click at [1076, 674] on button "2" at bounding box center [1075, 683] width 26 height 26
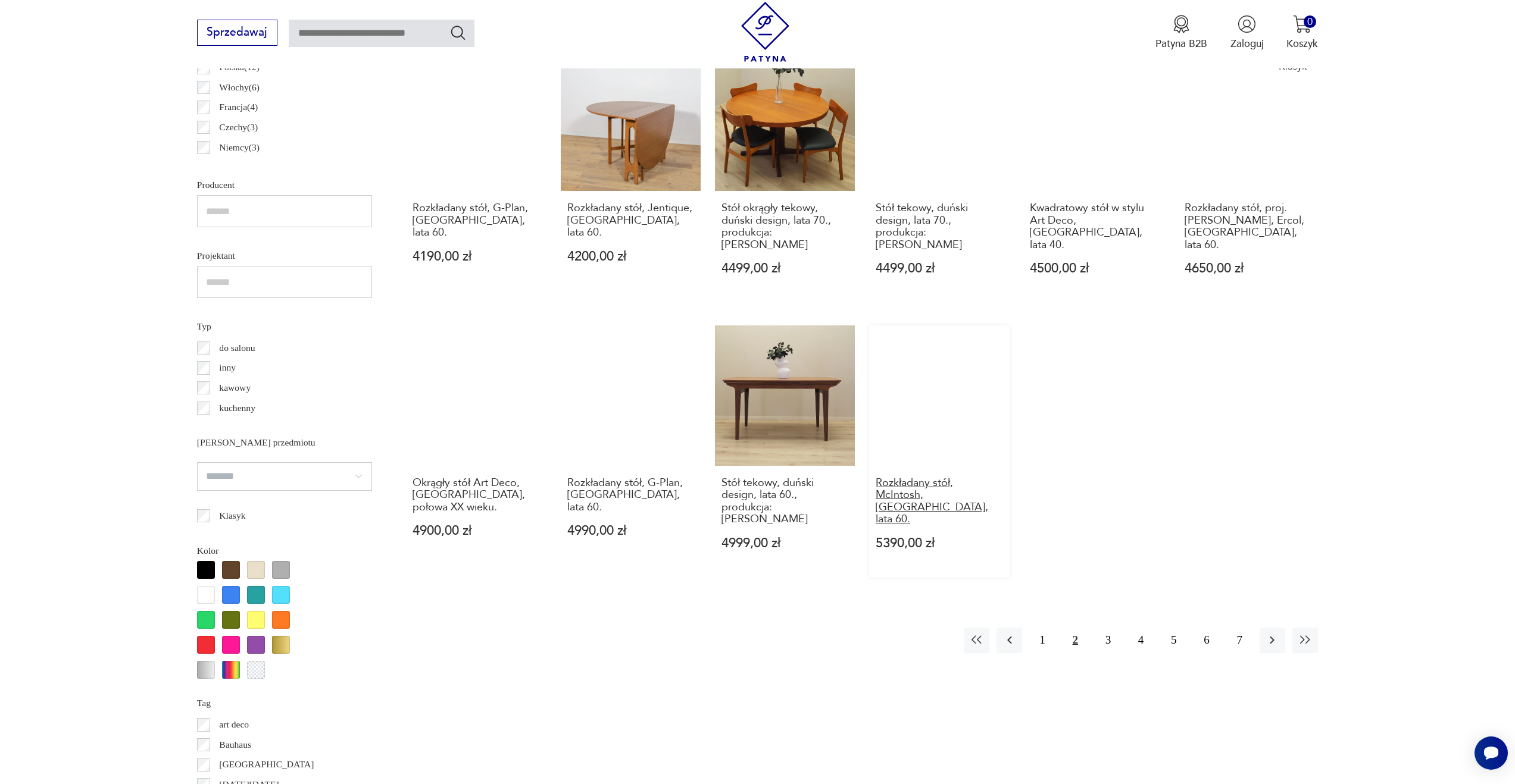
scroll to position [763, 0]
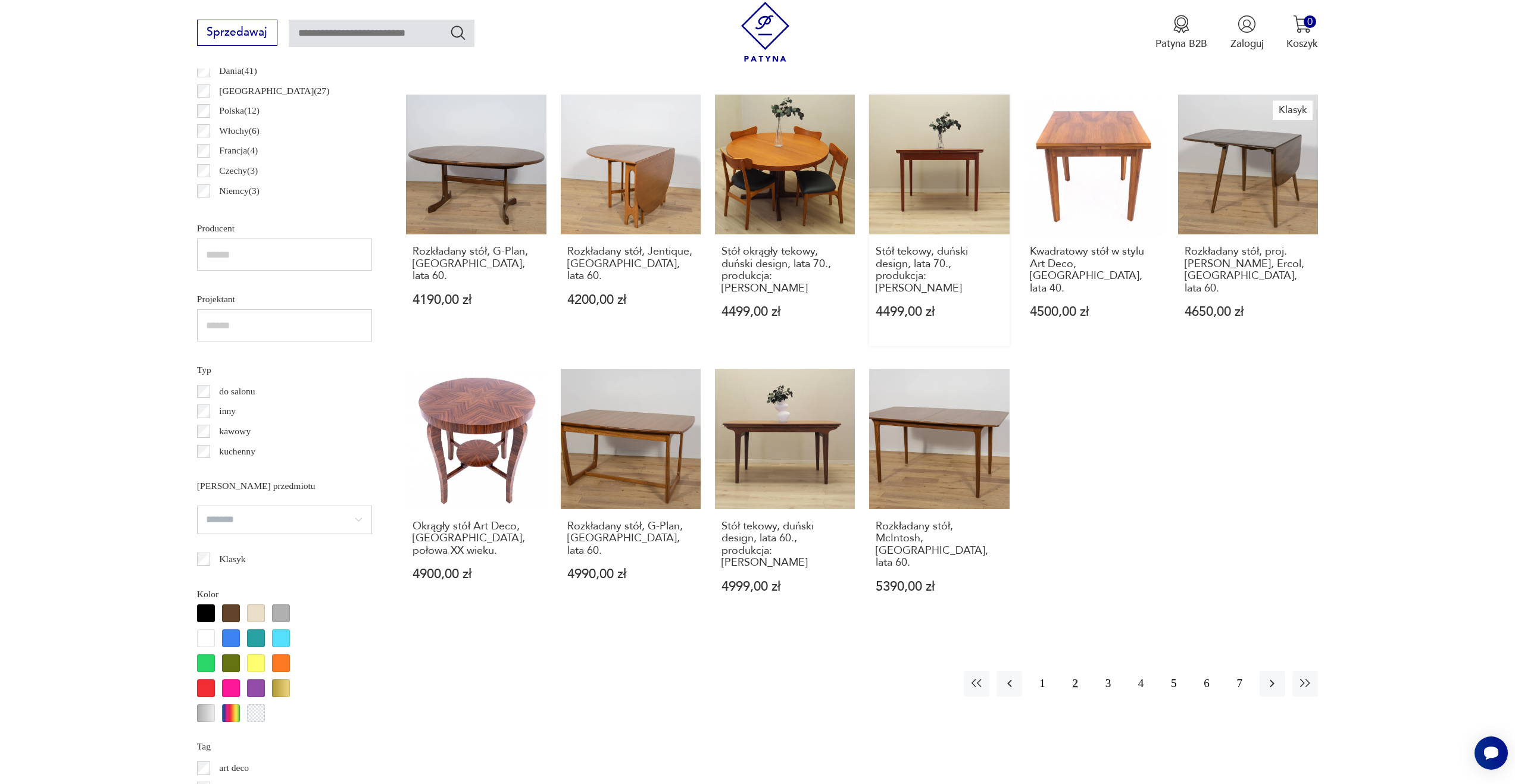
click at [949, 184] on link "Stół tekowy, duński design, lata 70., produkcja: Dania 4499,00 zł" at bounding box center [938, 220] width 140 height 251
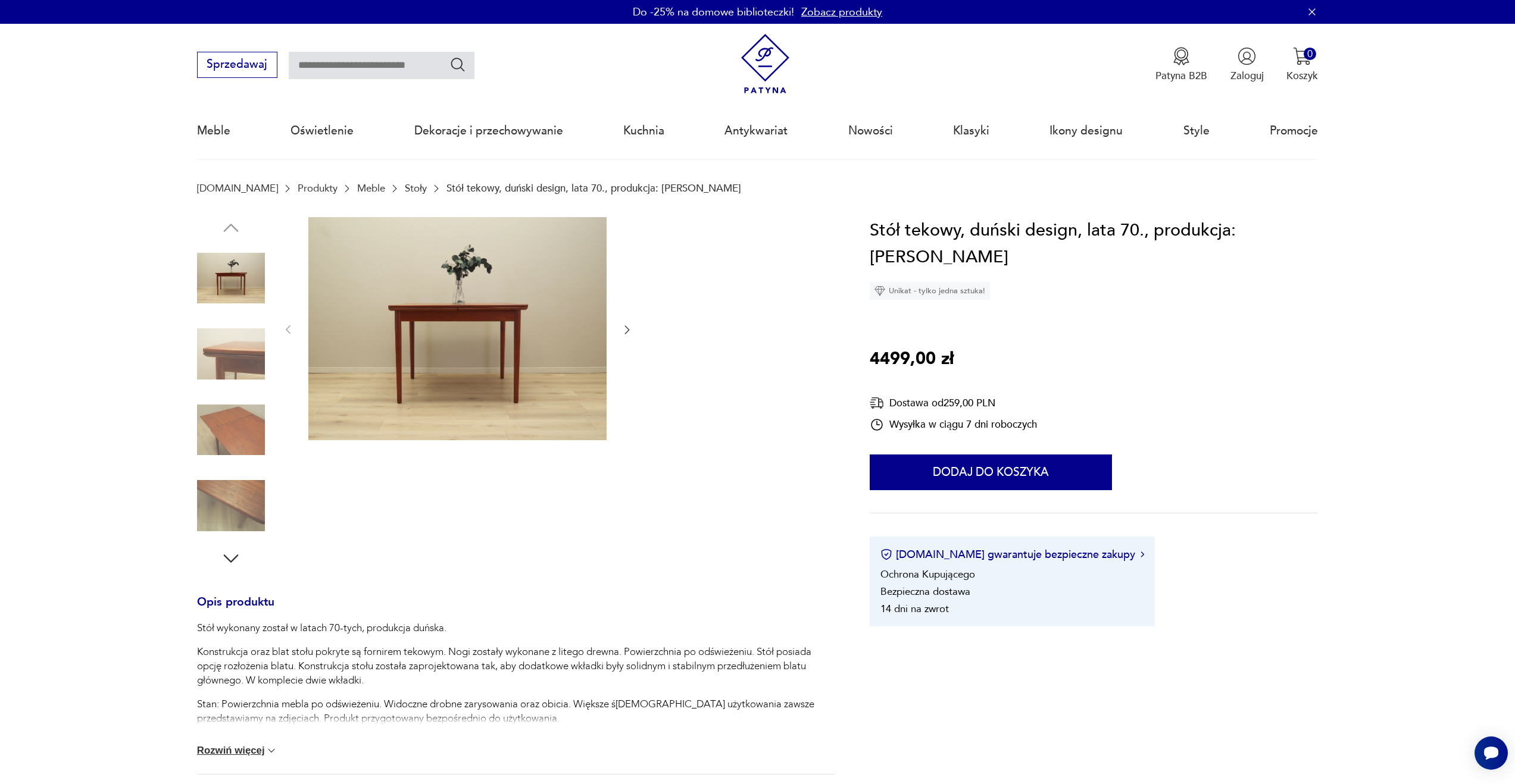
click at [258, 355] on img at bounding box center [231, 354] width 68 height 68
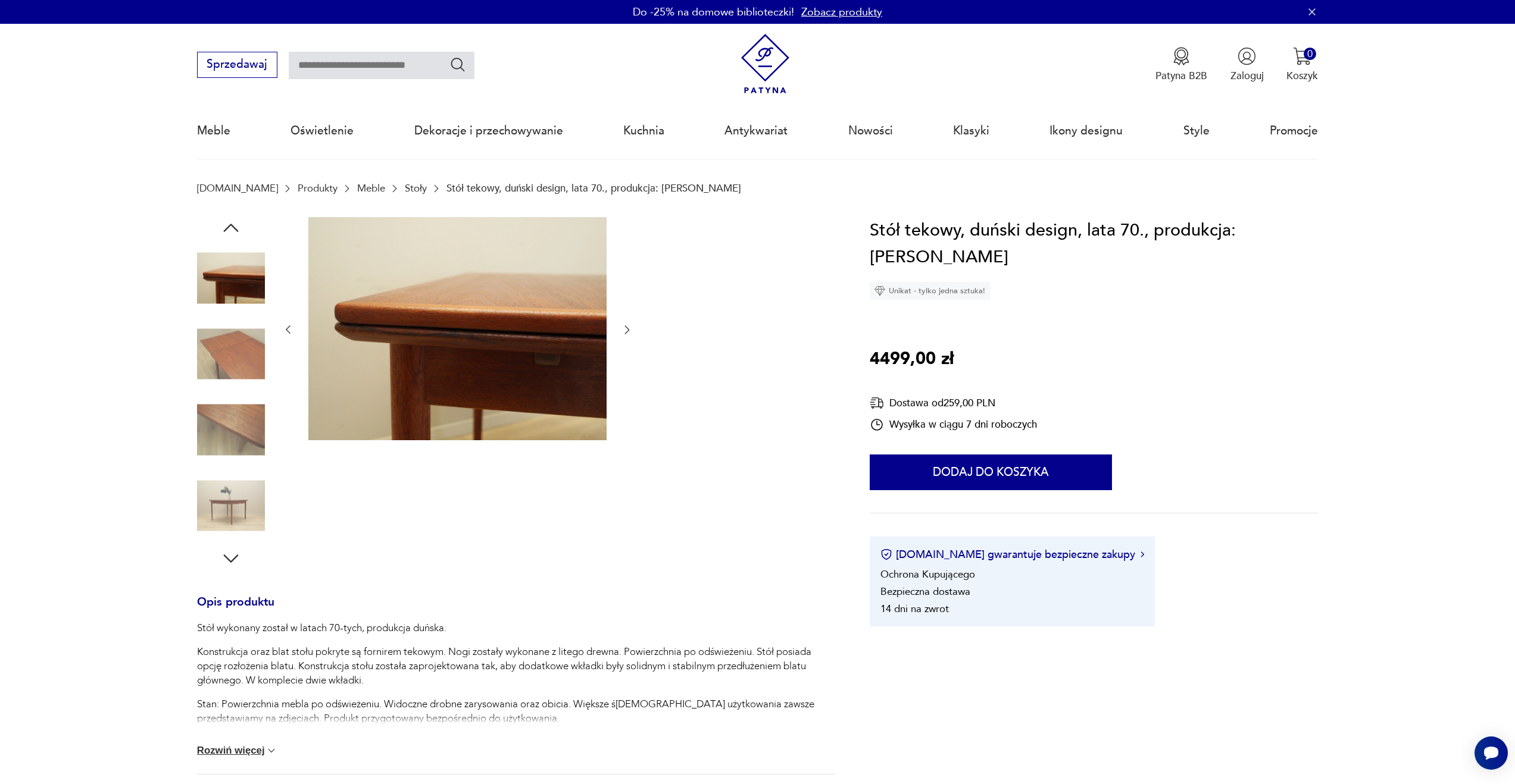
click at [246, 384] on img at bounding box center [231, 354] width 68 height 68
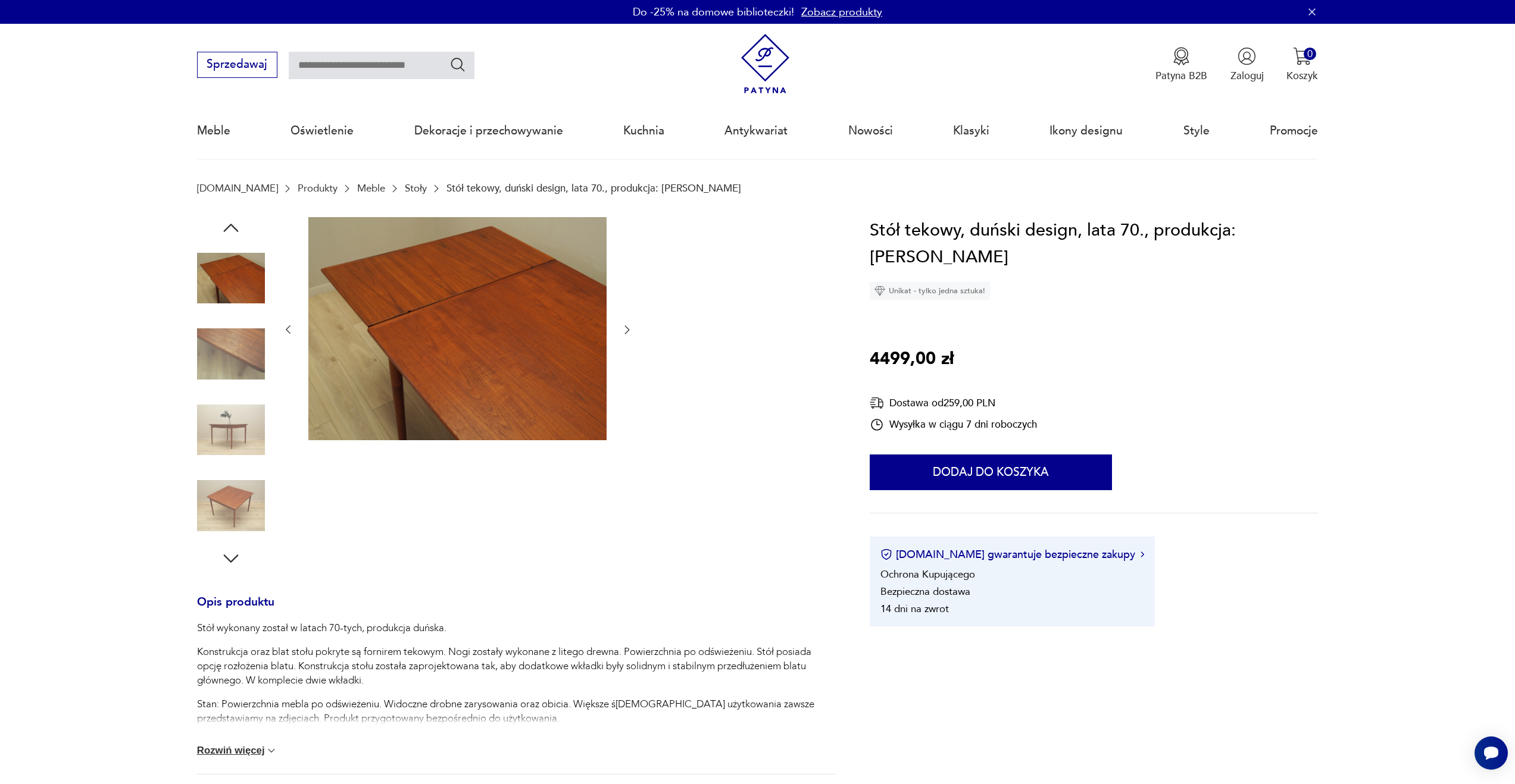
click at [244, 400] on img at bounding box center [231, 430] width 68 height 68
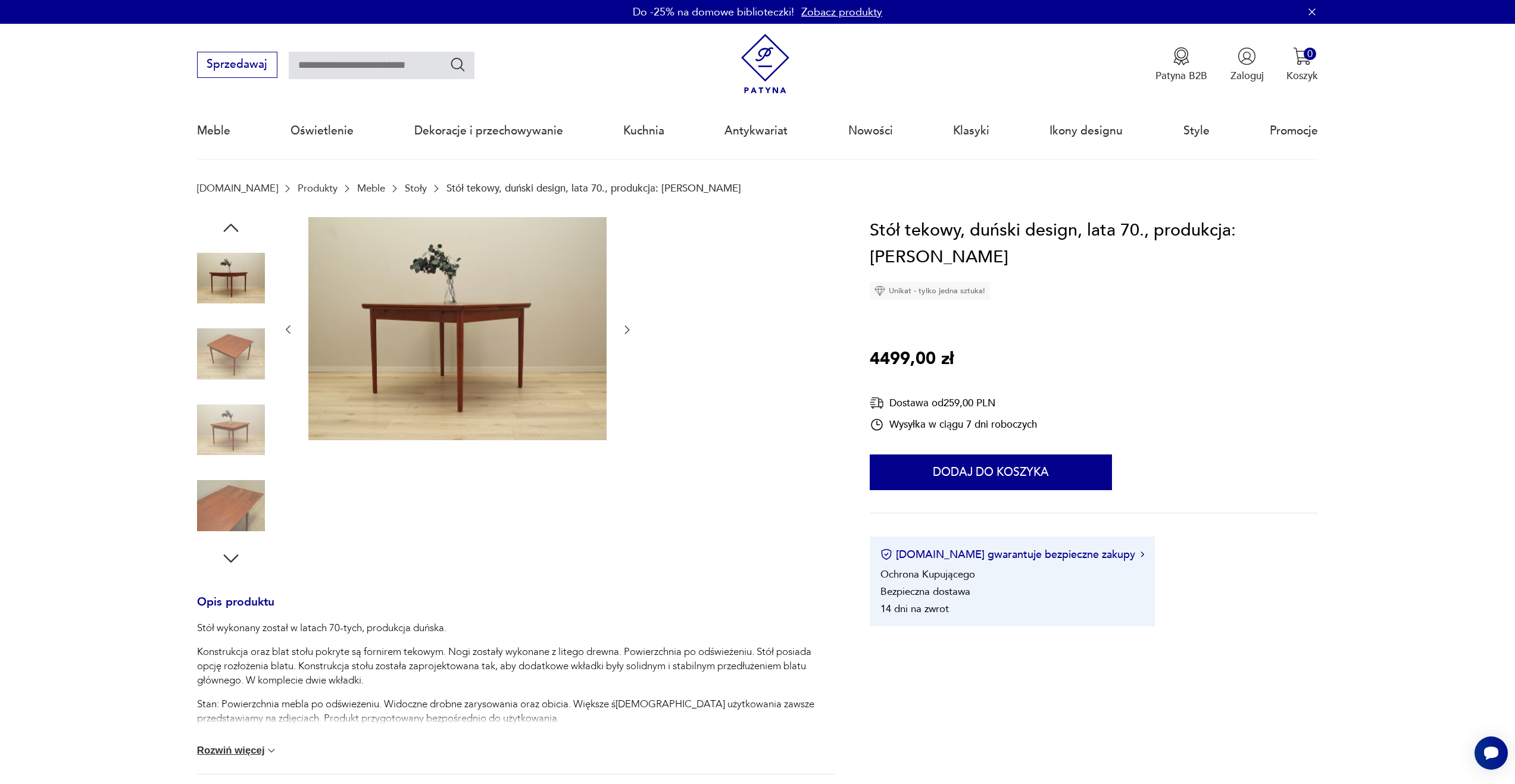
click at [244, 400] on img at bounding box center [231, 430] width 68 height 68
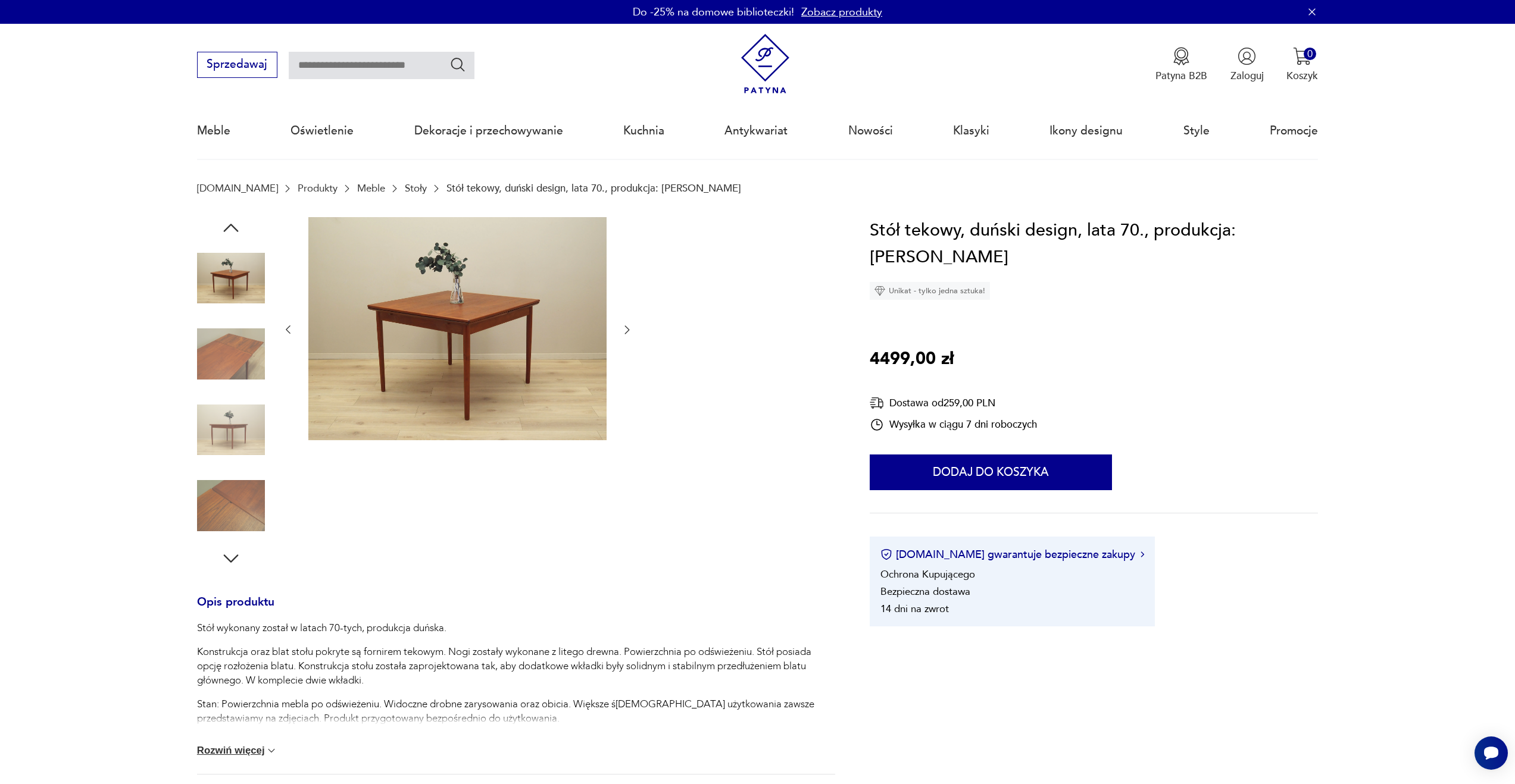
click at [244, 400] on img at bounding box center [231, 430] width 68 height 68
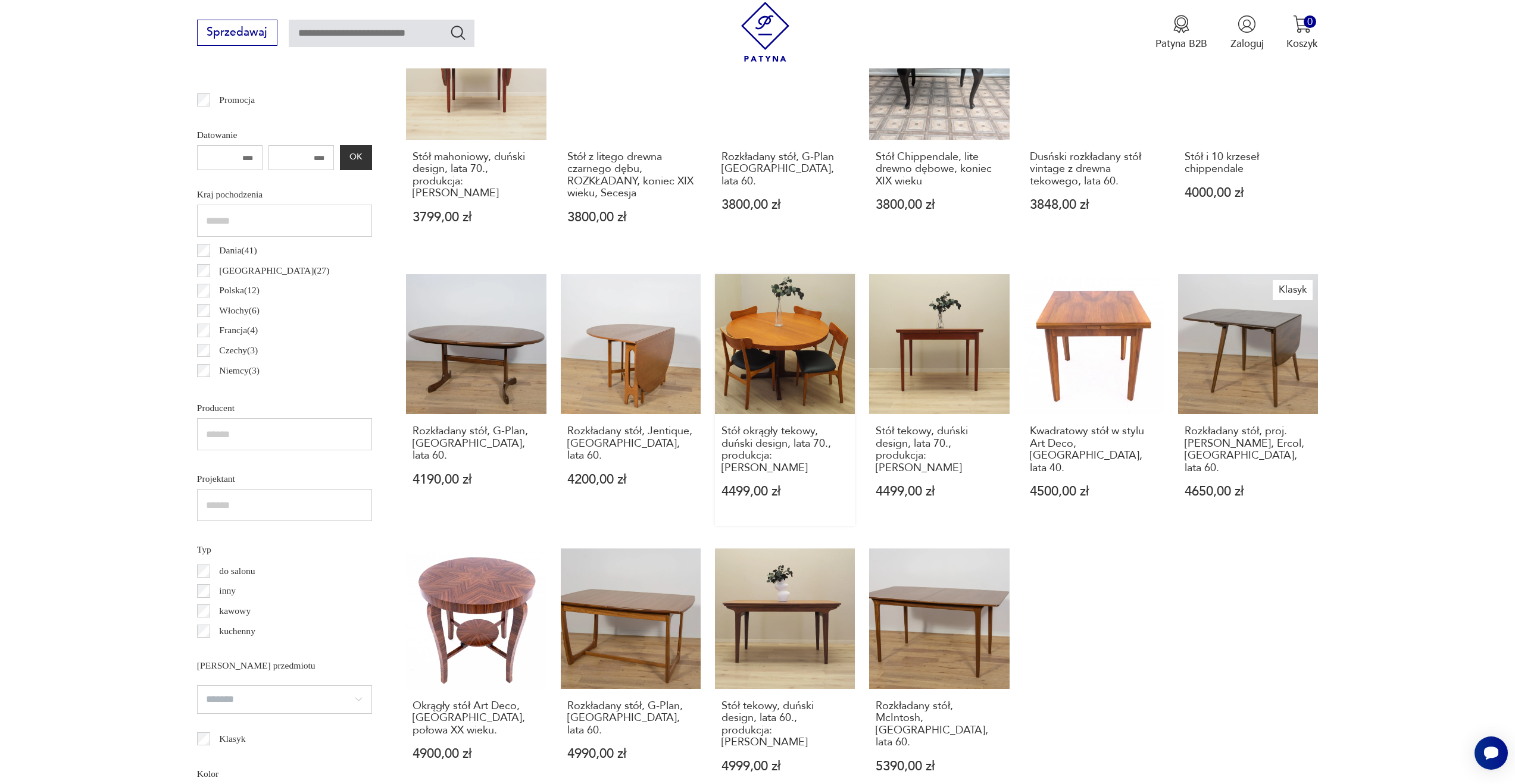
scroll to position [591, 0]
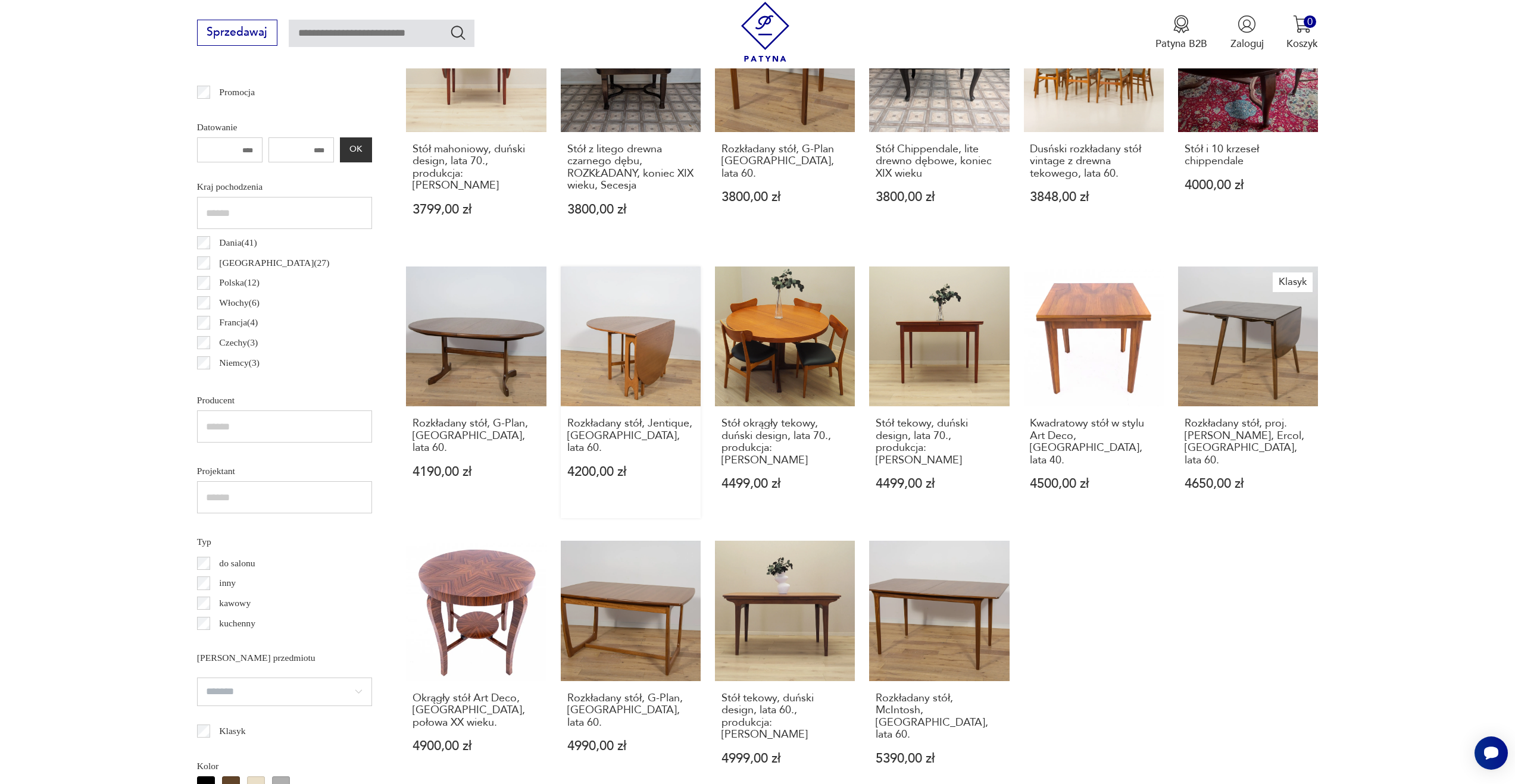
click at [661, 378] on link "Rozkładany stół, Jentique, Wielka Brytania, lata 60. 4200,00 zł" at bounding box center [630, 392] width 140 height 251
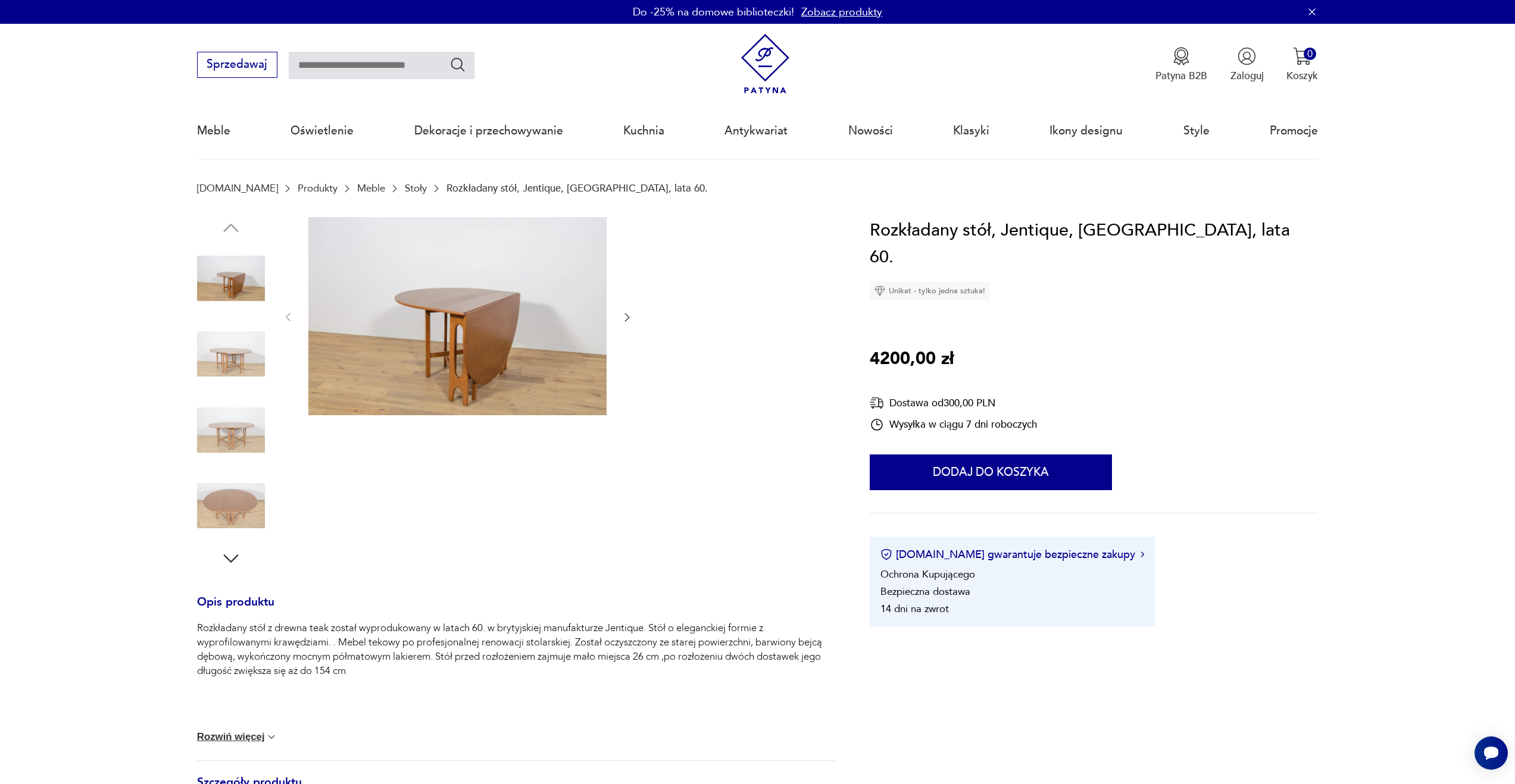
click at [222, 356] on img at bounding box center [231, 354] width 68 height 68
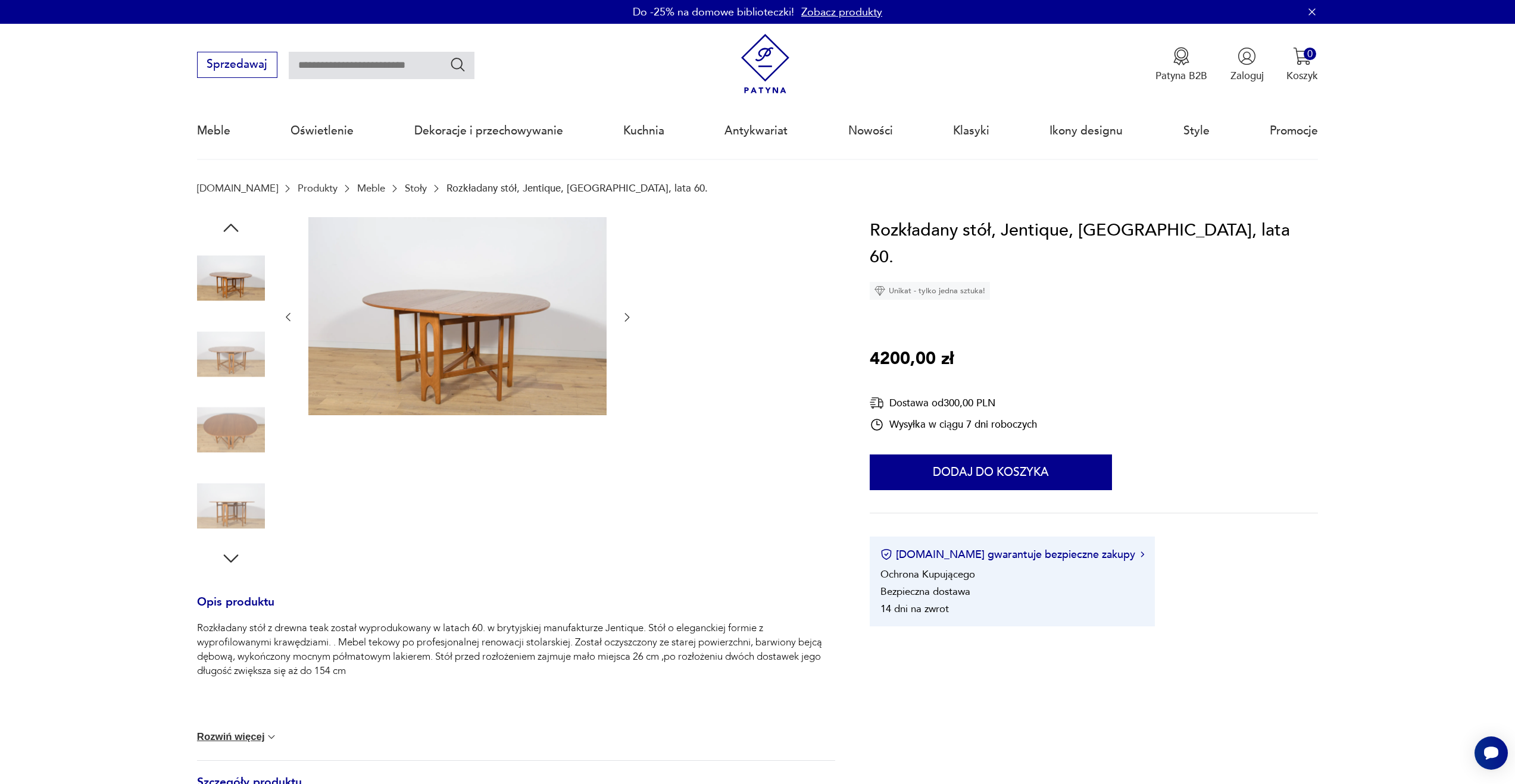
click at [233, 421] on img at bounding box center [231, 430] width 68 height 68
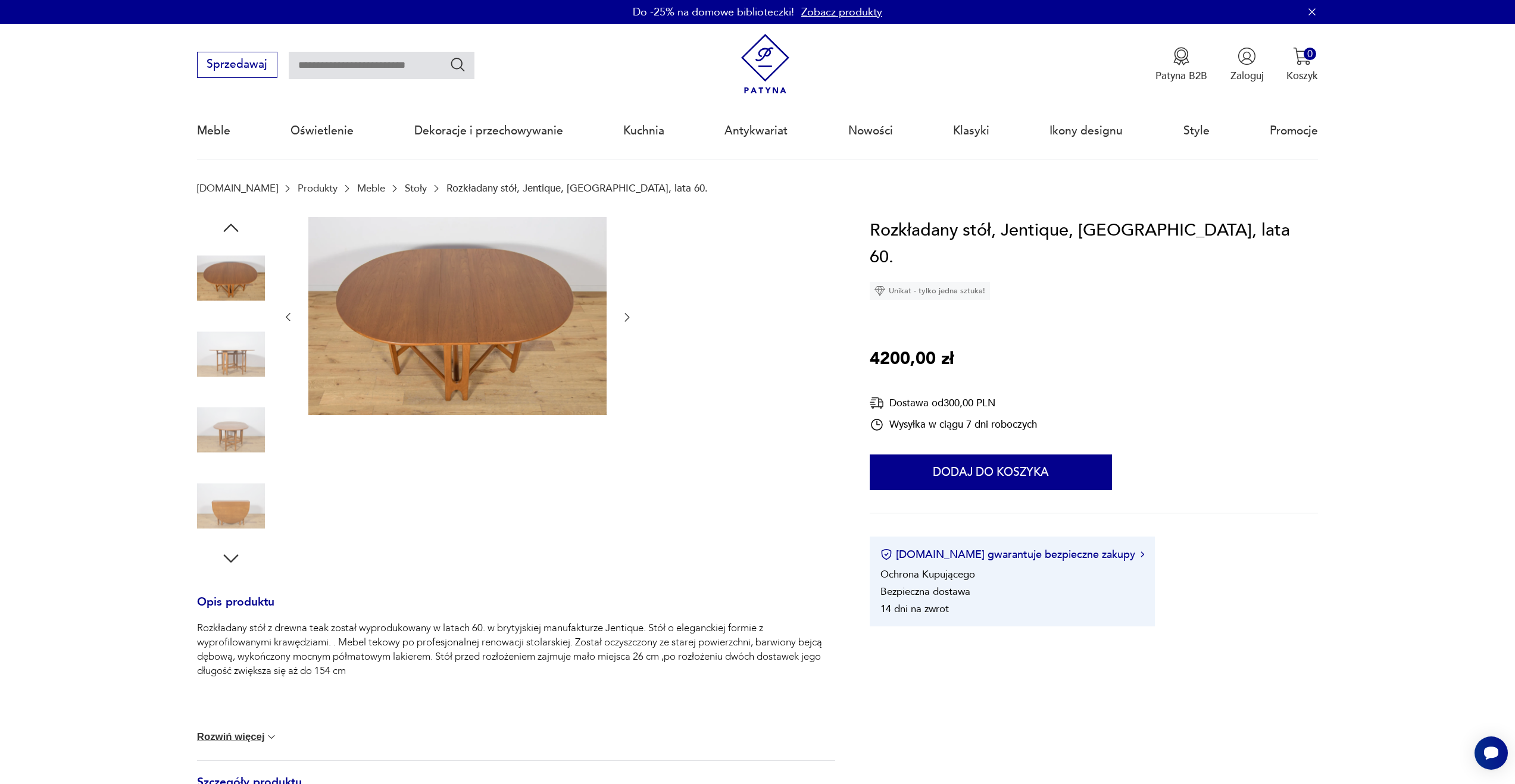
click at [241, 471] on div at bounding box center [231, 393] width 68 height 297
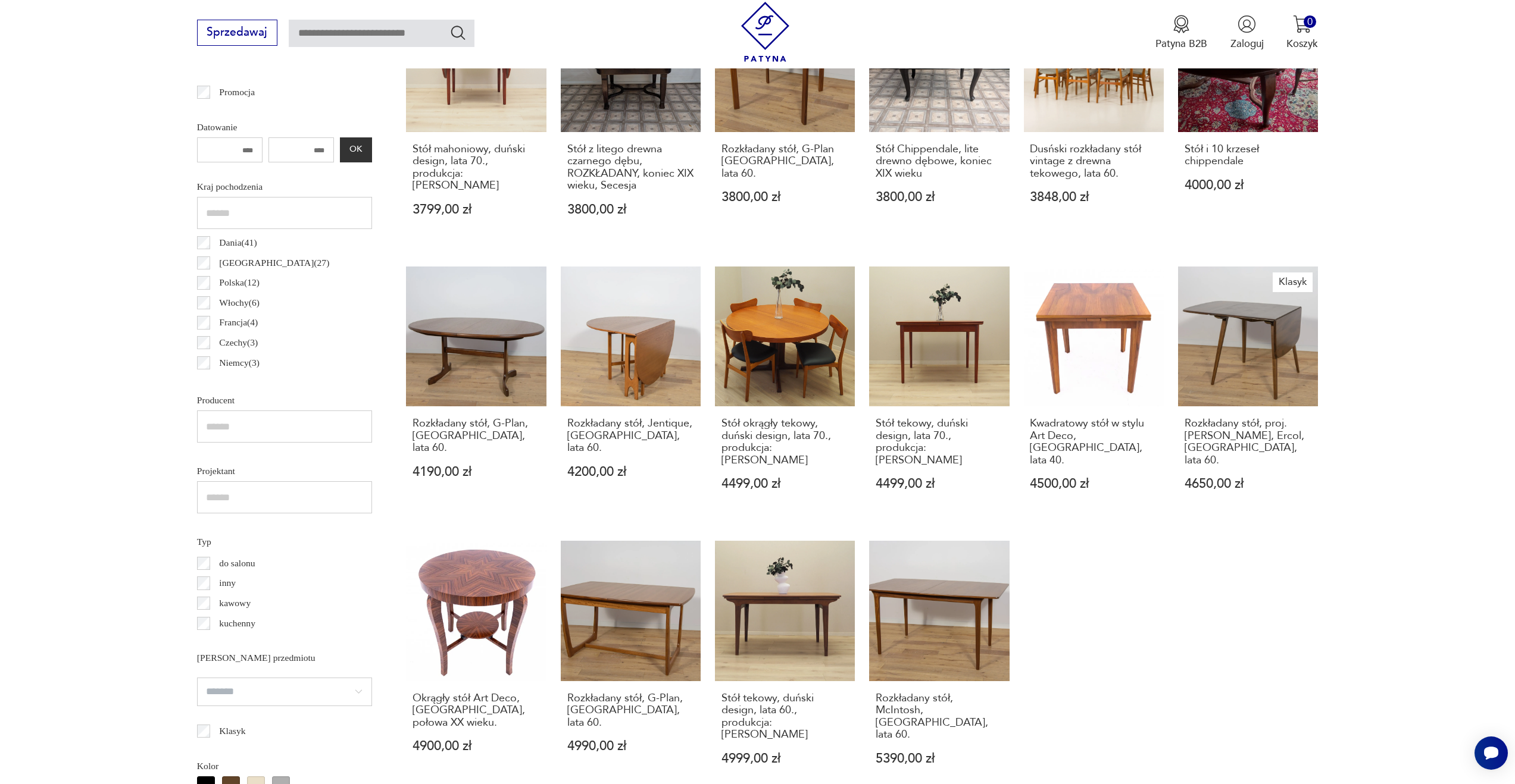
scroll to position [805, 0]
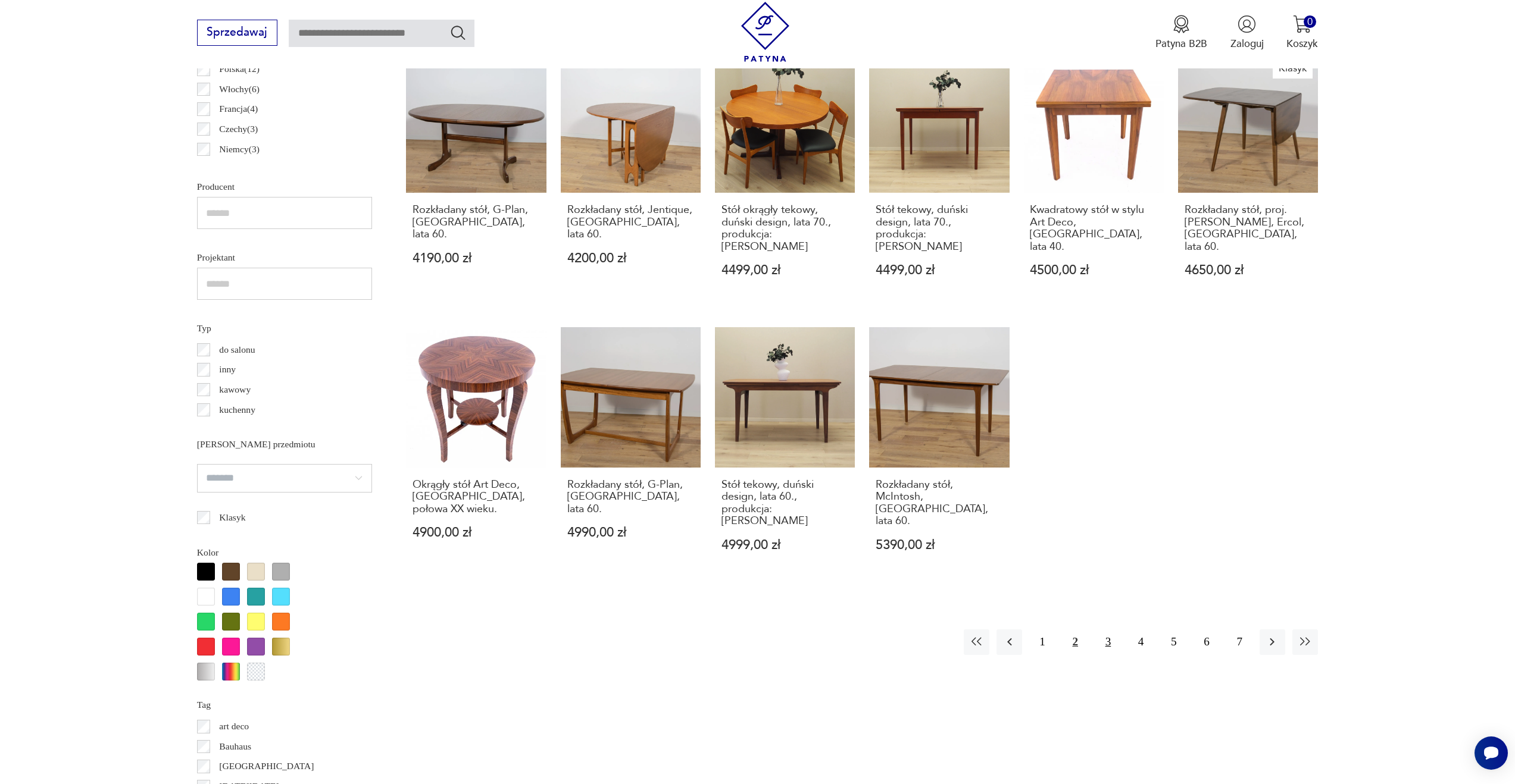
click at [1108, 630] on button "3" at bounding box center [1108, 642] width 26 height 26
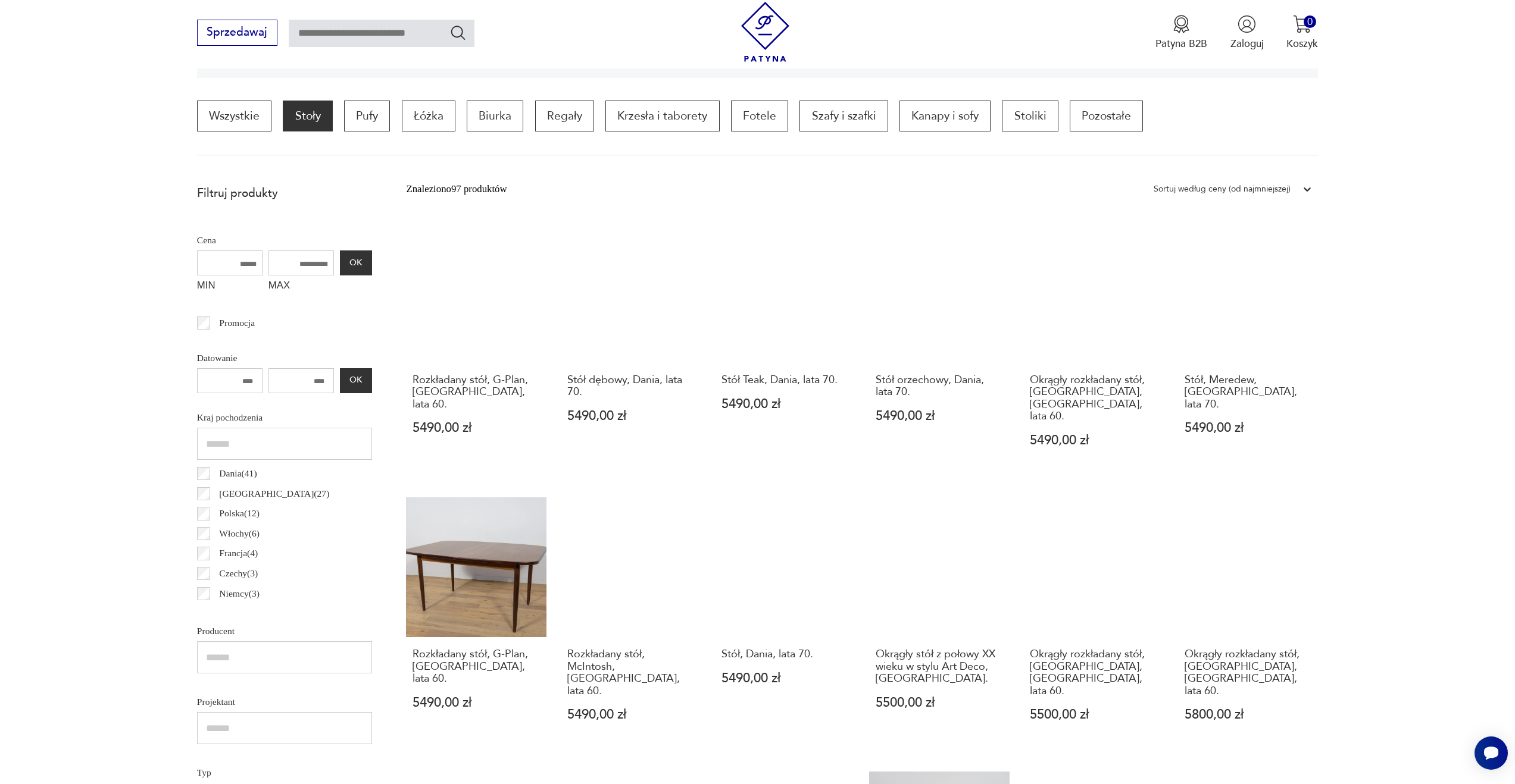
scroll to position [706, 0]
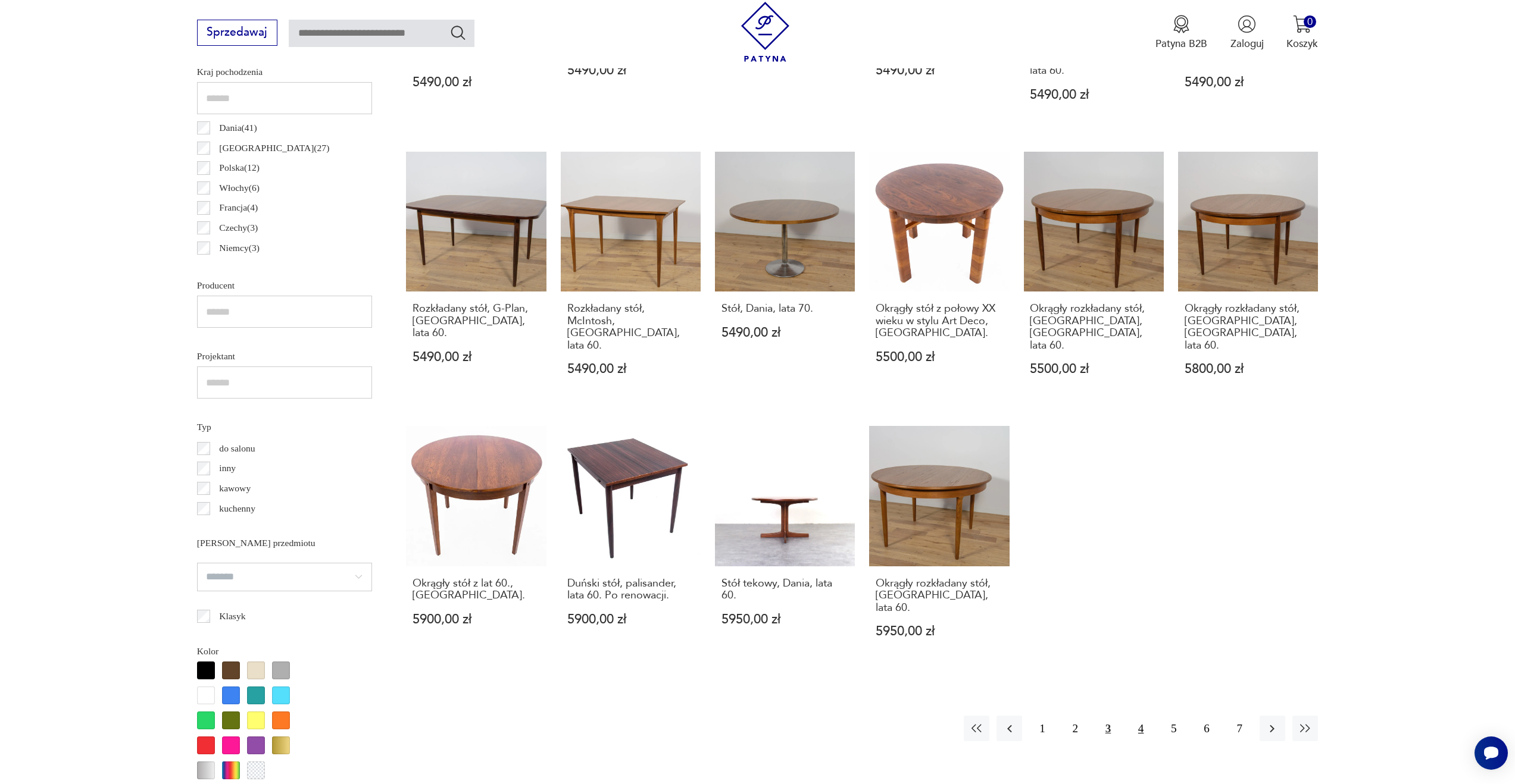
click at [1147, 716] on button "4" at bounding box center [1141, 729] width 26 height 26
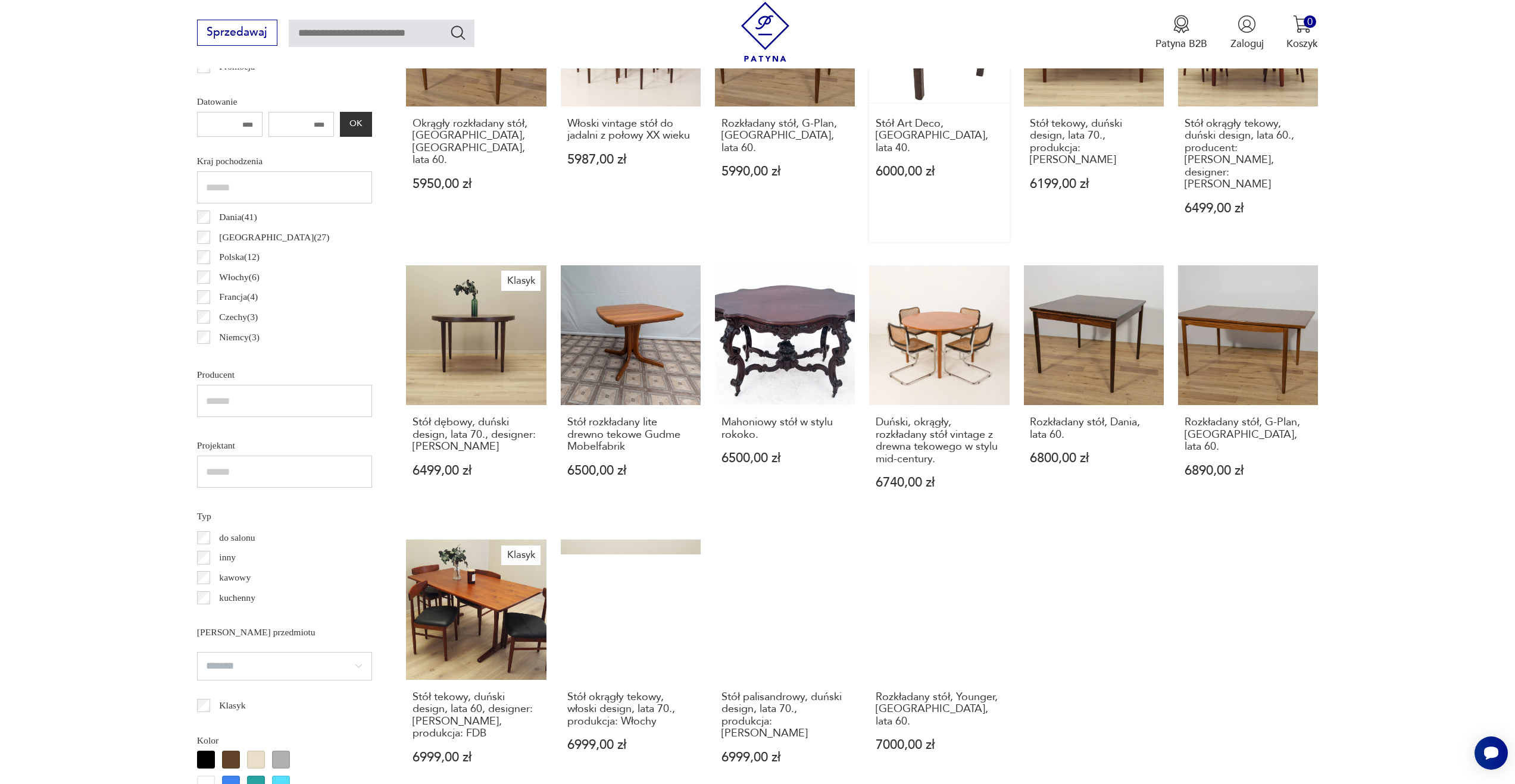
scroll to position [655, 0]
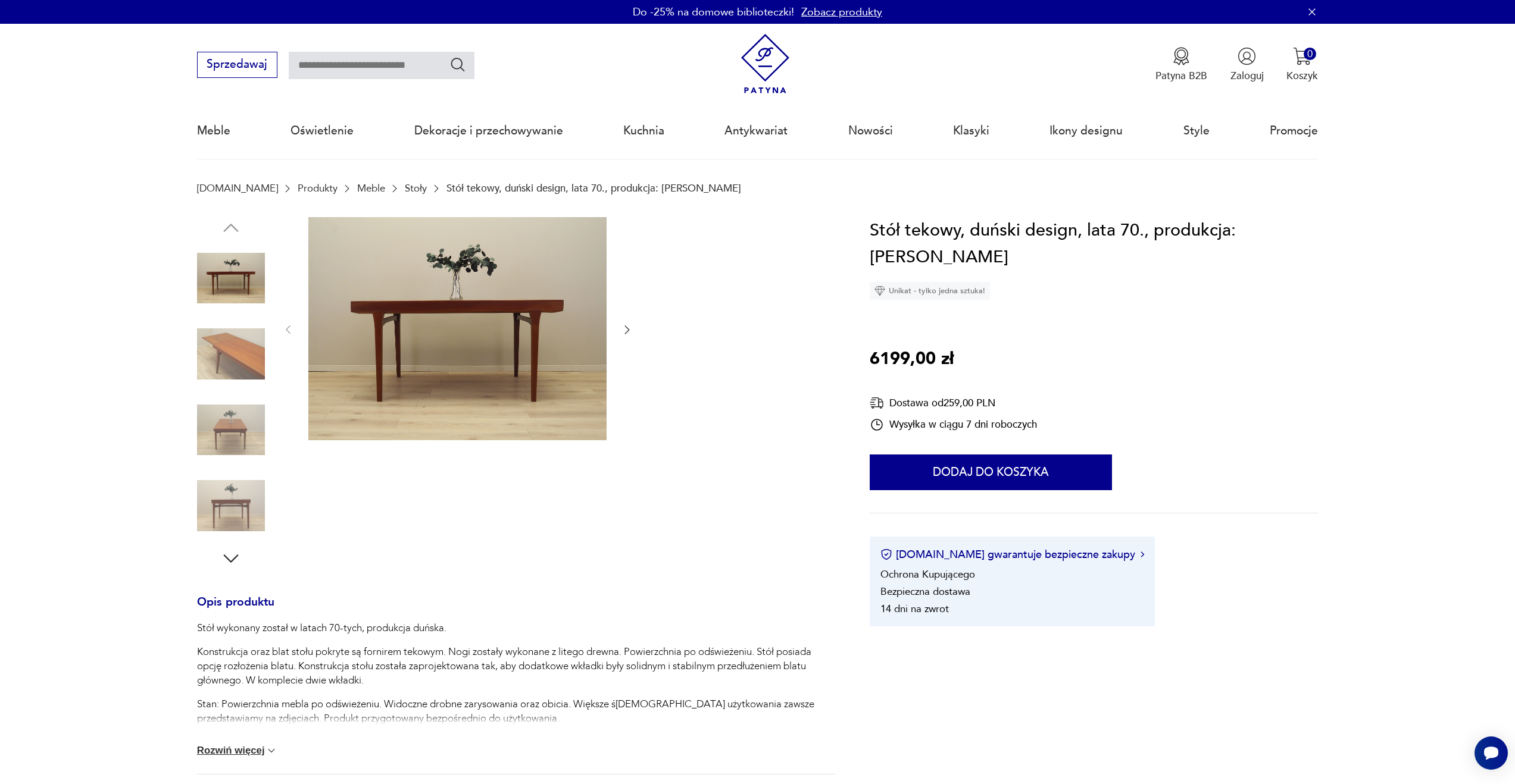
click at [237, 334] on img at bounding box center [231, 354] width 68 height 68
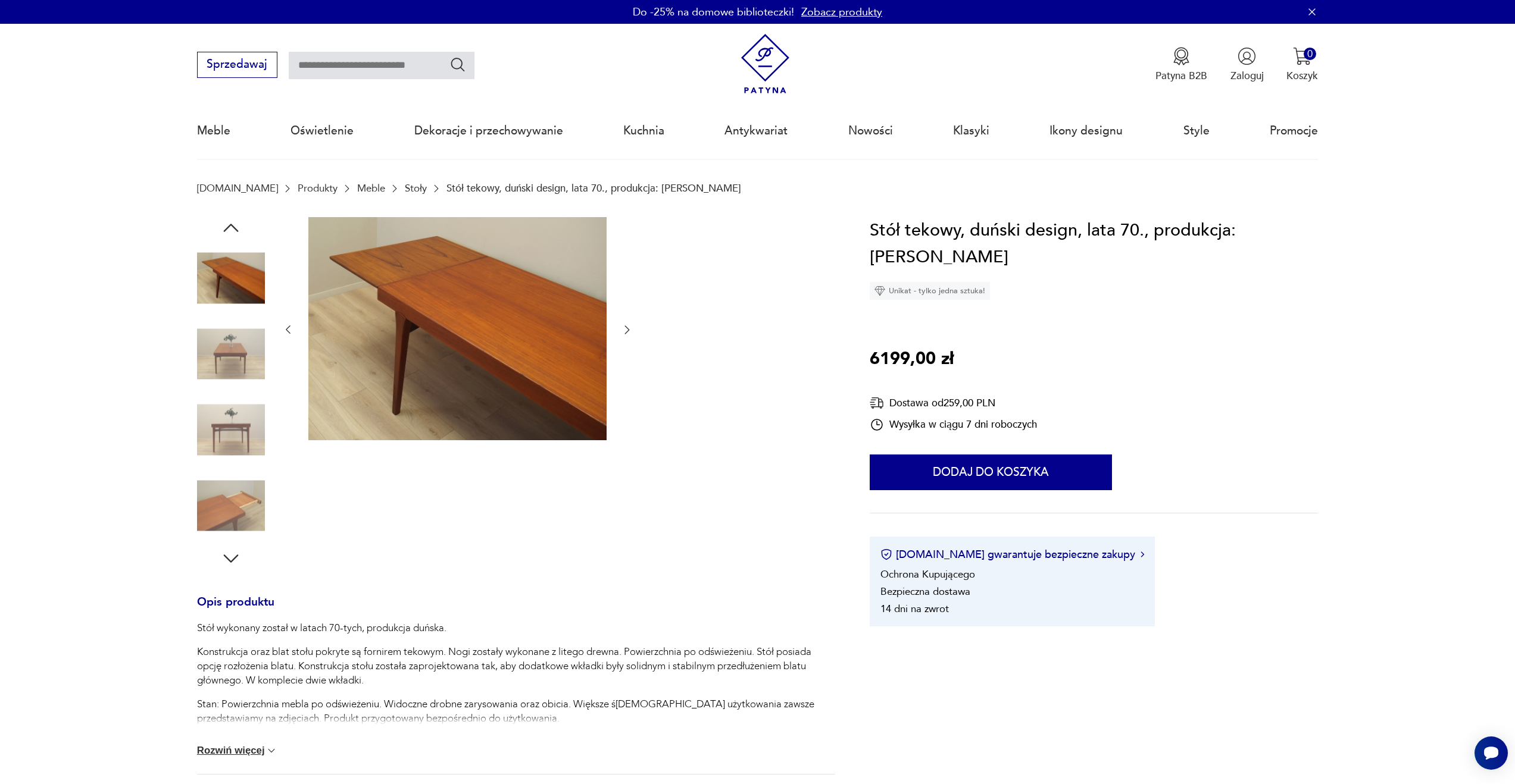
click at [523, 330] on img at bounding box center [457, 329] width 298 height 224
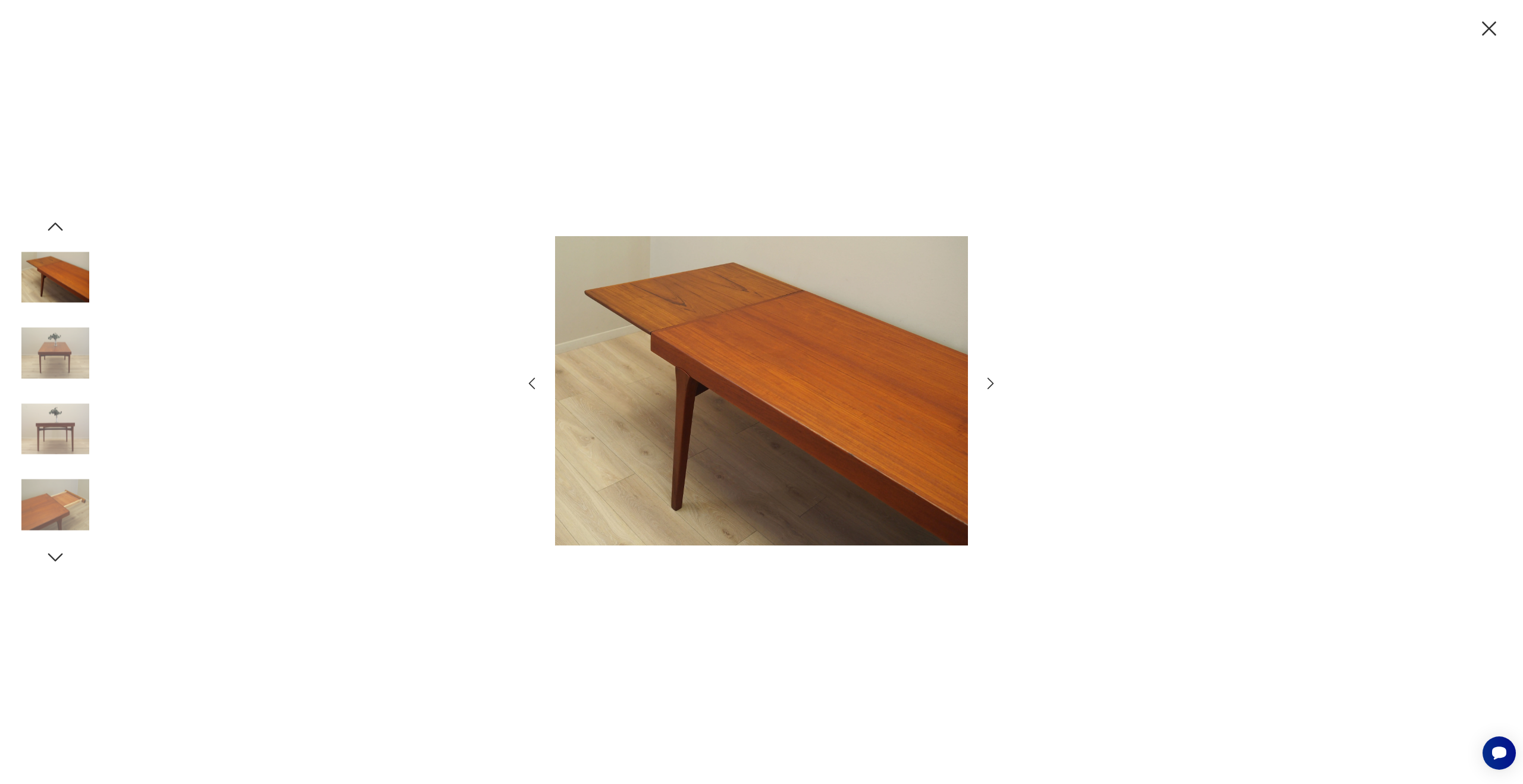
click at [991, 378] on icon "button" at bounding box center [991, 384] width 18 height 18
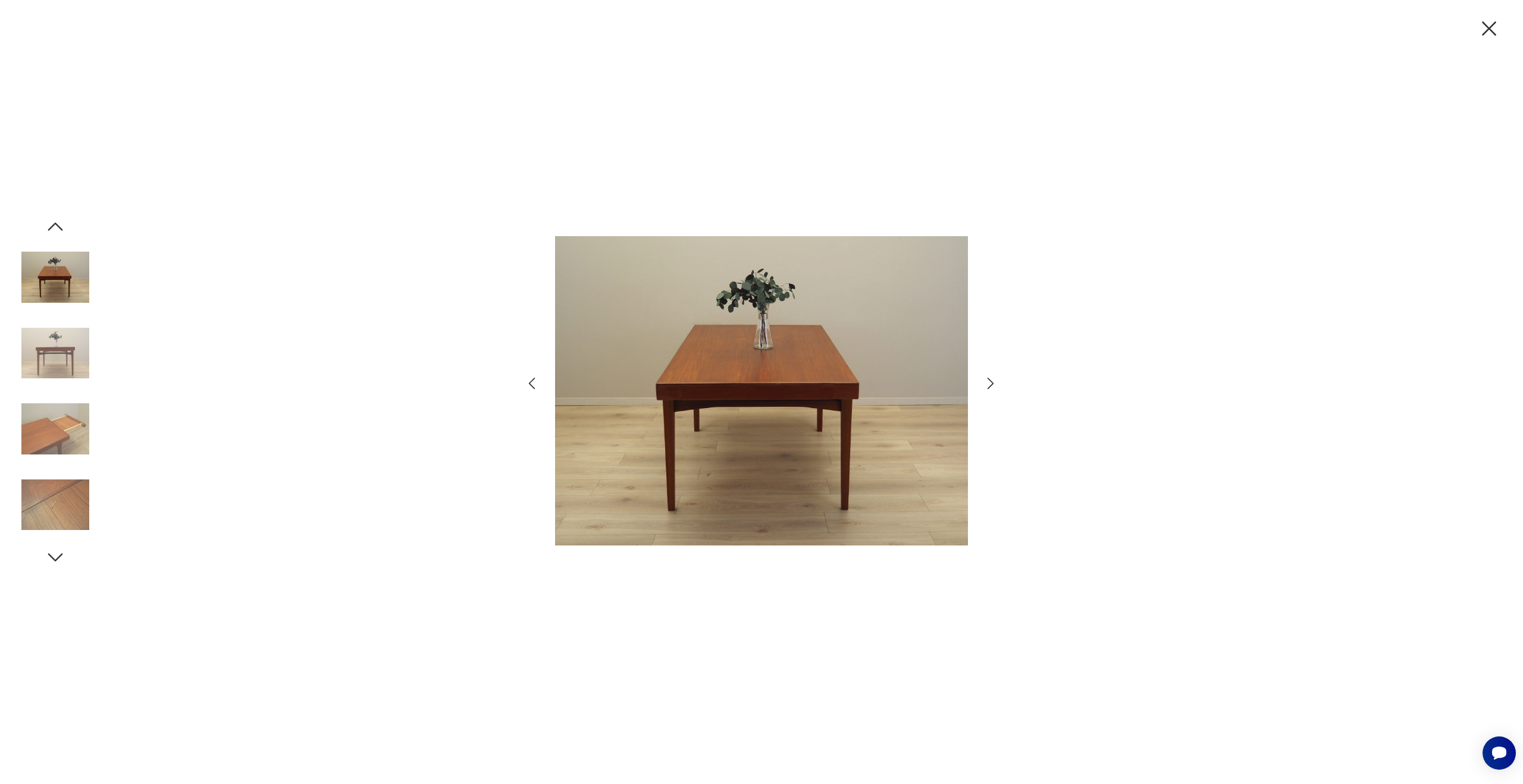
click at [991, 378] on icon "button" at bounding box center [991, 384] width 18 height 18
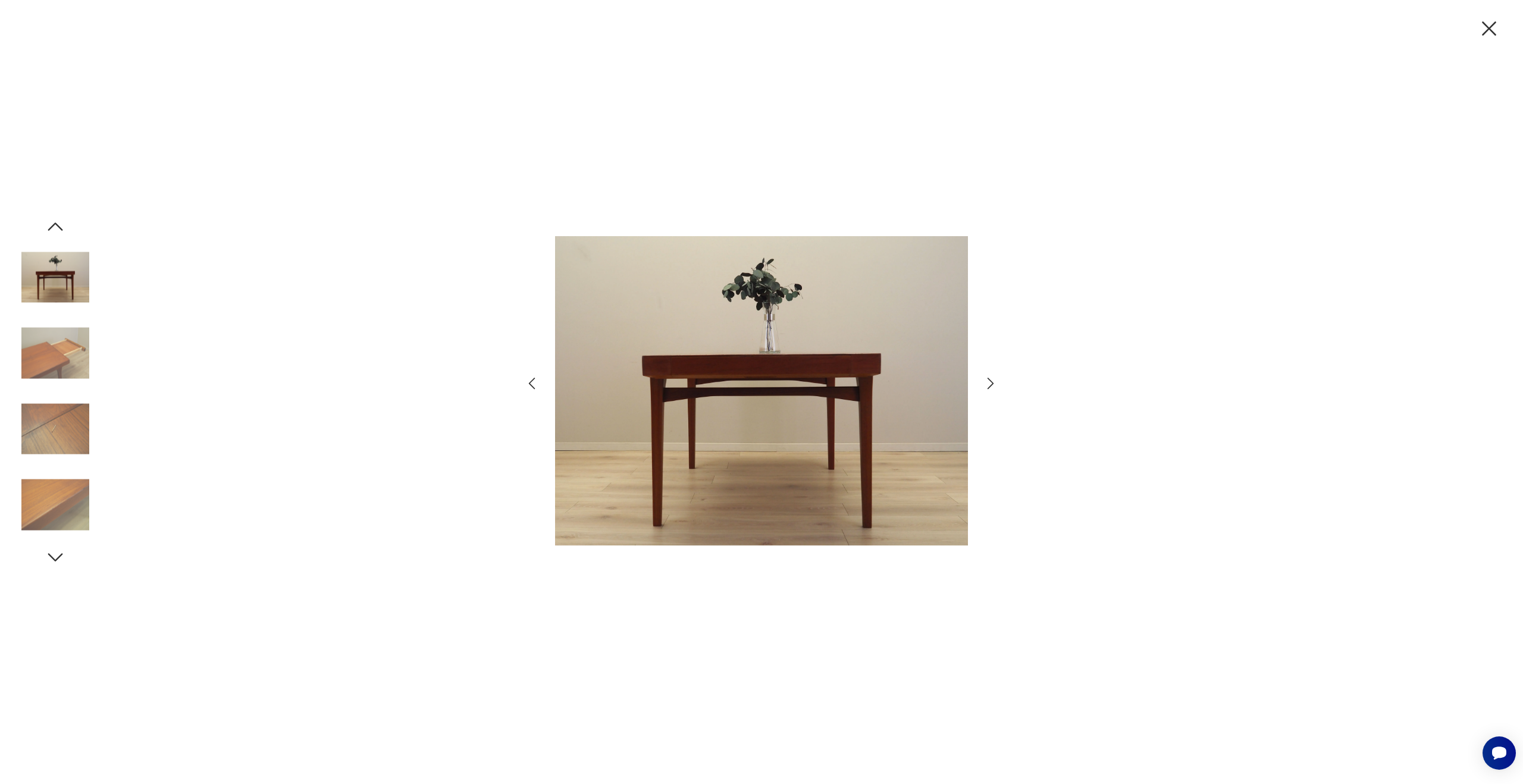
click at [991, 378] on icon "button" at bounding box center [991, 384] width 18 height 18
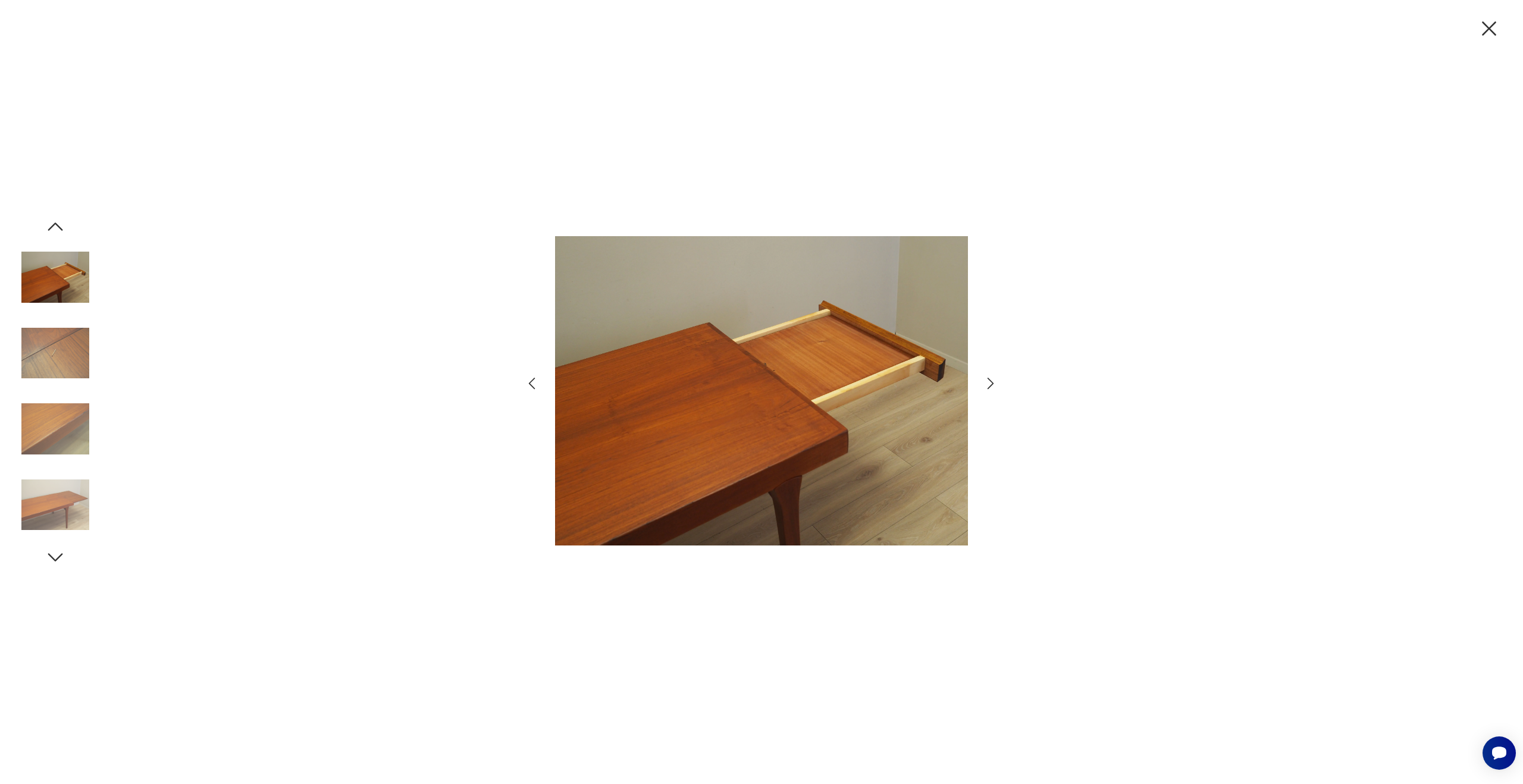
click at [991, 378] on icon "button" at bounding box center [991, 384] width 18 height 18
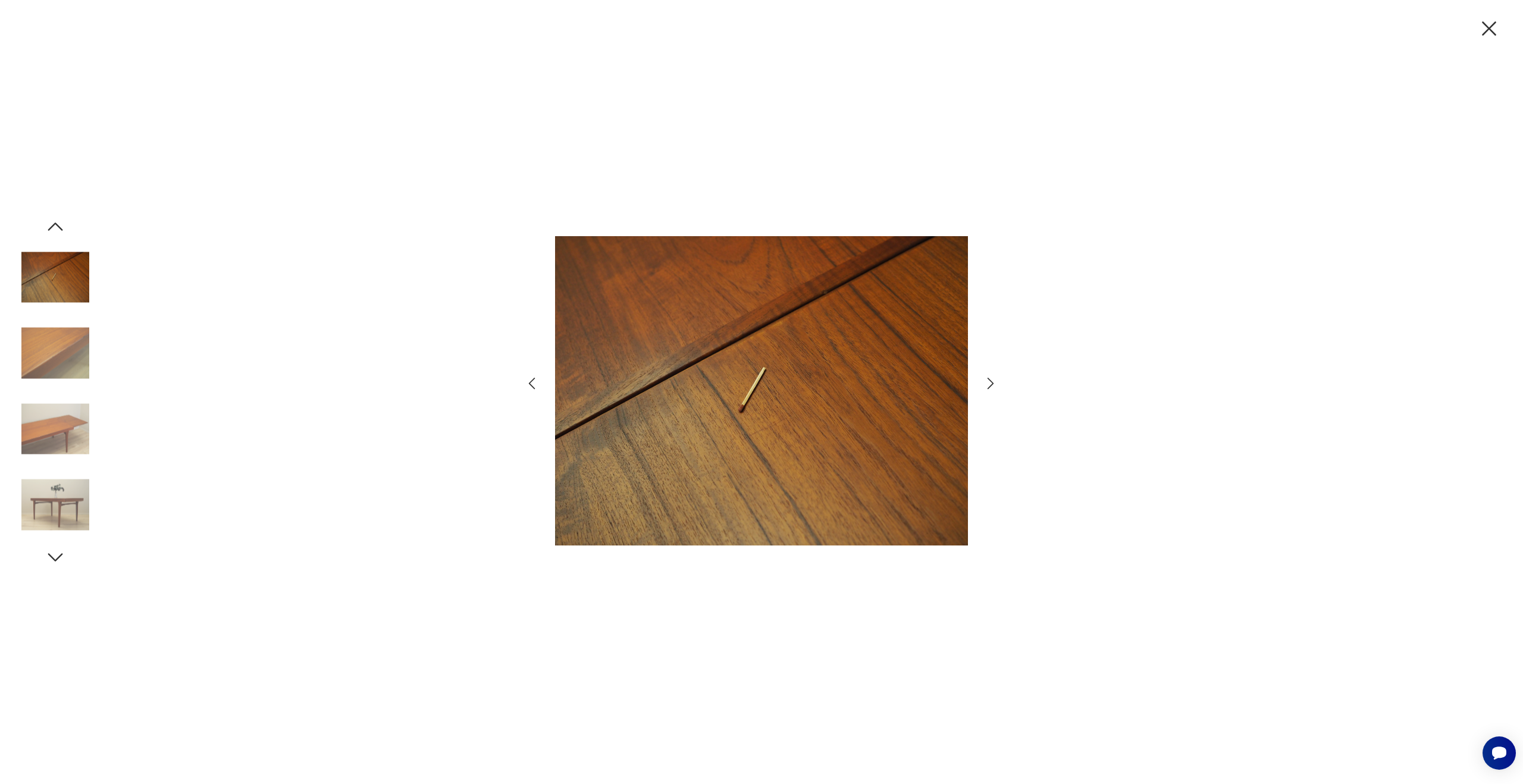
click at [536, 384] on icon "button" at bounding box center [533, 384] width 18 height 18
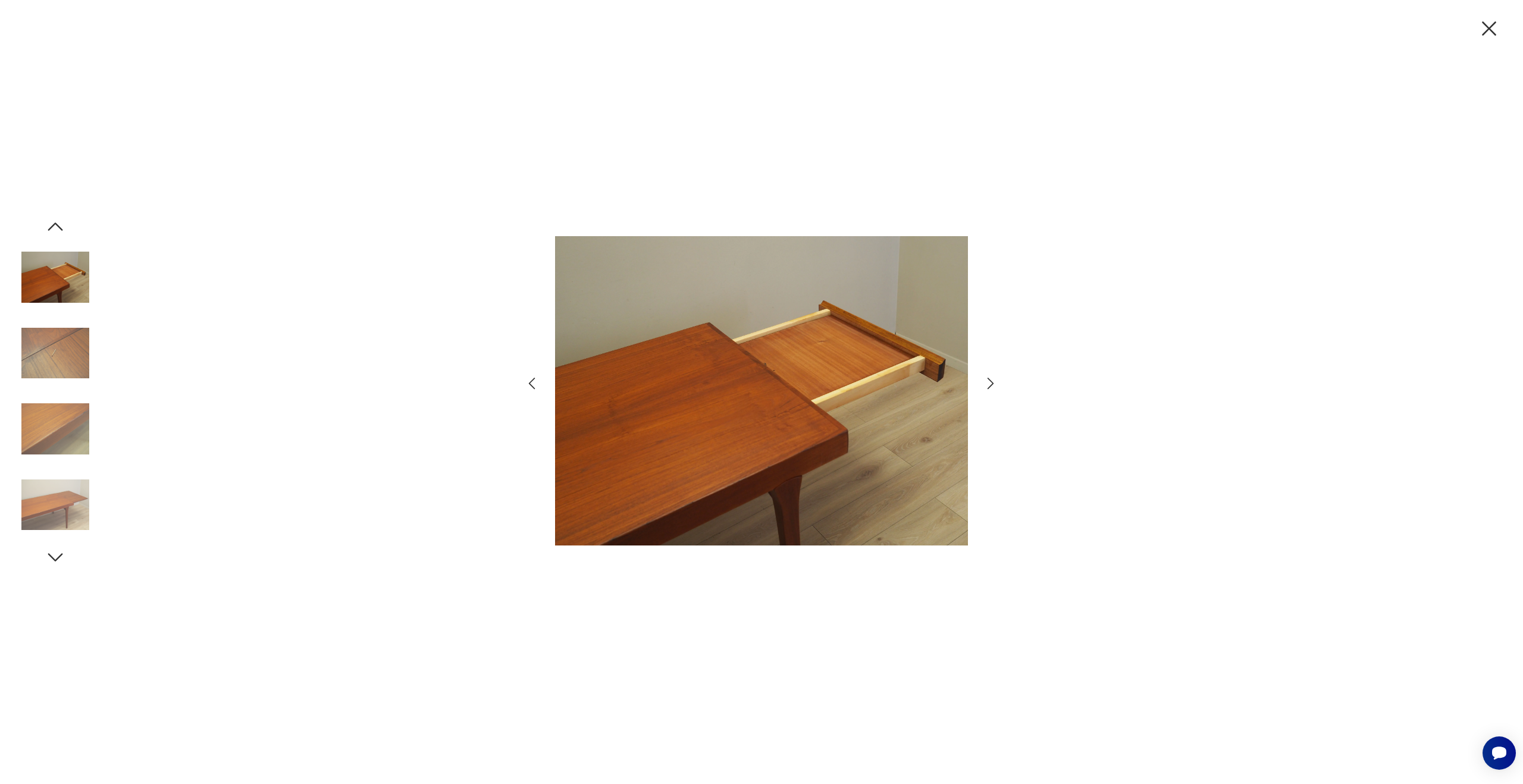
click at [988, 384] on icon "button" at bounding box center [991, 384] width 18 height 18
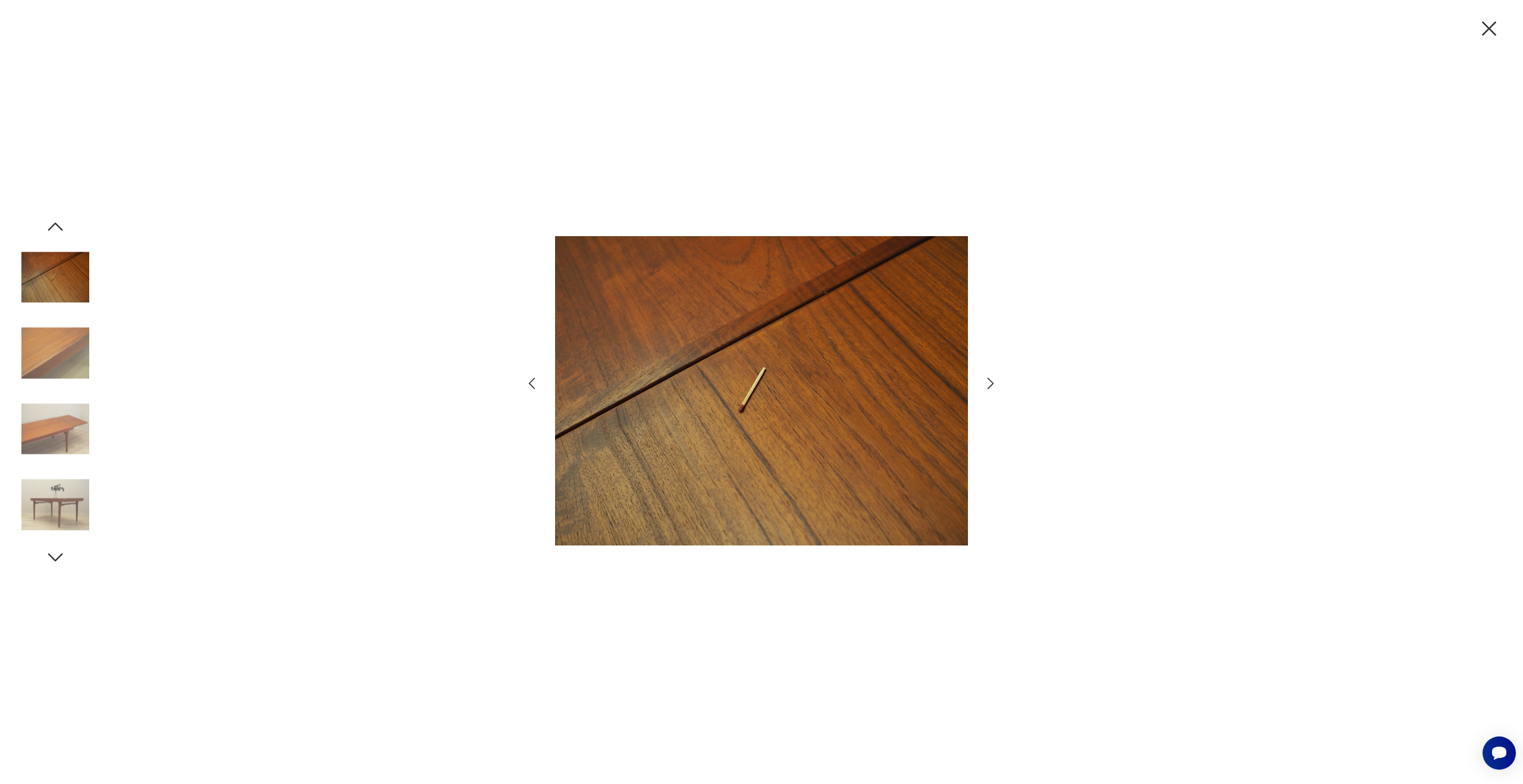
click at [988, 384] on icon "button" at bounding box center [991, 384] width 18 height 18
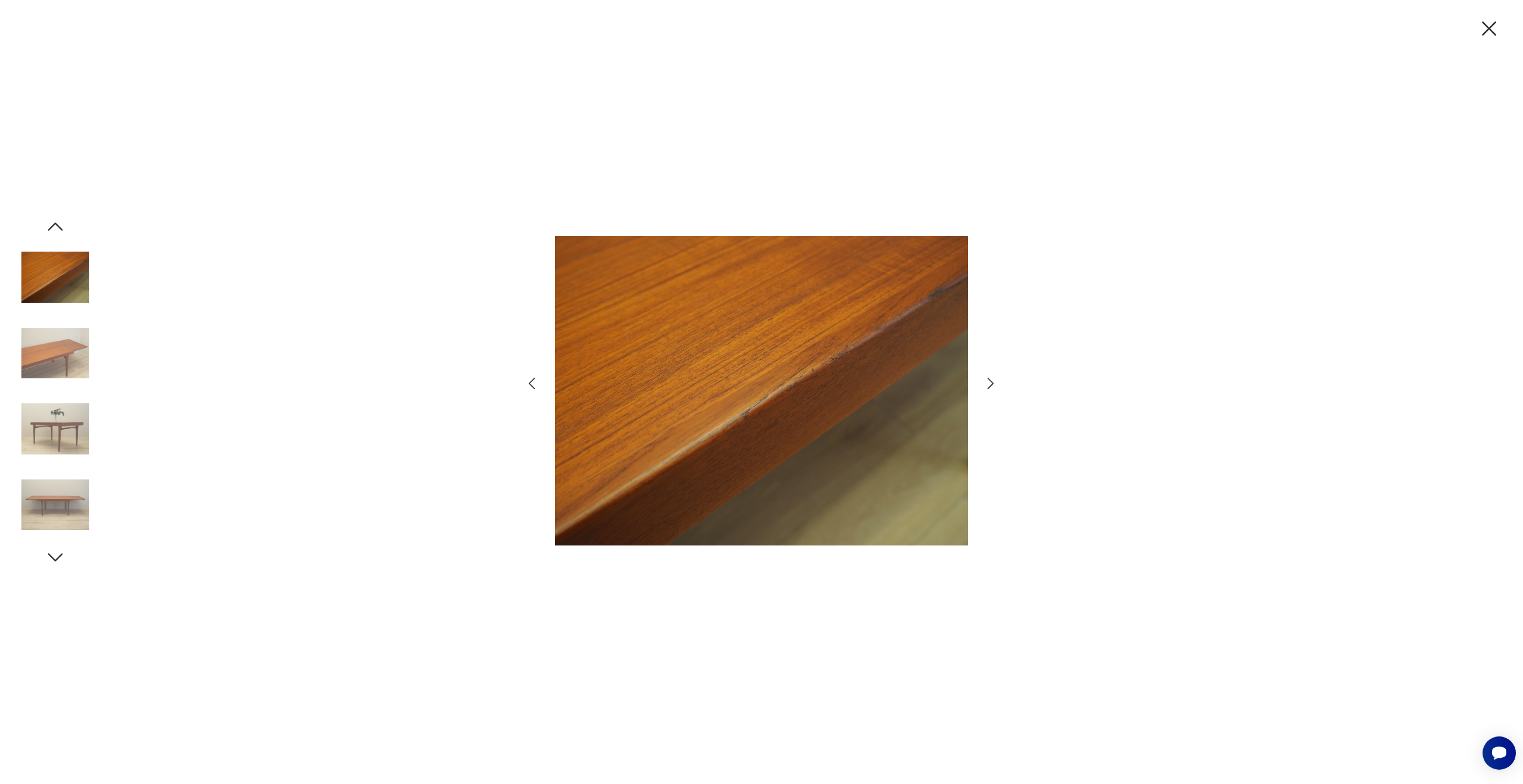
click at [988, 384] on icon "button" at bounding box center [991, 384] width 18 height 18
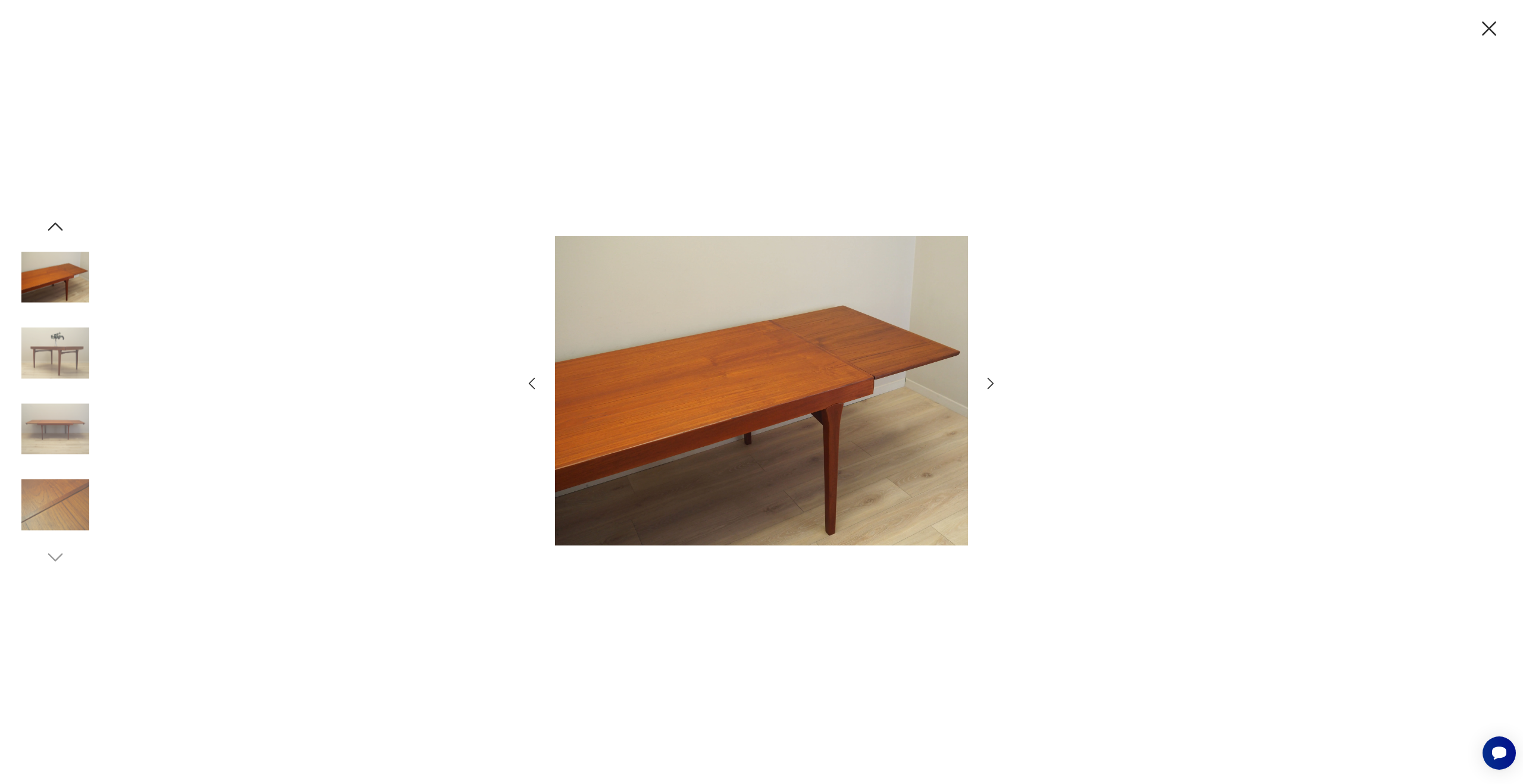
click at [988, 384] on icon "button" at bounding box center [991, 384] width 18 height 18
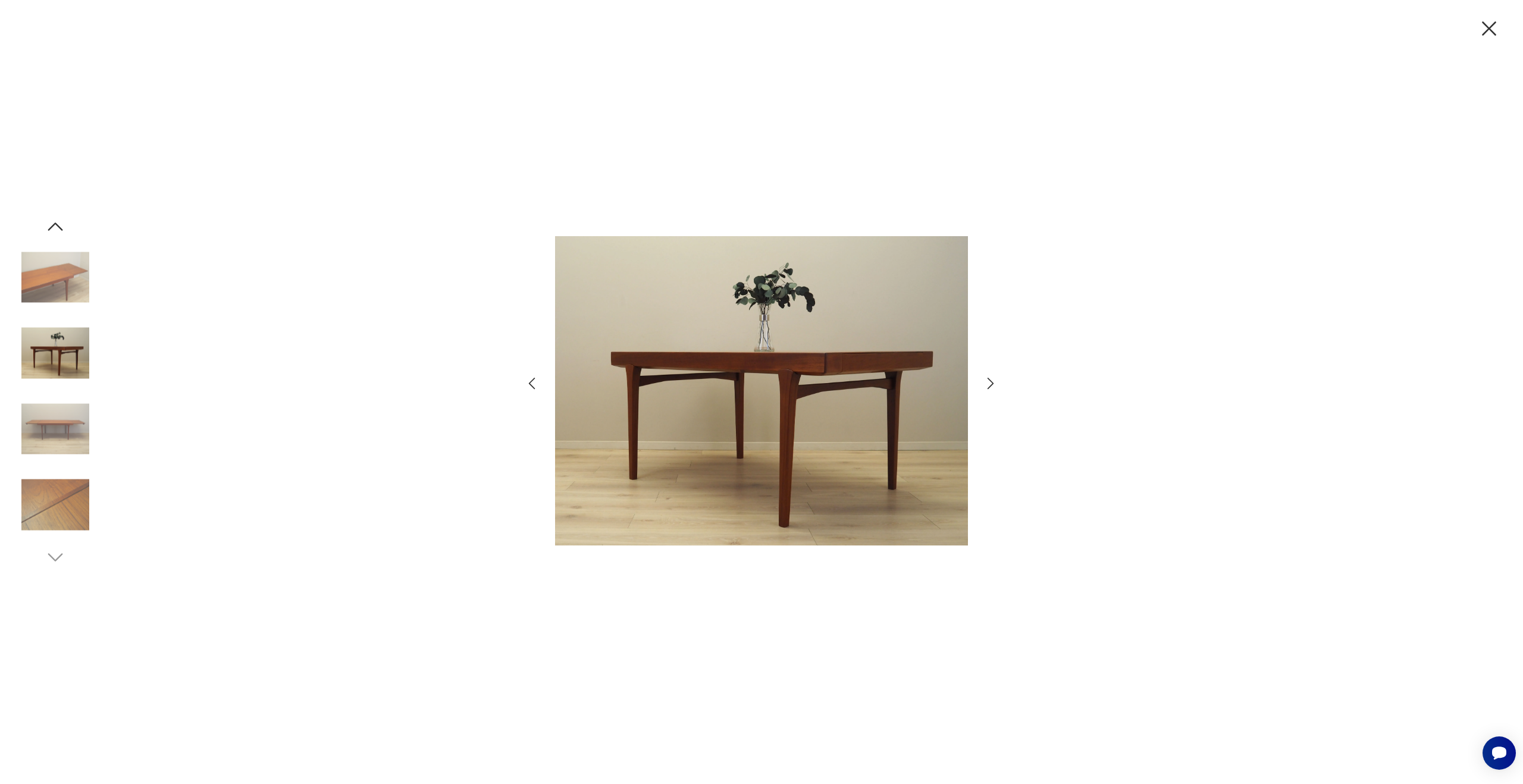
click at [988, 384] on icon "button" at bounding box center [991, 384] width 18 height 18
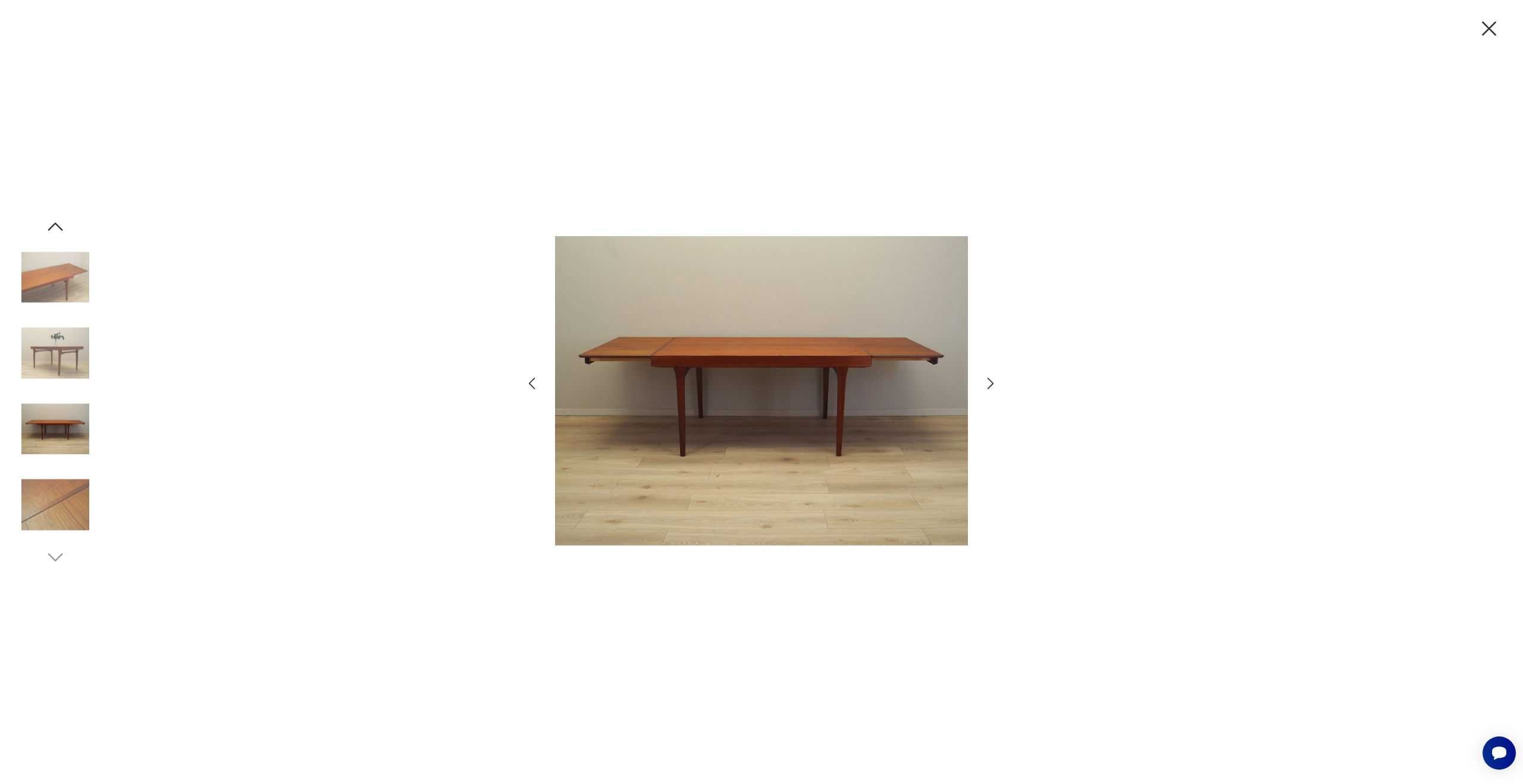
click at [988, 384] on icon "button" at bounding box center [991, 384] width 18 height 18
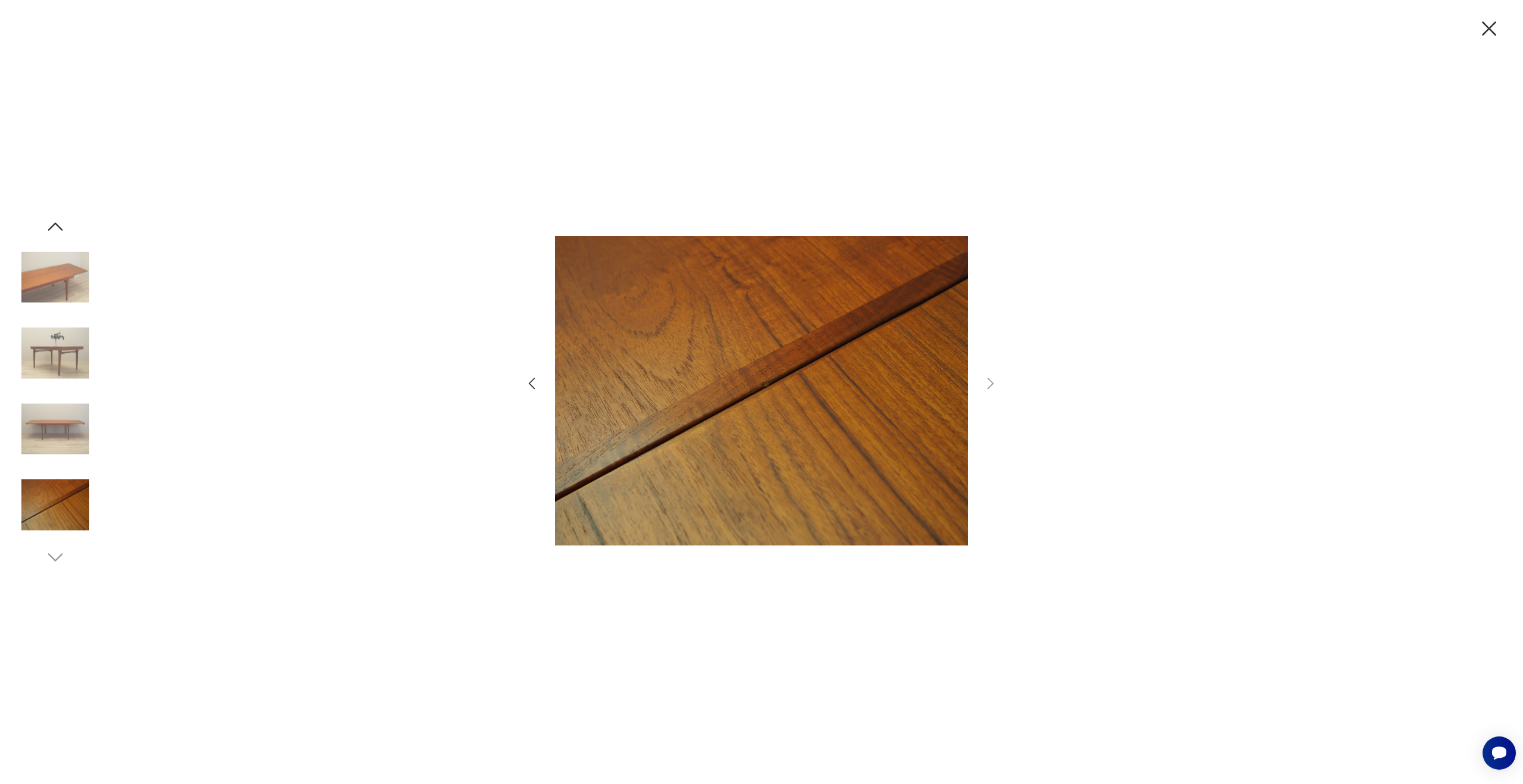
click at [1493, 31] on icon "button" at bounding box center [1489, 28] width 25 height 25
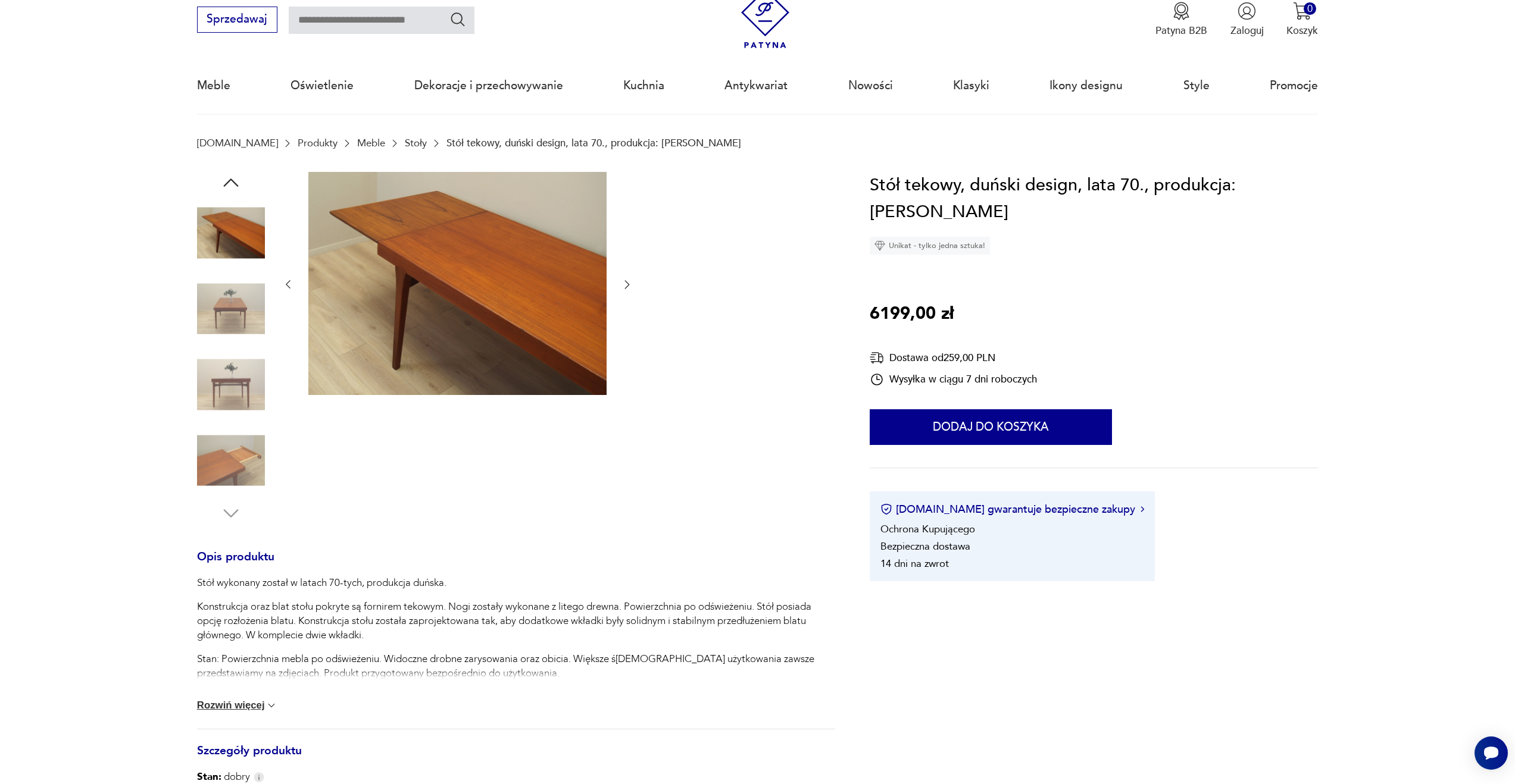
scroll to position [98, 0]
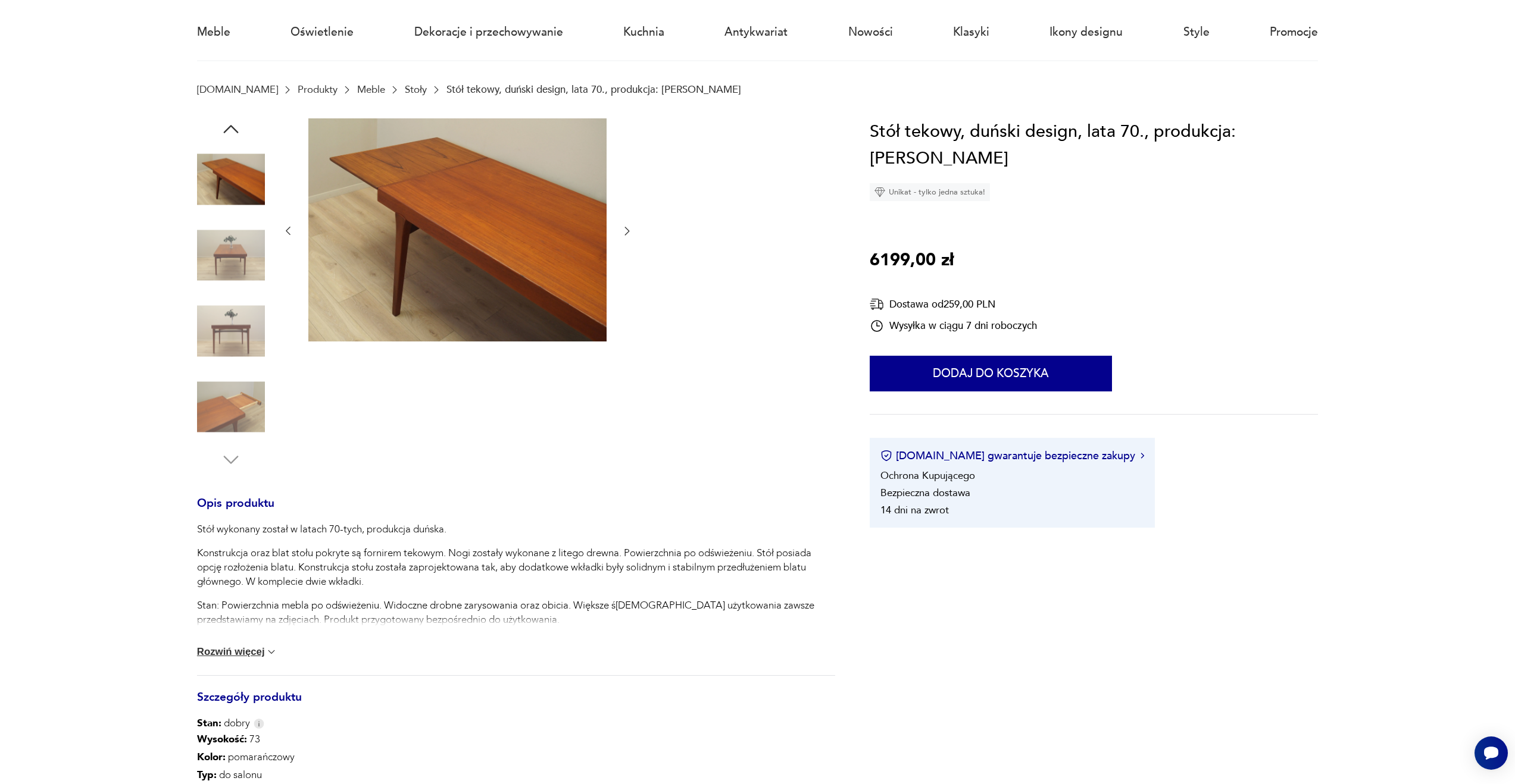
click at [246, 654] on button "Rozwiń więcej" at bounding box center [237, 652] width 81 height 12
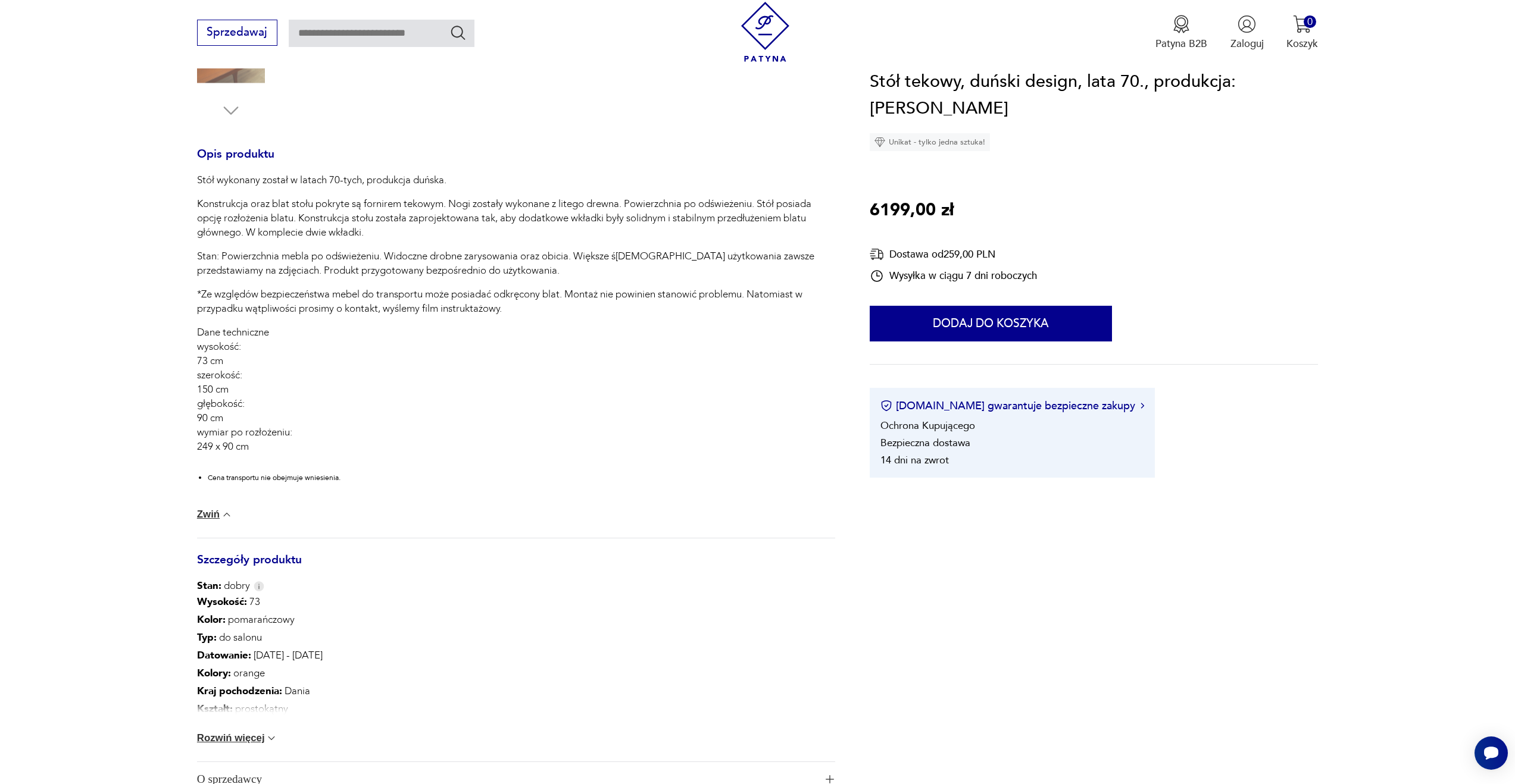
scroll to position [490, 0]
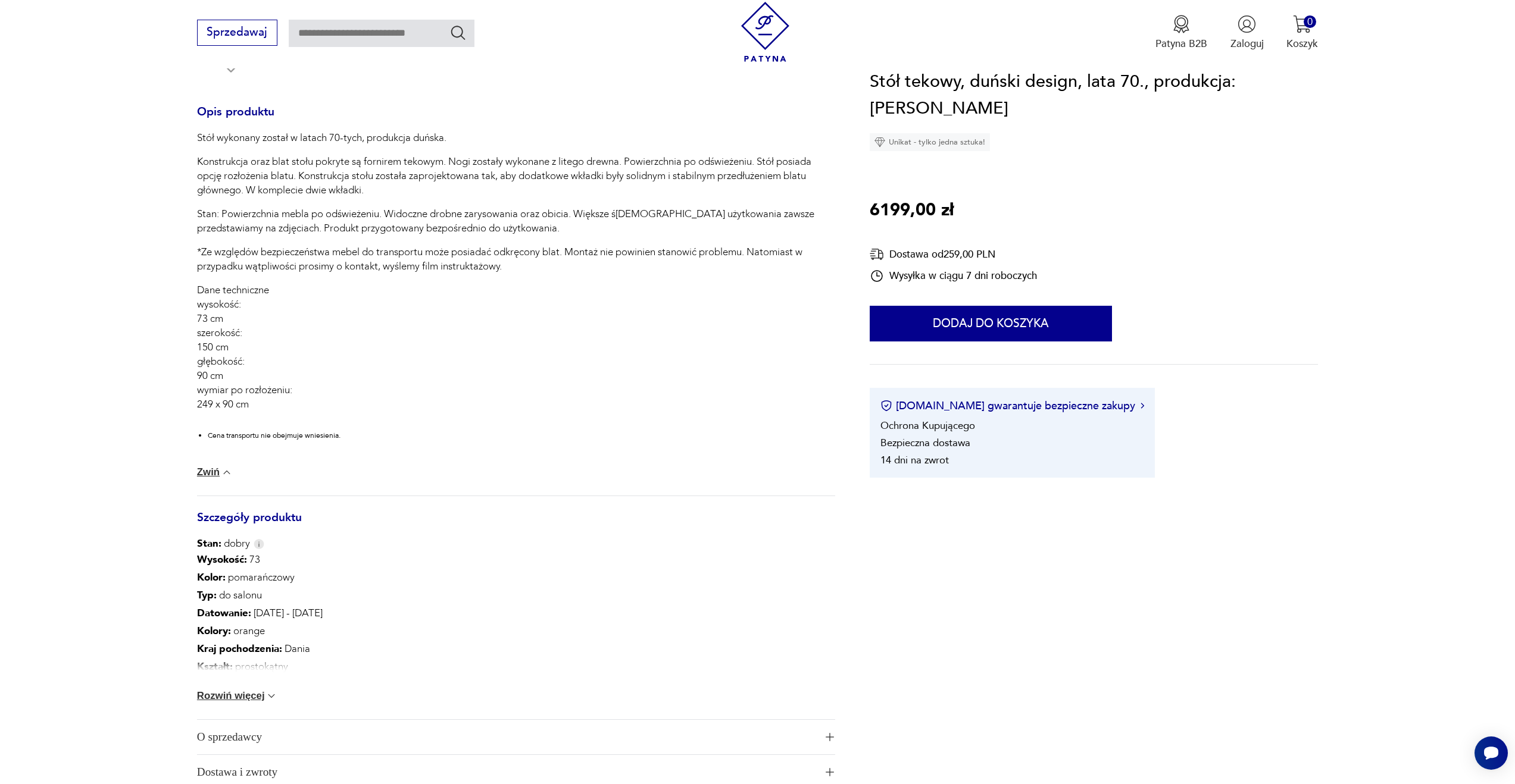
click at [211, 696] on button "Rozwiń więcej" at bounding box center [237, 696] width 81 height 12
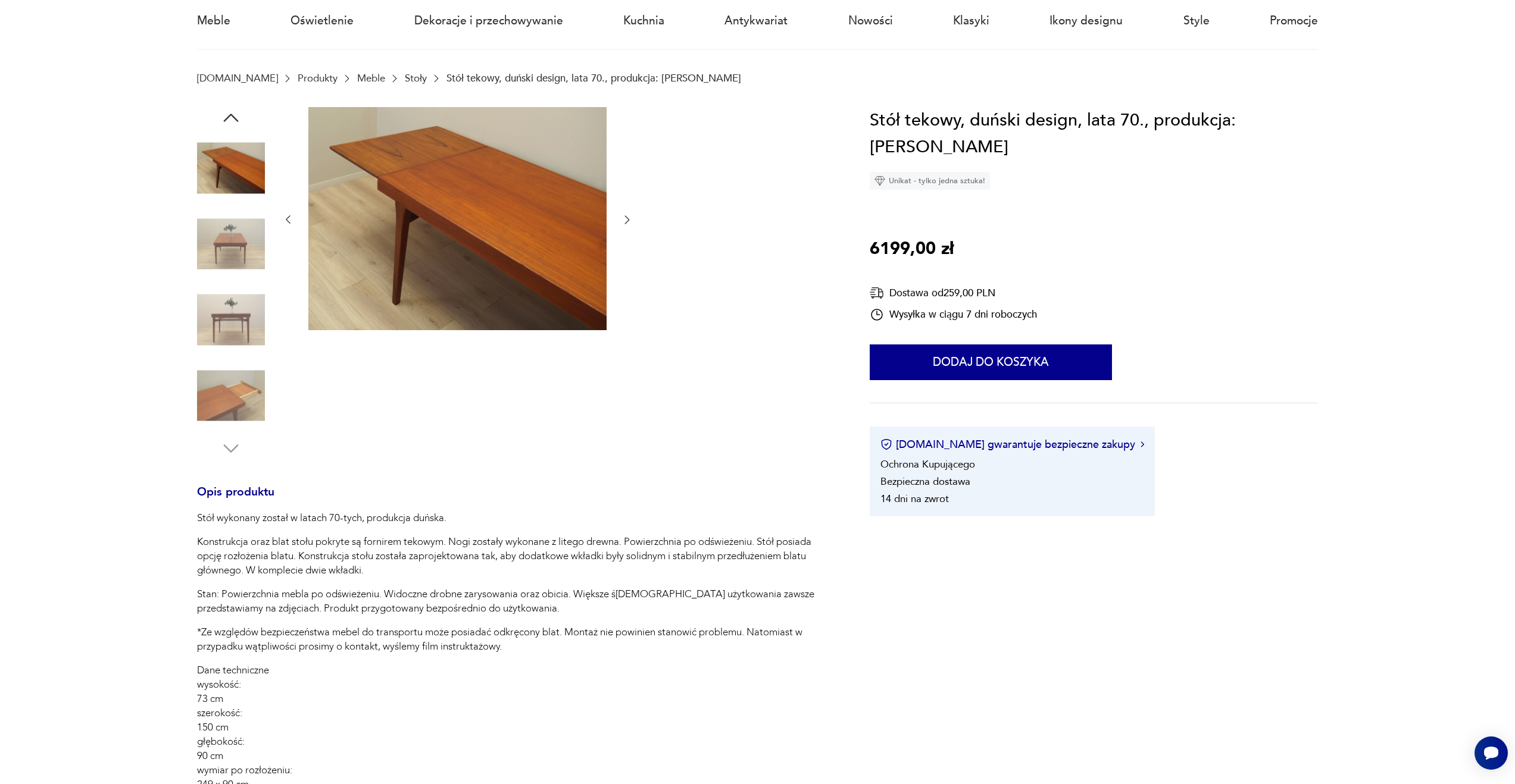
scroll to position [0, 0]
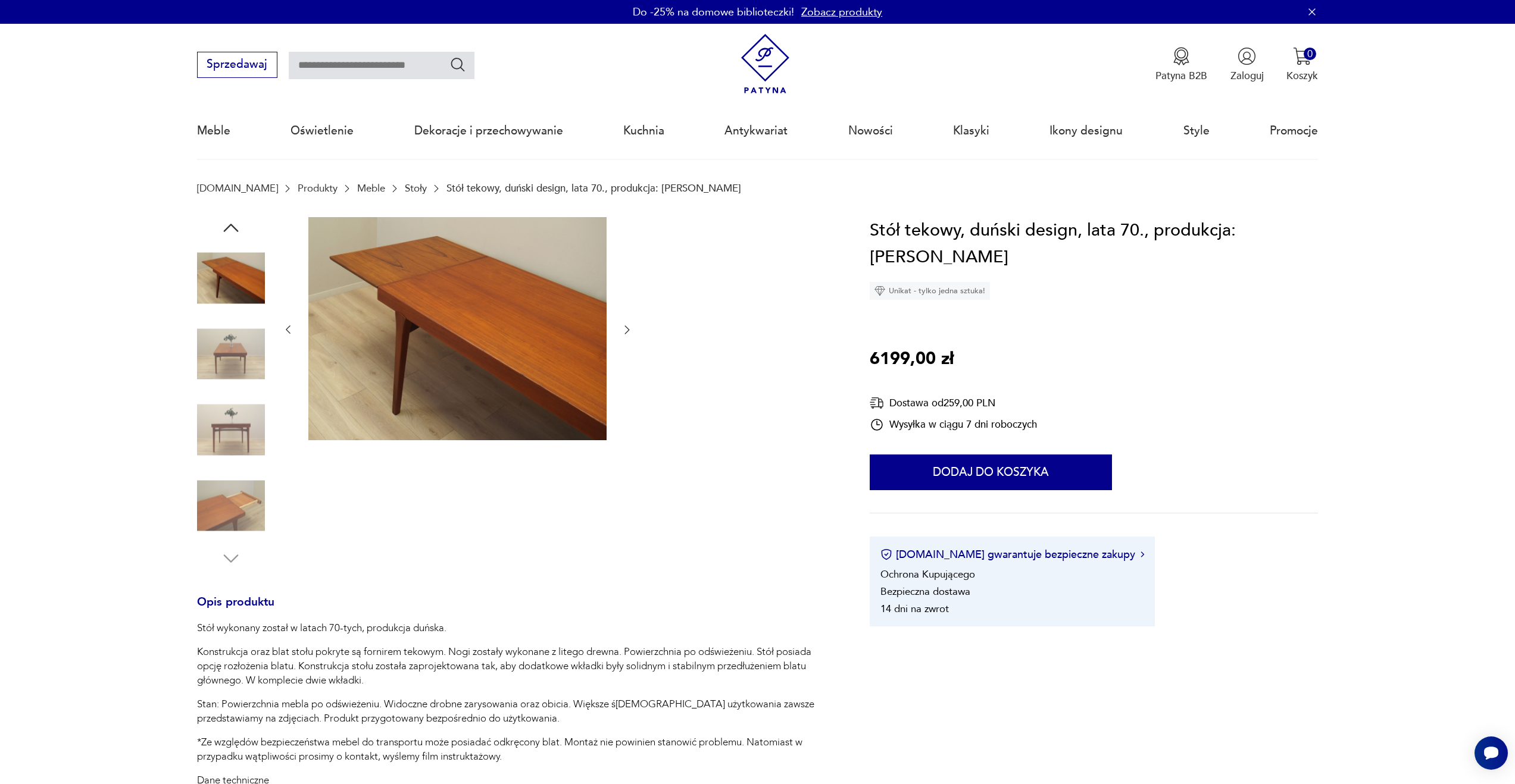
click at [237, 296] on img at bounding box center [231, 278] width 68 height 68
